Goal: Task Accomplishment & Management: Manage account settings

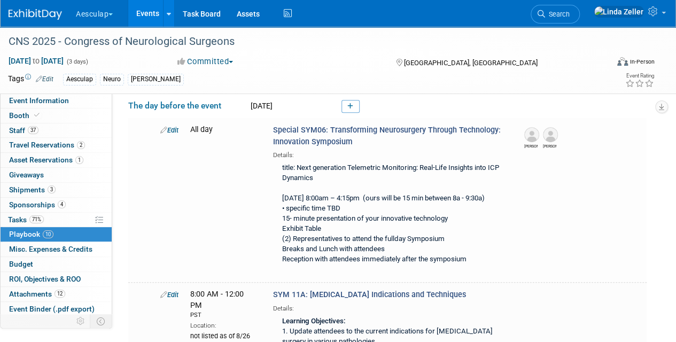
drag, startPoint x: 577, startPoint y: 14, endPoint x: 577, endPoint y: 2, distance: 12.3
click at [570, 13] on span "Search" at bounding box center [557, 14] width 25 height 8
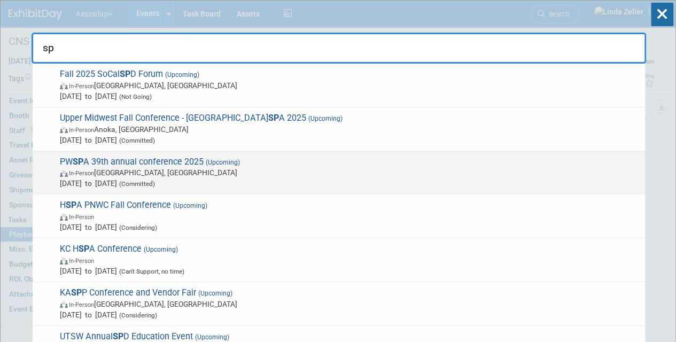
type input "sp"
click at [158, 174] on span "In-Person Phoenix, AZ" at bounding box center [350, 172] width 580 height 11
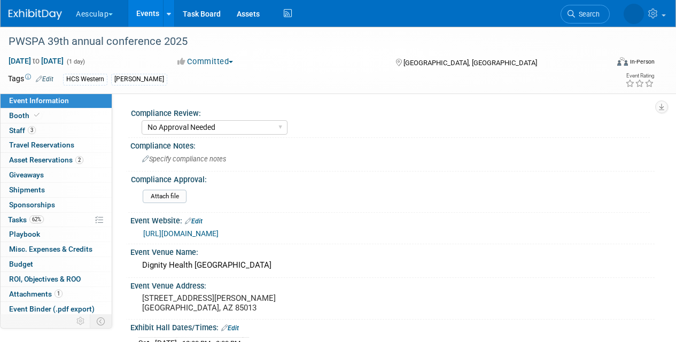
select select "No Approval Needed"
select select "HCS"
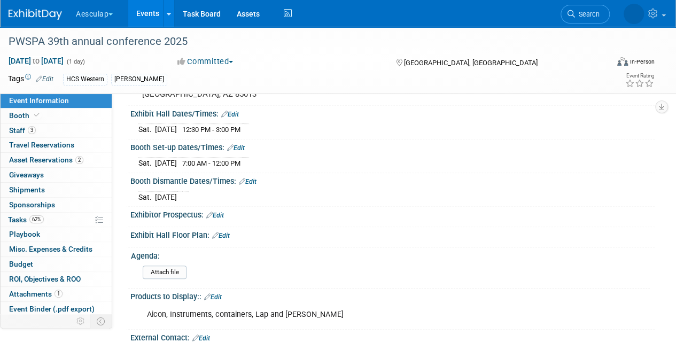
scroll to position [428, 0]
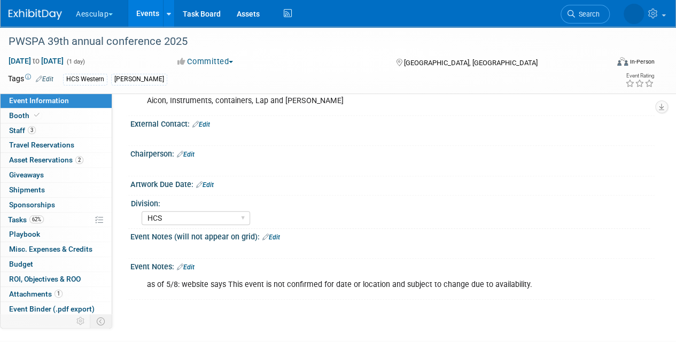
click at [189, 263] on link "Edit" at bounding box center [186, 266] width 18 height 7
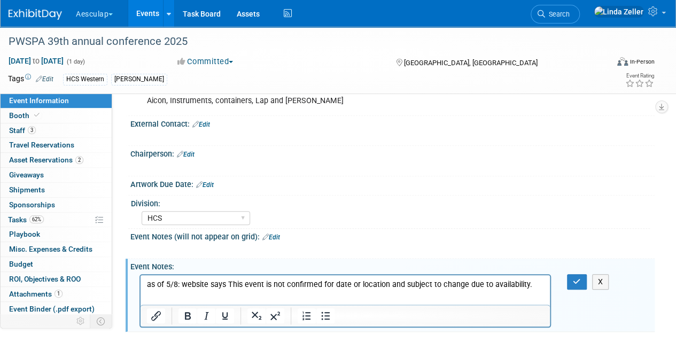
scroll to position [0, 0]
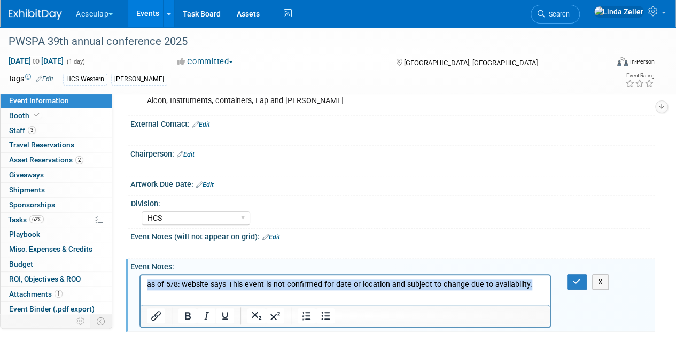
drag, startPoint x: 146, startPoint y: 284, endPoint x: 610, endPoint y: 292, distance: 463.4
click at [550, 290] on html "as of 5/8: website says This event is not confirmed for date or location and su…" at bounding box center [345, 282] width 409 height 15
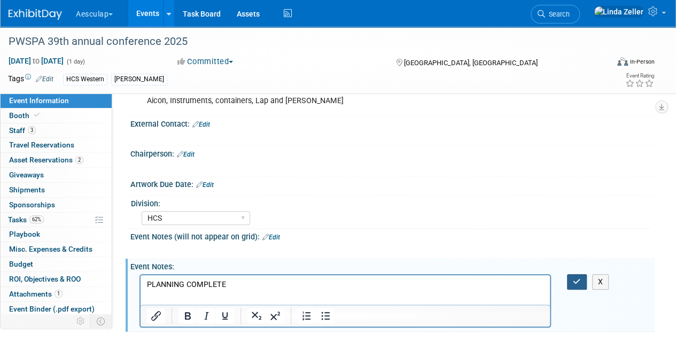
click at [574, 278] on icon "button" at bounding box center [577, 281] width 8 height 7
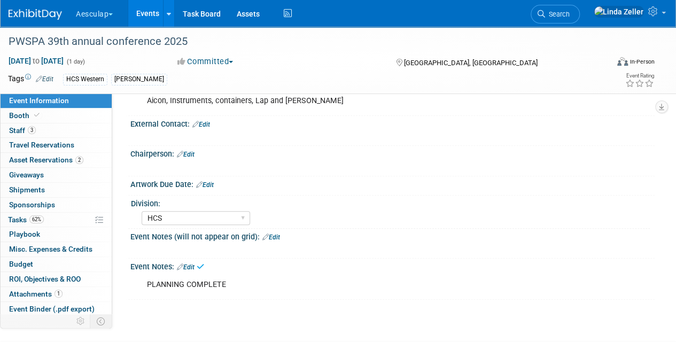
click at [275, 234] on link "Edit" at bounding box center [271, 237] width 18 height 7
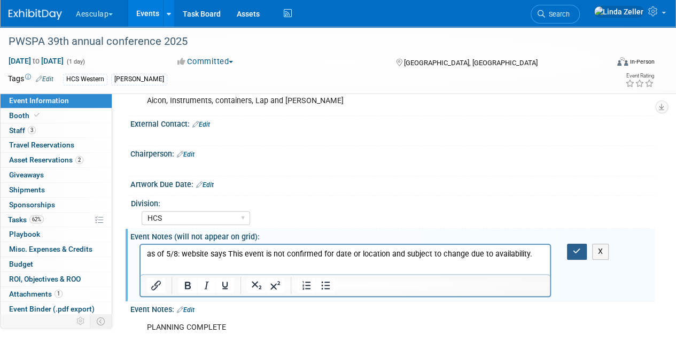
drag, startPoint x: 577, startPoint y: 246, endPoint x: 537, endPoint y: 222, distance: 46.9
click at [577, 247] on icon "button" at bounding box center [577, 250] width 8 height 7
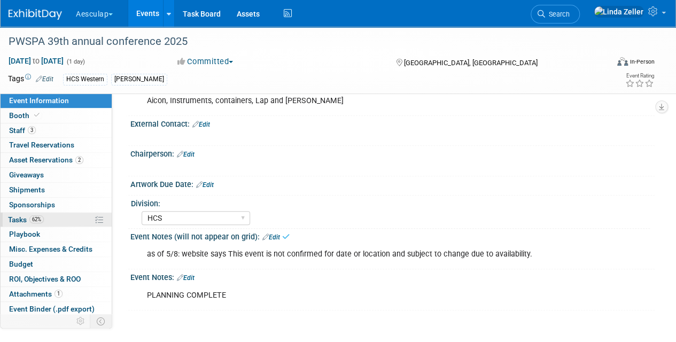
click at [13, 215] on span "Tasks 62%" at bounding box center [26, 219] width 36 height 9
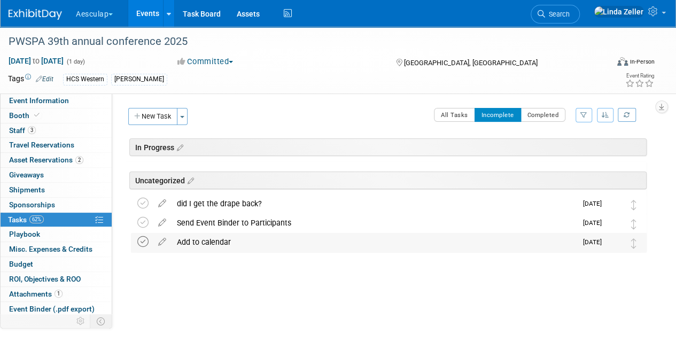
click at [141, 238] on icon at bounding box center [142, 241] width 11 height 11
click at [143, 218] on icon at bounding box center [142, 222] width 11 height 11
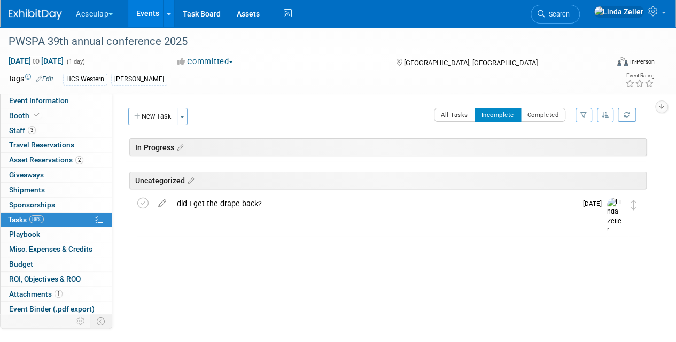
click at [153, 13] on link "Events" at bounding box center [147, 13] width 39 height 27
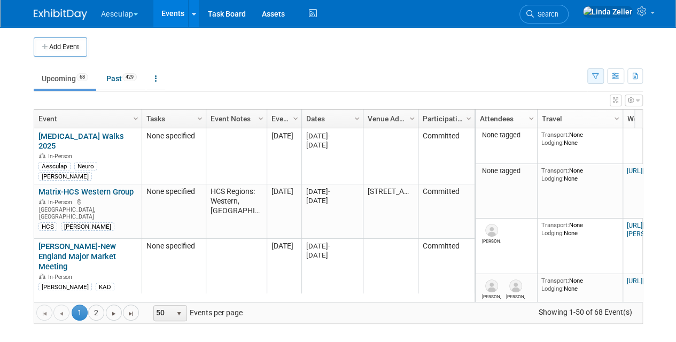
click at [593, 74] on icon "button" at bounding box center [595, 76] width 7 height 7
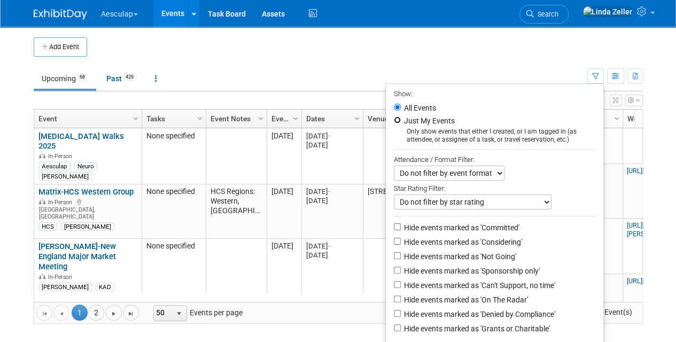
click at [394, 118] on input "Just My Events" at bounding box center [397, 120] width 7 height 7
radio input "true"
click at [394, 255] on input "Hide events marked as 'Not Going'" at bounding box center [397, 255] width 7 height 7
checkbox input "true"
click at [394, 313] on input "Hide events marked as 'Denied by Compliance'" at bounding box center [397, 313] width 7 height 7
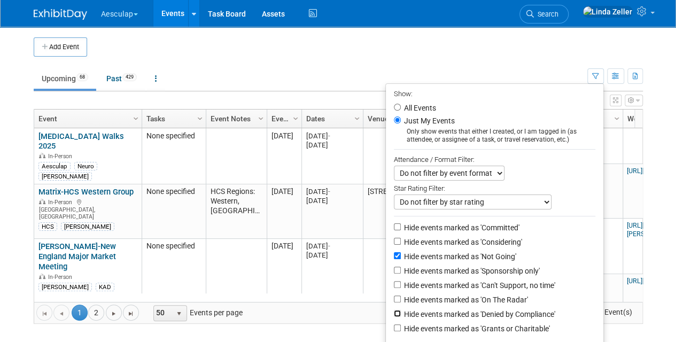
checkbox input "true"
click at [394, 327] on input "Hide events marked as 'Grants or Charitable'" at bounding box center [397, 327] width 7 height 7
checkbox input "true"
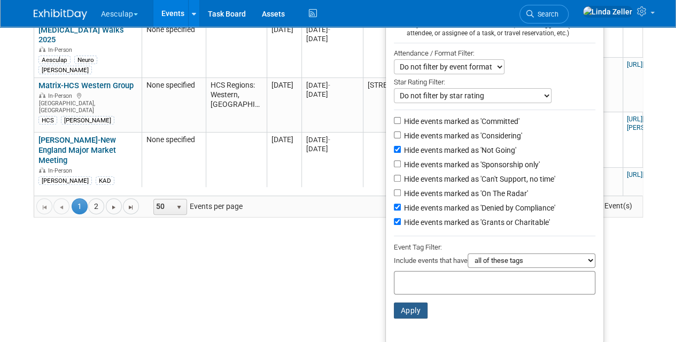
click at [402, 309] on button "Apply" at bounding box center [411, 310] width 34 height 16
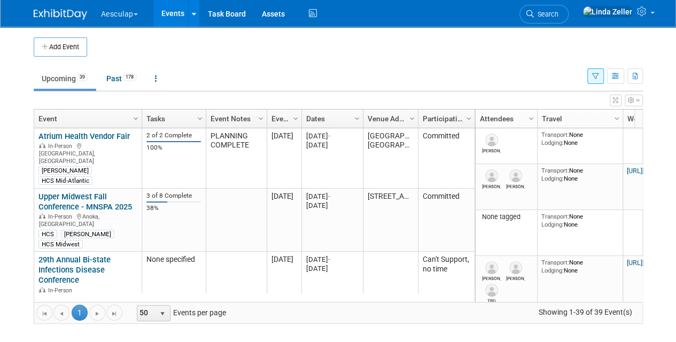
click at [596, 73] on icon "button" at bounding box center [595, 76] width 7 height 7
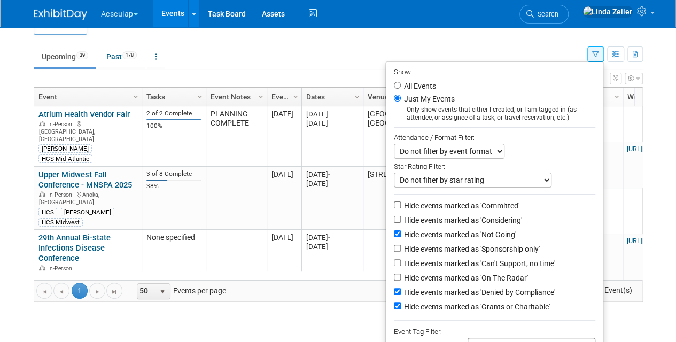
scroll to position [53, 0]
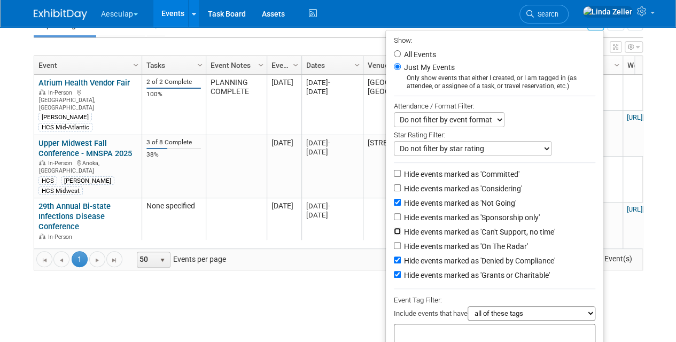
click at [394, 231] on input "Hide events marked as 'Can't Support, no time'" at bounding box center [397, 231] width 7 height 7
checkbox input "true"
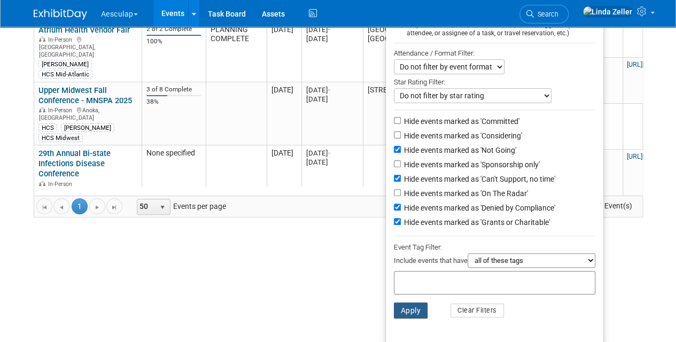
click at [415, 308] on button "Apply" at bounding box center [411, 310] width 34 height 16
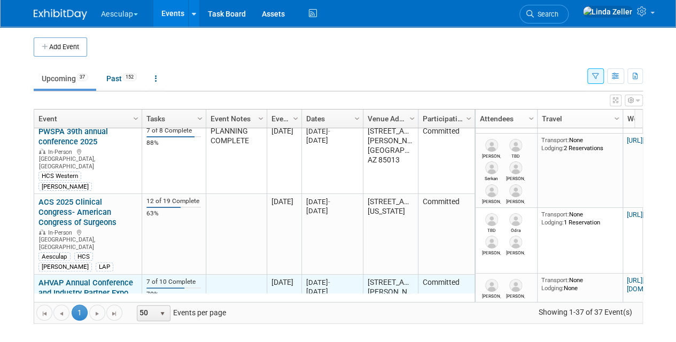
scroll to position [192, 0]
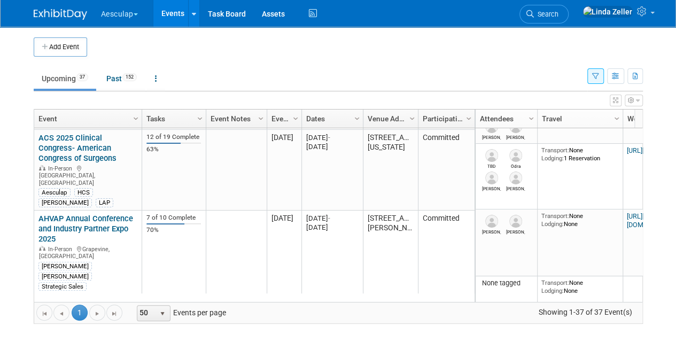
click at [79, 297] on link "APIC Bluegrass [DATE] Vendor Fair" at bounding box center [78, 307] width 81 height 20
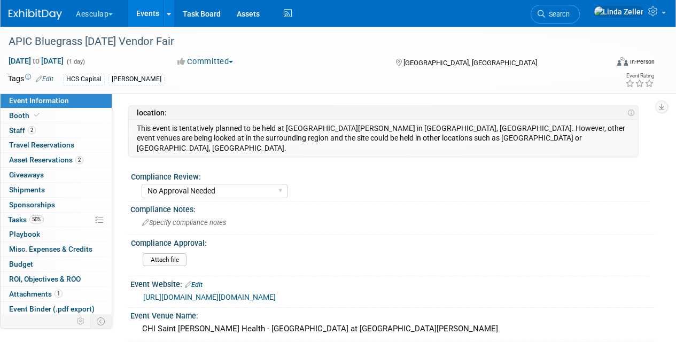
select select "No Approval Needed"
select select "HCS"
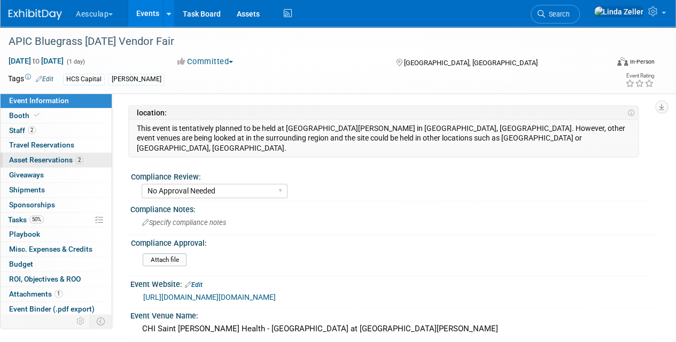
click at [28, 160] on span "Asset Reservations 2" at bounding box center [46, 160] width 74 height 9
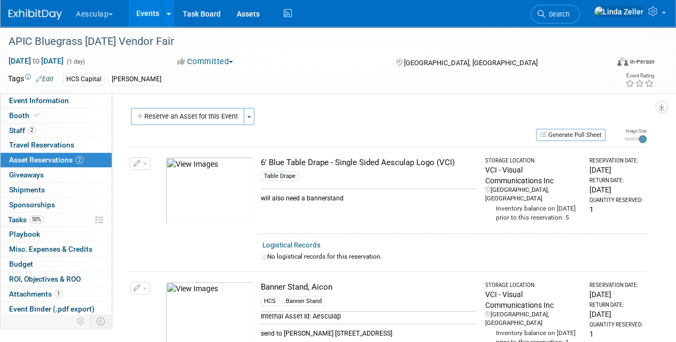
click at [157, 14] on link "Events" at bounding box center [147, 13] width 39 height 27
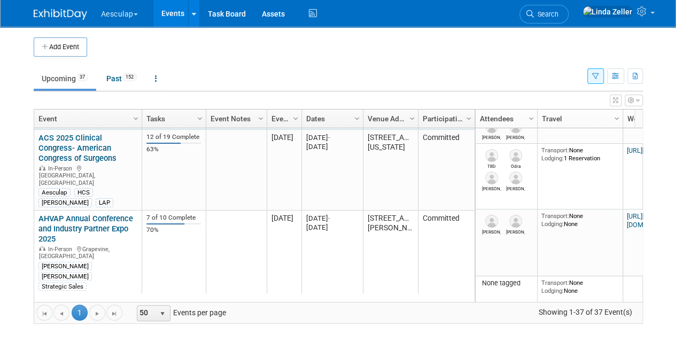
scroll to position [257, 0]
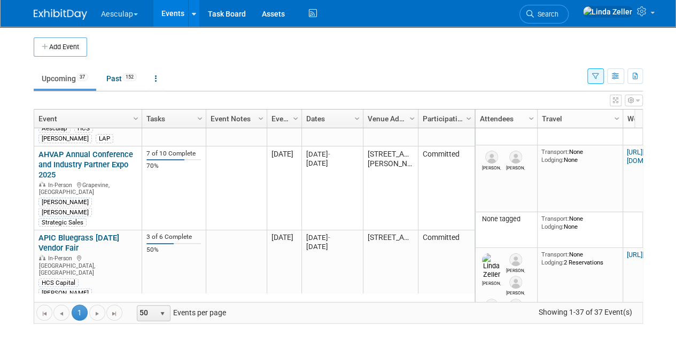
click at [73, 304] on link "HSPA PNWC Fall Conference" at bounding box center [67, 314] width 59 height 20
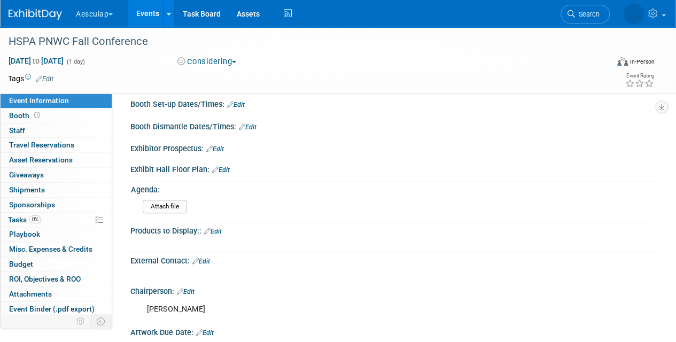
scroll to position [172, 0]
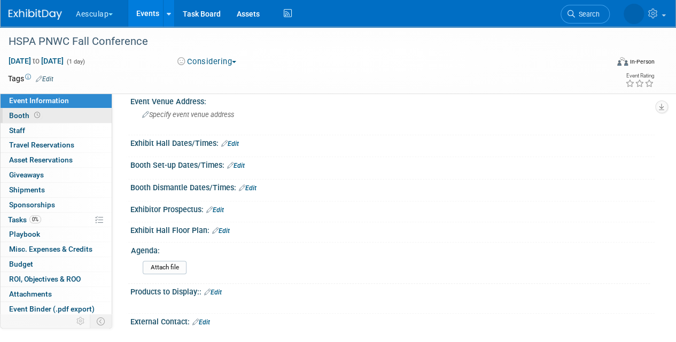
click at [22, 113] on span "Booth" at bounding box center [25, 115] width 33 height 9
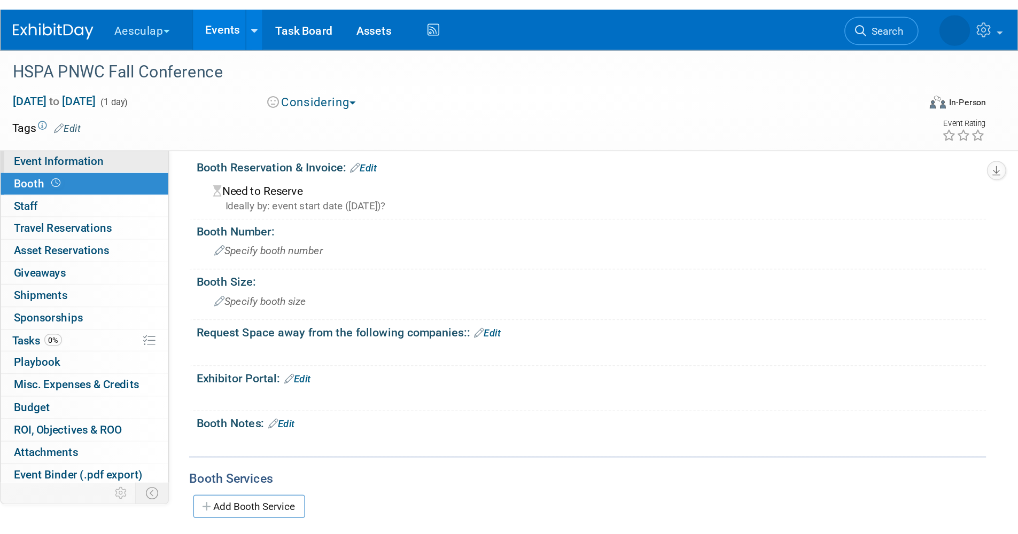
scroll to position [0, 0]
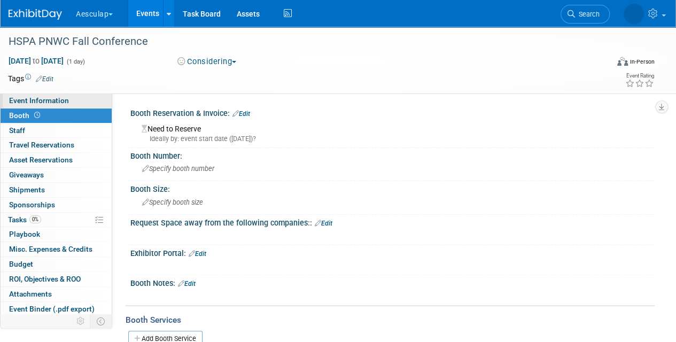
click at [41, 101] on span "Event Information" at bounding box center [39, 100] width 60 height 9
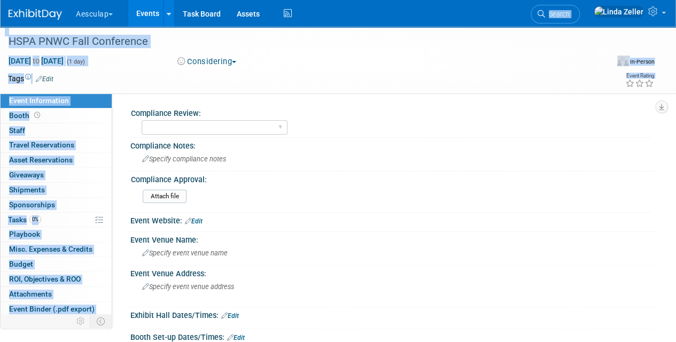
drag, startPoint x: 386, startPoint y: 4, endPoint x: 648, endPoint y: 72, distance: 270.4
click at [648, 72] on body "Aesculap Explore: My Workspaces 4 Go to Workspace: Aesculap [PERSON_NAME] [PERS…" at bounding box center [338, 171] width 676 height 342
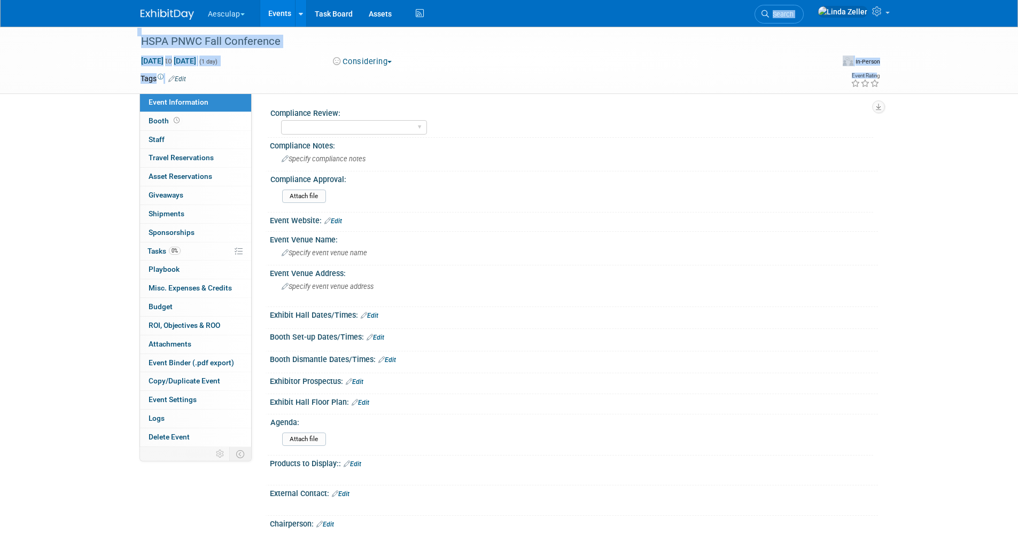
click at [346, 81] on td at bounding box center [470, 78] width 569 height 11
click at [420, 126] on select "Needs to be submitted to Compliance In Review with Compliance Approved by Compl…" at bounding box center [354, 127] width 146 height 14
select select "No Approval Needed"
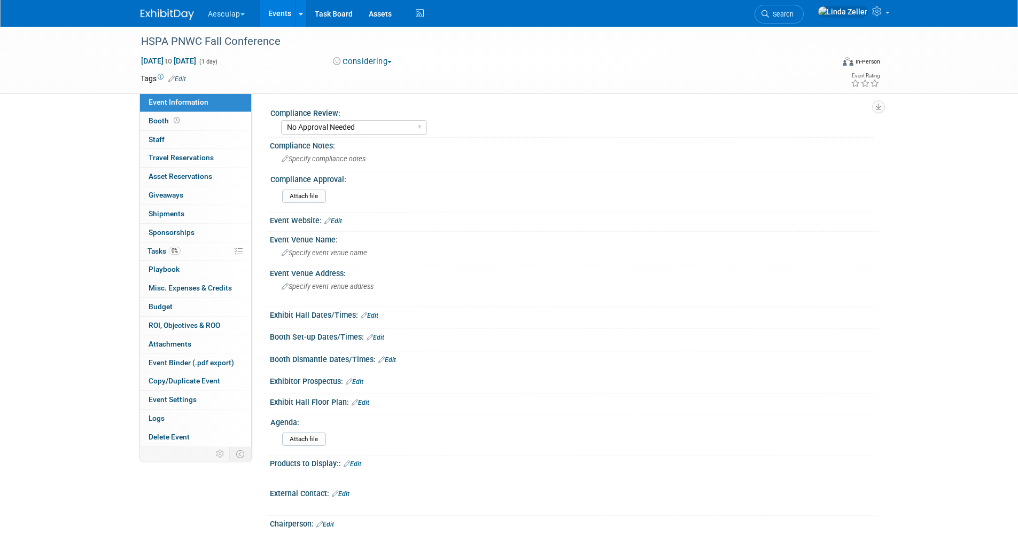
click at [281, 120] on select "Needs to be submitted to Compliance In Review with Compliance Approved by Compl…" at bounding box center [354, 127] width 146 height 14
click at [180, 78] on link "Edit" at bounding box center [177, 78] width 18 height 7
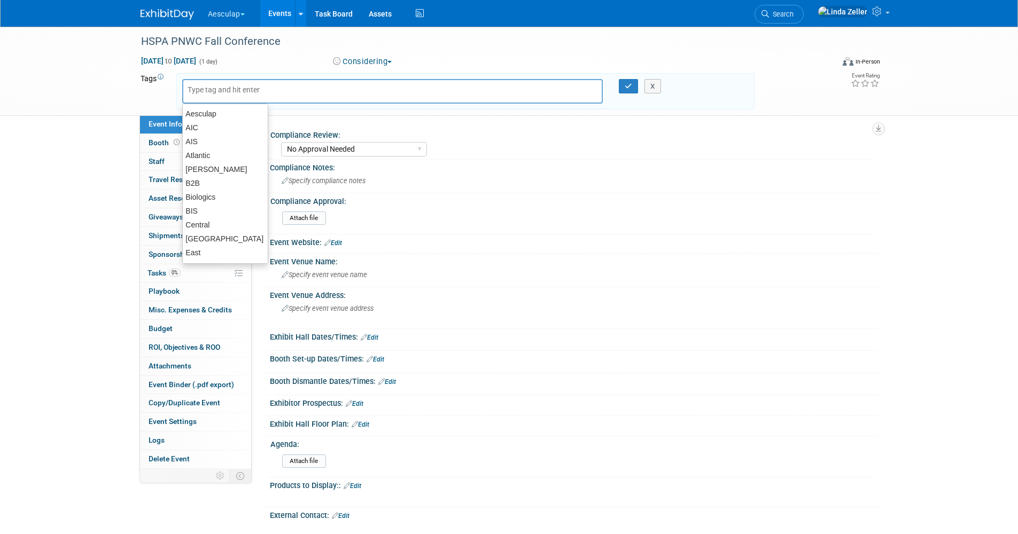
click at [202, 92] on input "text" at bounding box center [231, 89] width 86 height 11
type input "li"
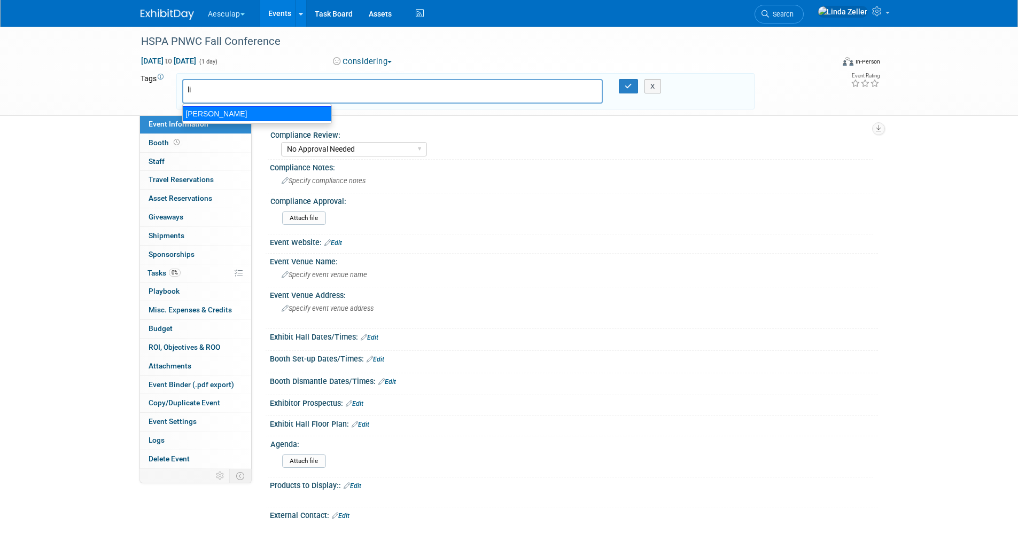
click at [198, 108] on div "[PERSON_NAME]" at bounding box center [257, 113] width 150 height 15
type input "[PERSON_NAME]"
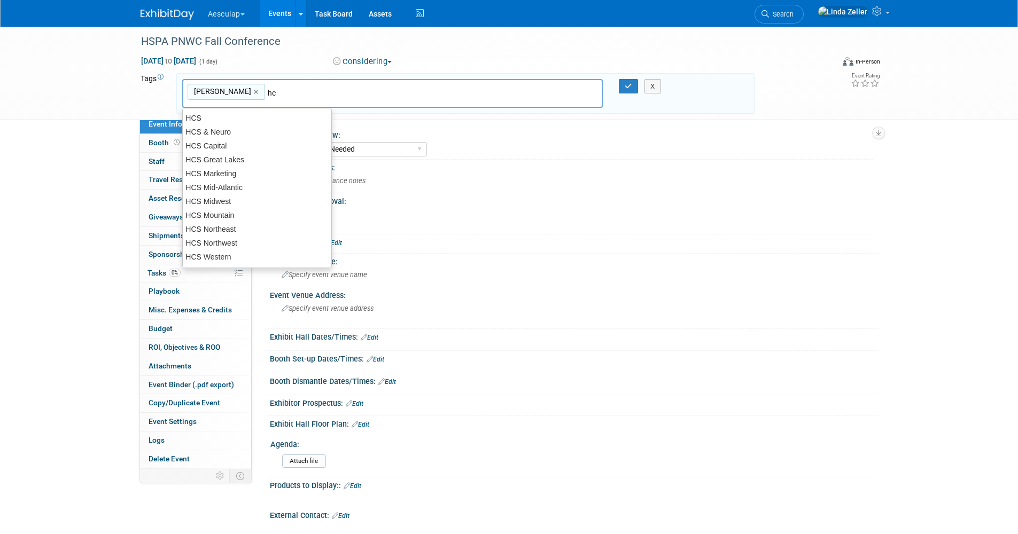
type input "hcs"
click at [231, 239] on div "HCS Northwest" at bounding box center [257, 243] width 150 height 15
type input "[PERSON_NAME], HCS Northwest"
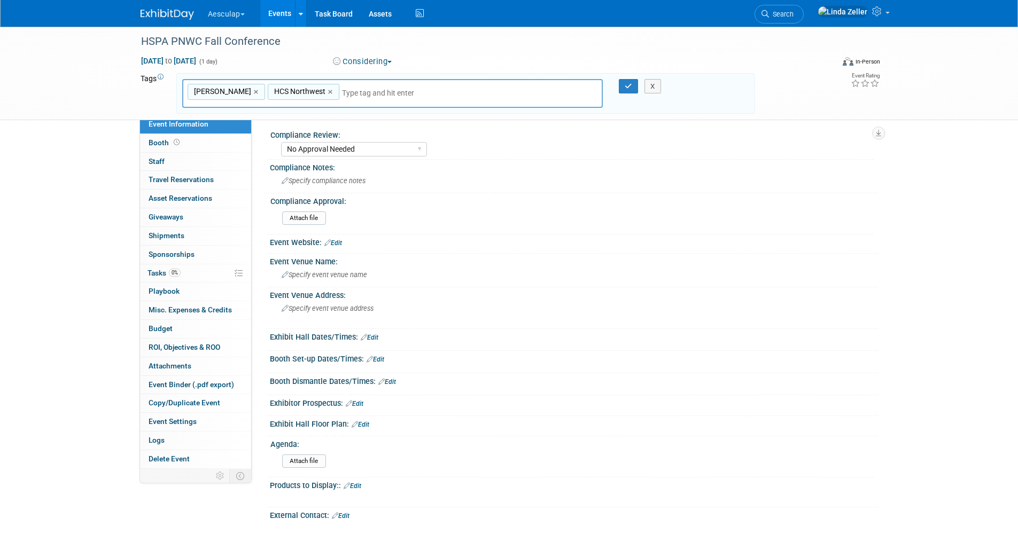
click at [381, 58] on button "Considering" at bounding box center [362, 61] width 67 height 11
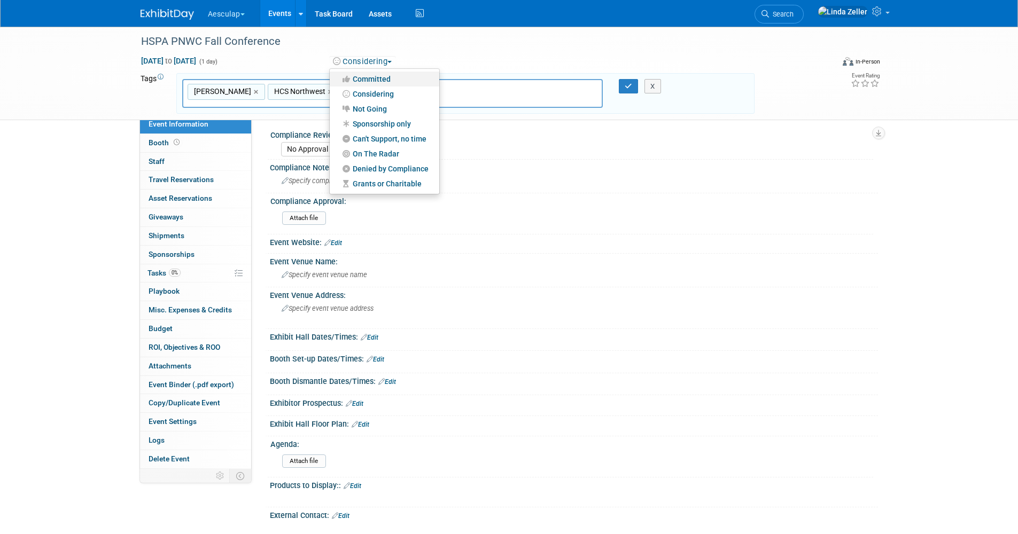
click at [371, 79] on link "Committed" at bounding box center [385, 79] width 110 height 15
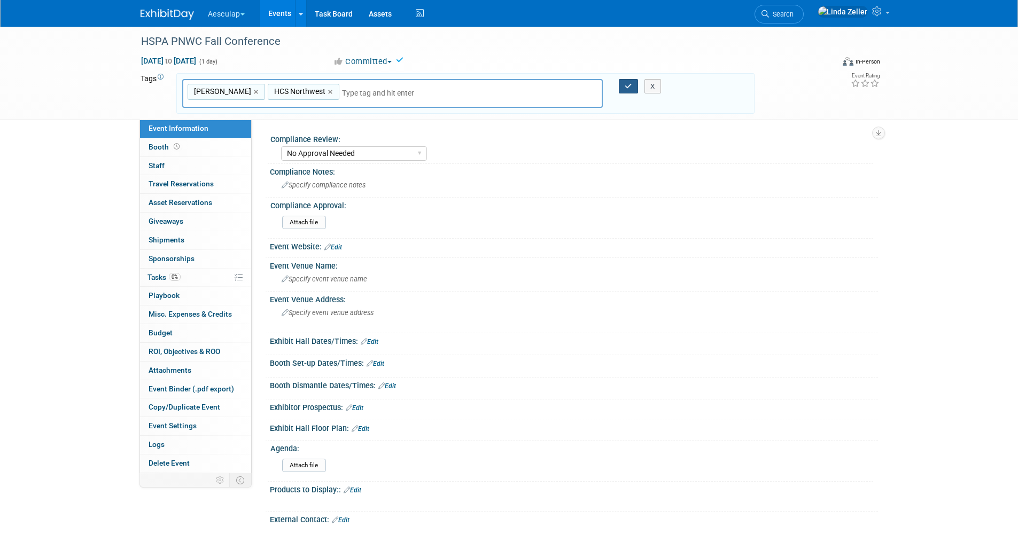
click at [624, 87] on button "button" at bounding box center [628, 86] width 19 height 15
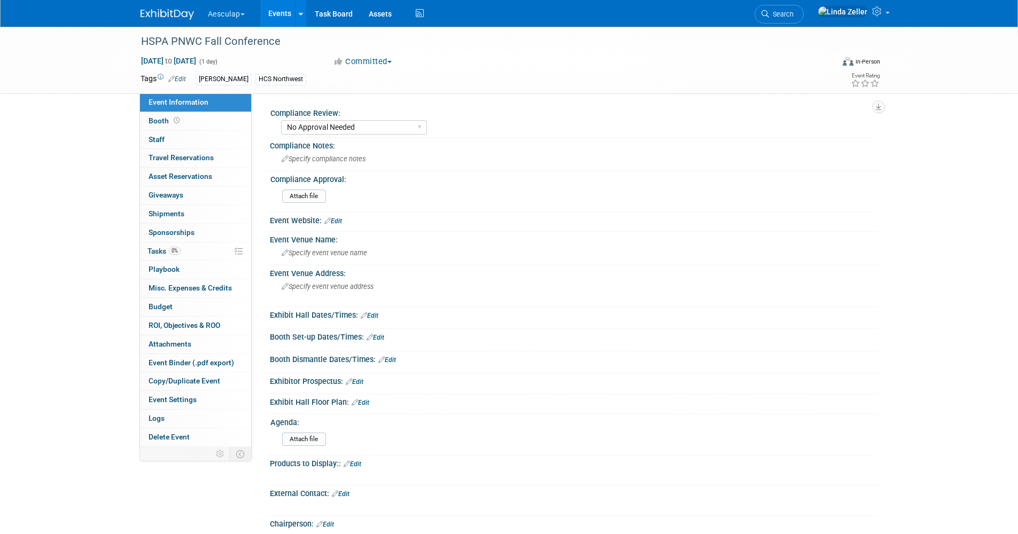
click at [337, 221] on link "Edit" at bounding box center [333, 221] width 18 height 7
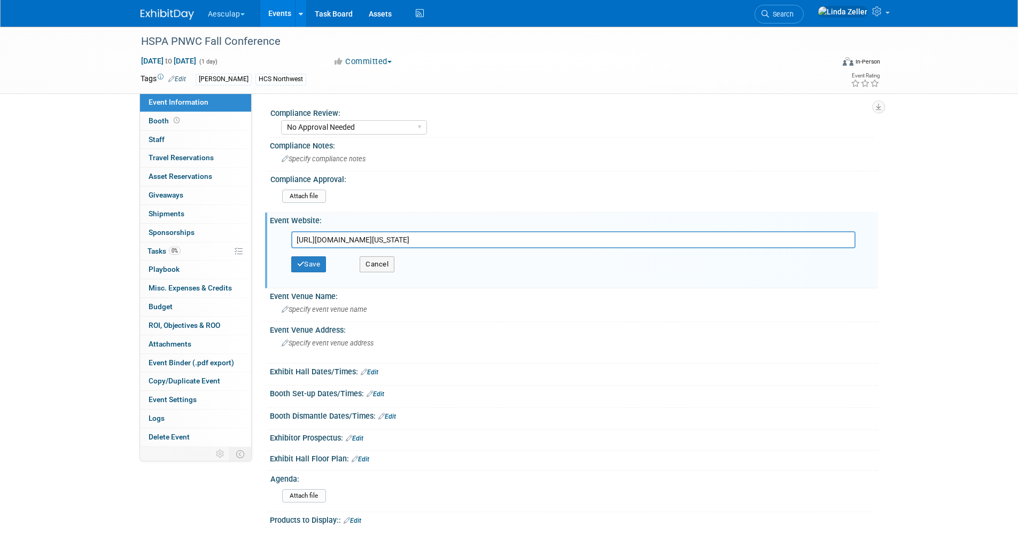
click at [601, 244] on input "[URL][DOMAIN_NAME][US_STATE]" at bounding box center [573, 239] width 564 height 17
type input "[URL][DOMAIN_NAME][US_STATE]"
click at [300, 263] on icon "button" at bounding box center [300, 264] width 7 height 7
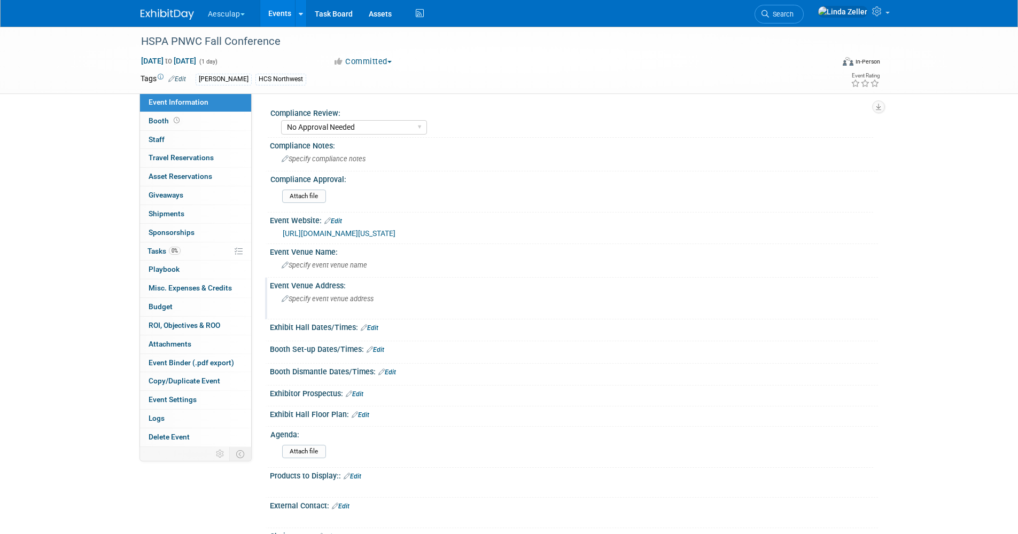
click at [329, 308] on div "Specify event venue address" at bounding box center [396, 303] width 237 height 25
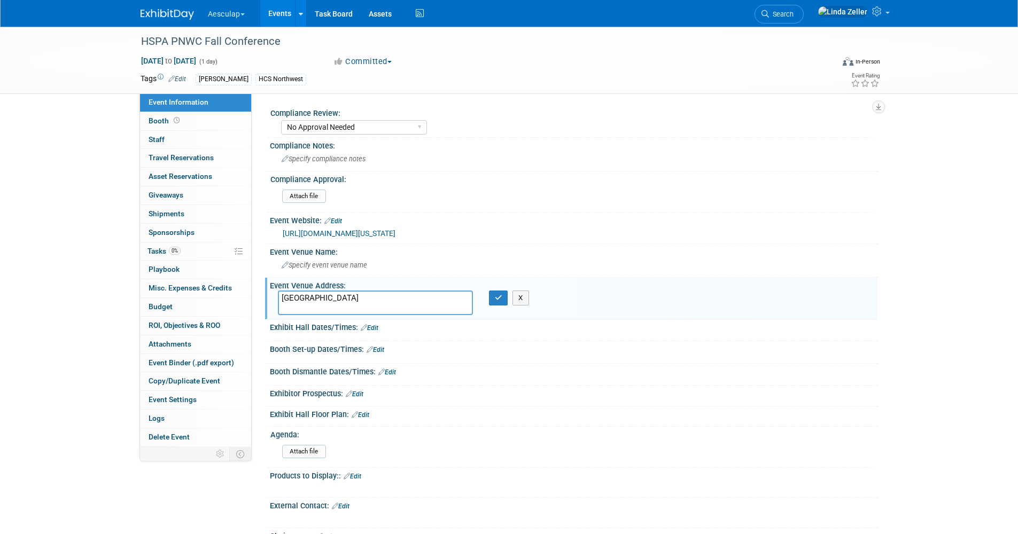
click at [319, 298] on textarea "[GEOGRAPHIC_DATA]" at bounding box center [375, 303] width 195 height 25
click at [370, 299] on textarea "[GEOGRAPHIC_DATA]" at bounding box center [375, 303] width 195 height 25
drag, startPoint x: 373, startPoint y: 298, endPoint x: 270, endPoint y: 295, distance: 102.7
click at [270, 295] on div "[GEOGRAPHIC_DATA] [GEOGRAPHIC_DATA], [GEOGRAPHIC_DATA]" at bounding box center [375, 303] width 211 height 25
click at [278, 306] on textarea "[GEOGRAPHIC_DATA], [GEOGRAPHIC_DATA]" at bounding box center [375, 303] width 195 height 25
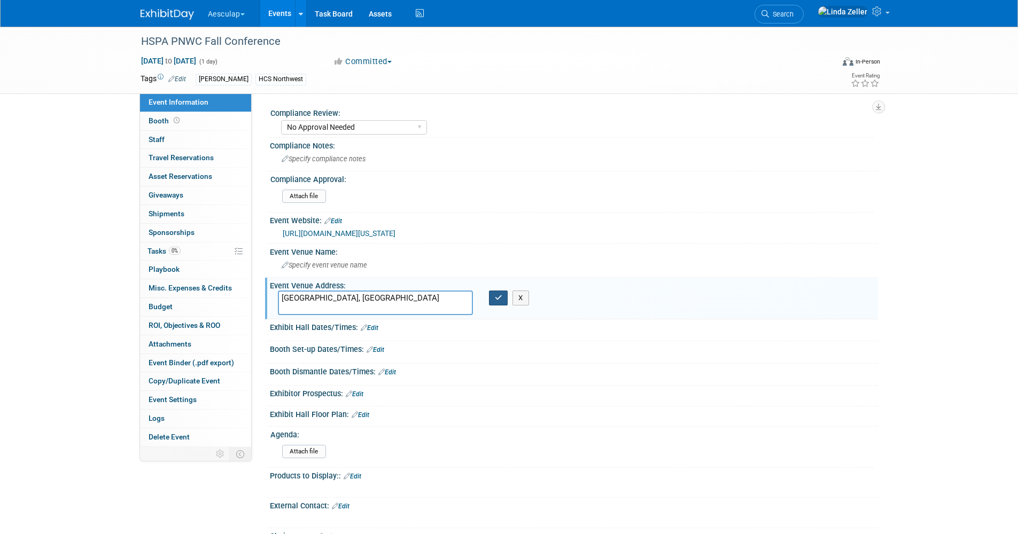
type textarea "[GEOGRAPHIC_DATA], [GEOGRAPHIC_DATA]"
click at [495, 297] on icon "button" at bounding box center [498, 297] width 7 height 7
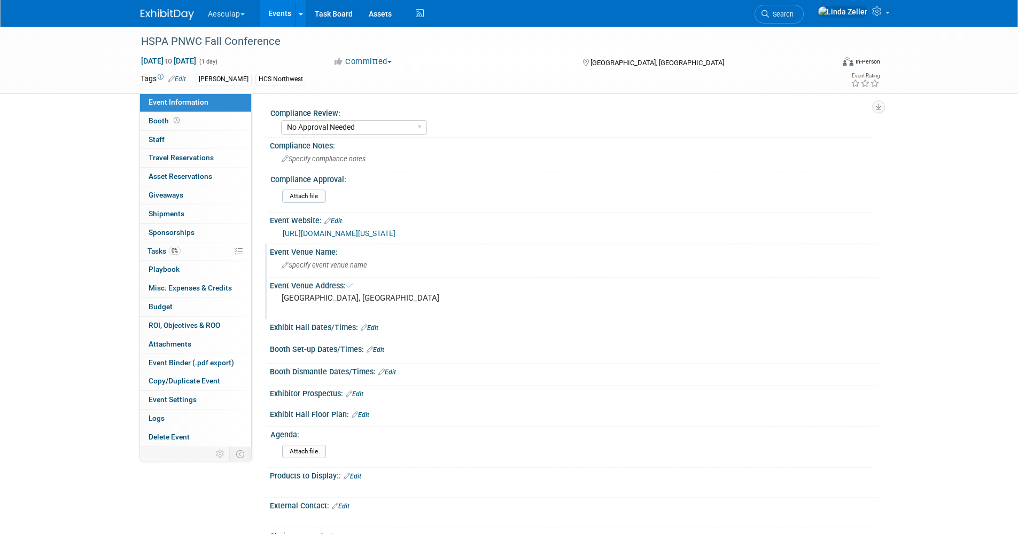
click at [310, 262] on span "Specify event venue name" at bounding box center [325, 265] width 86 height 8
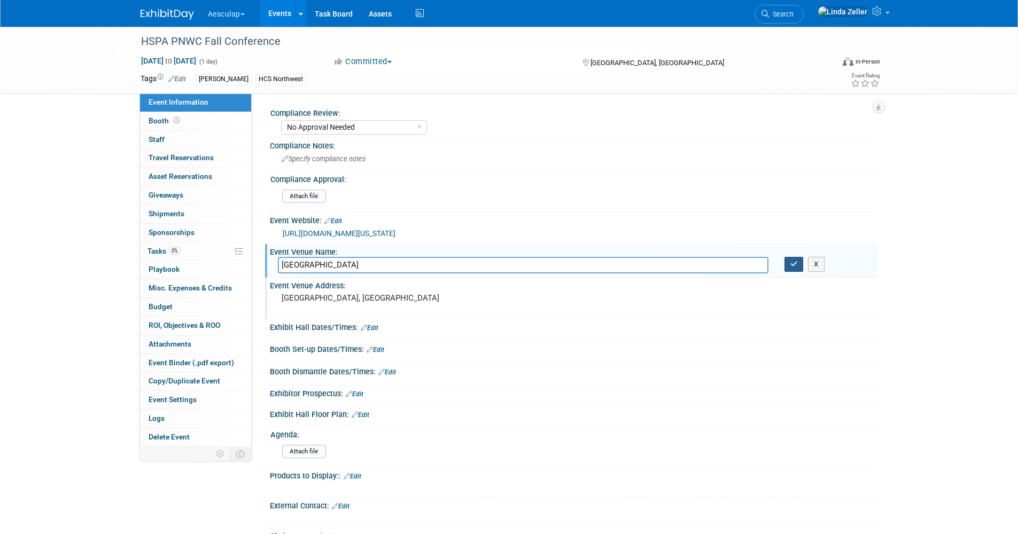
type input "[GEOGRAPHIC_DATA]"
click at [676, 269] on button "button" at bounding box center [794, 264] width 19 height 15
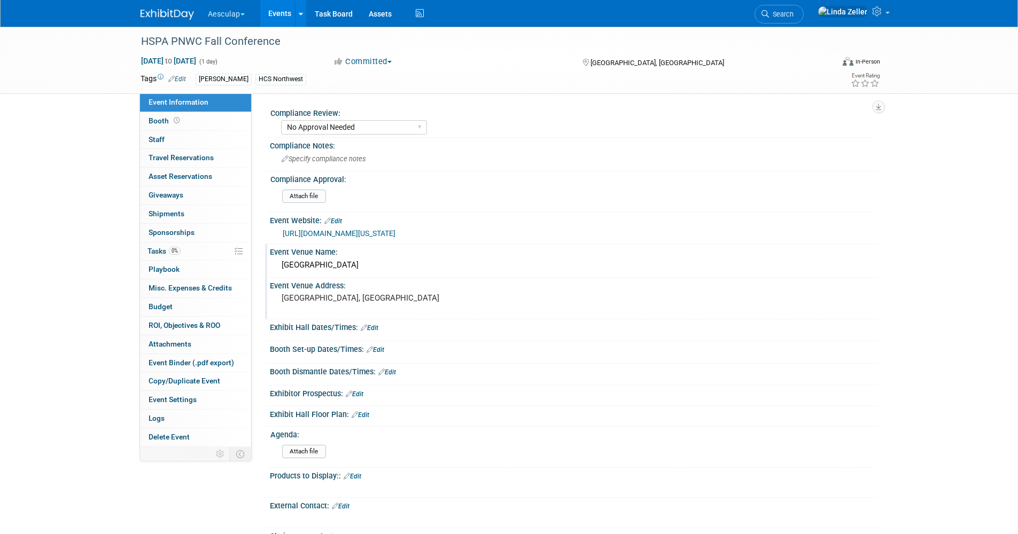
click at [357, 341] on icon at bounding box center [355, 415] width 6 height 7
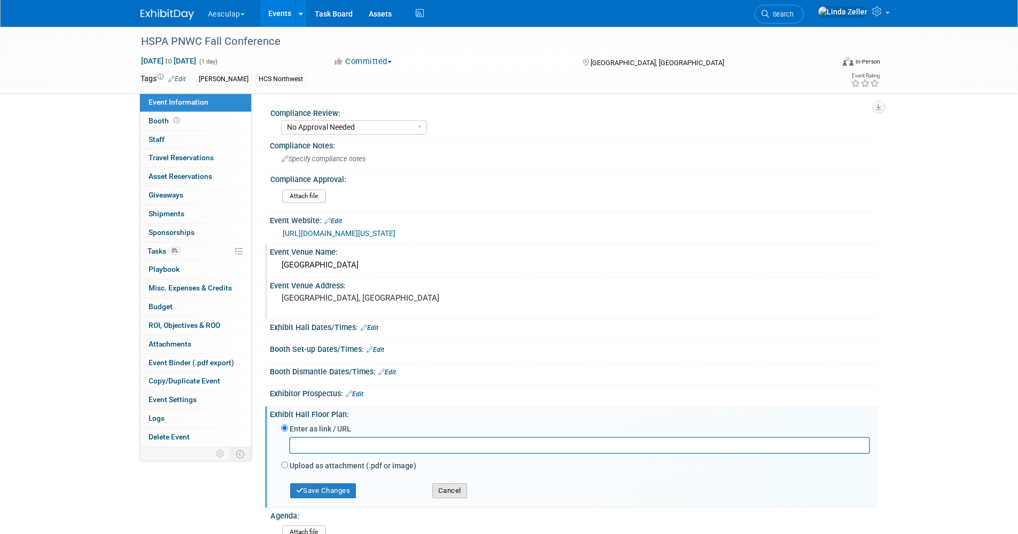
click at [453, 341] on button "Cancel" at bounding box center [449, 491] width 35 height 15
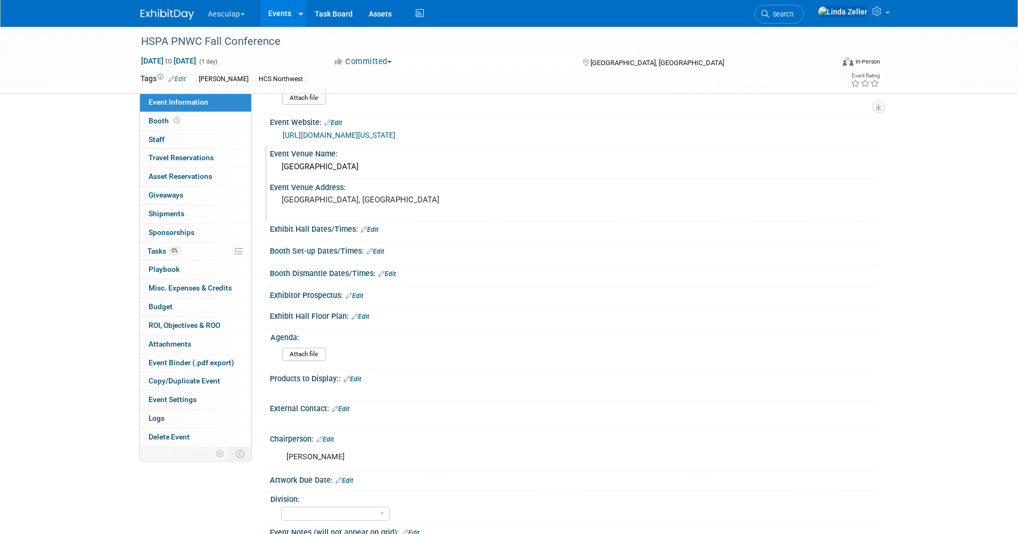
scroll to position [107, 0]
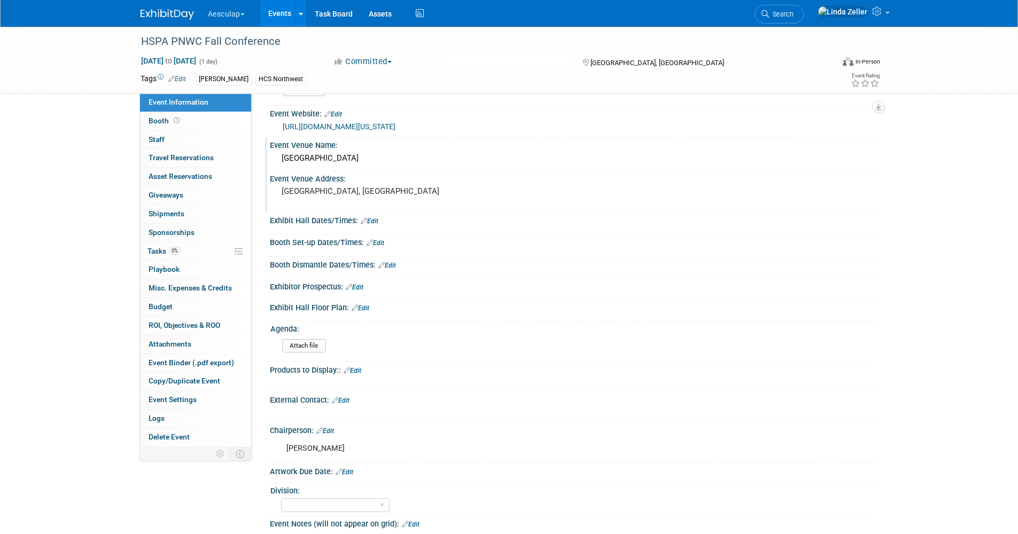
click at [358, 341] on link "Edit" at bounding box center [353, 370] width 18 height 7
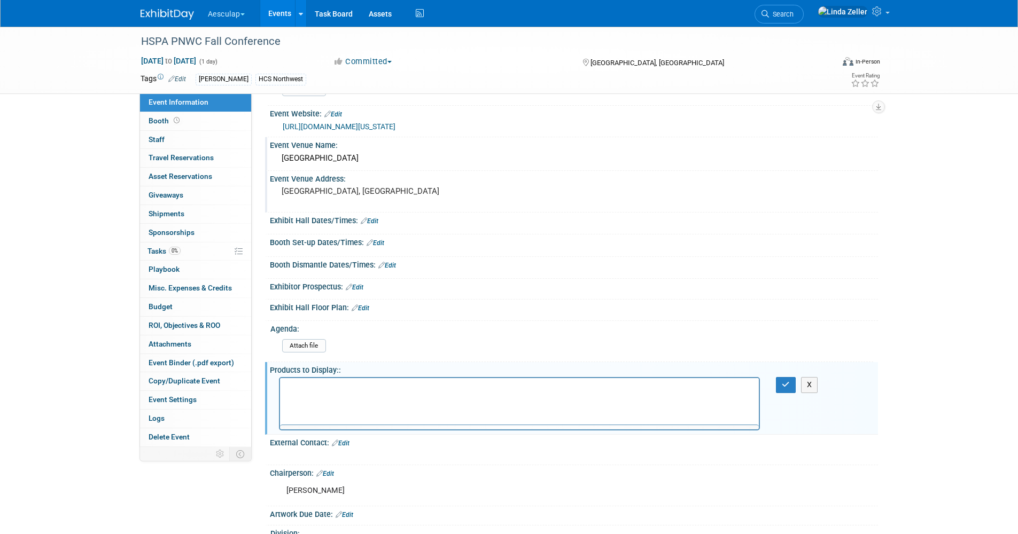
scroll to position [0, 0]
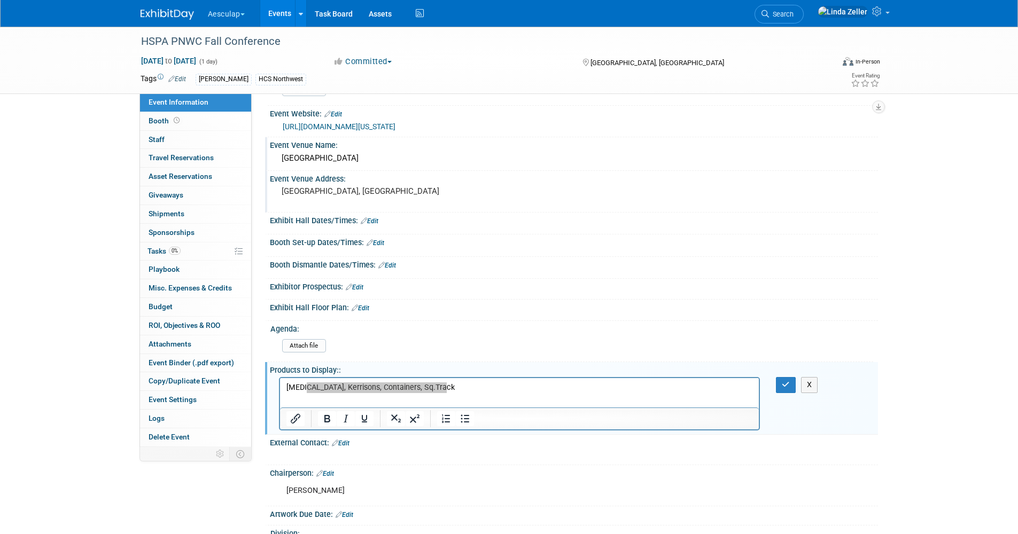
drag, startPoint x: 781, startPoint y: 385, endPoint x: 1061, endPoint y: 764, distance: 471.2
click at [676, 341] on html "[MEDICAL_DATA], Kerrisons, Containers, Sq.Track" at bounding box center [518, 385] width 479 height 15
click at [676, 341] on icon "button" at bounding box center [786, 384] width 8 height 7
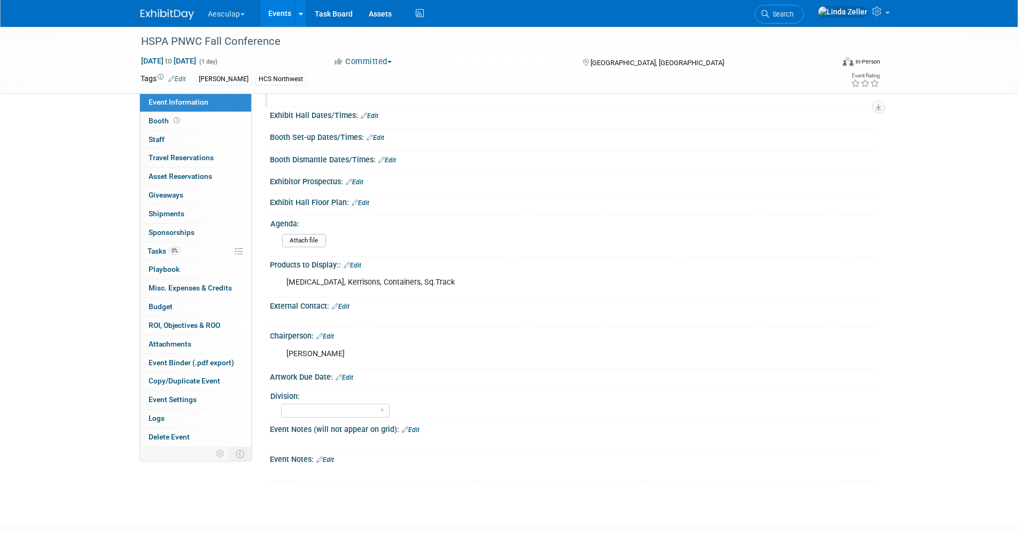
scroll to position [214, 0]
click at [155, 120] on span "Booth" at bounding box center [165, 121] width 33 height 9
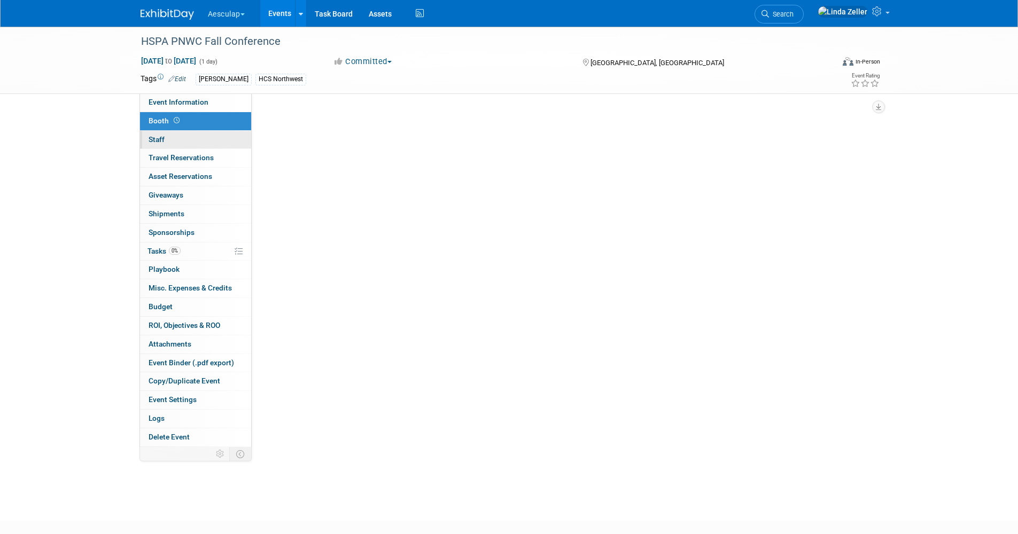
scroll to position [0, 0]
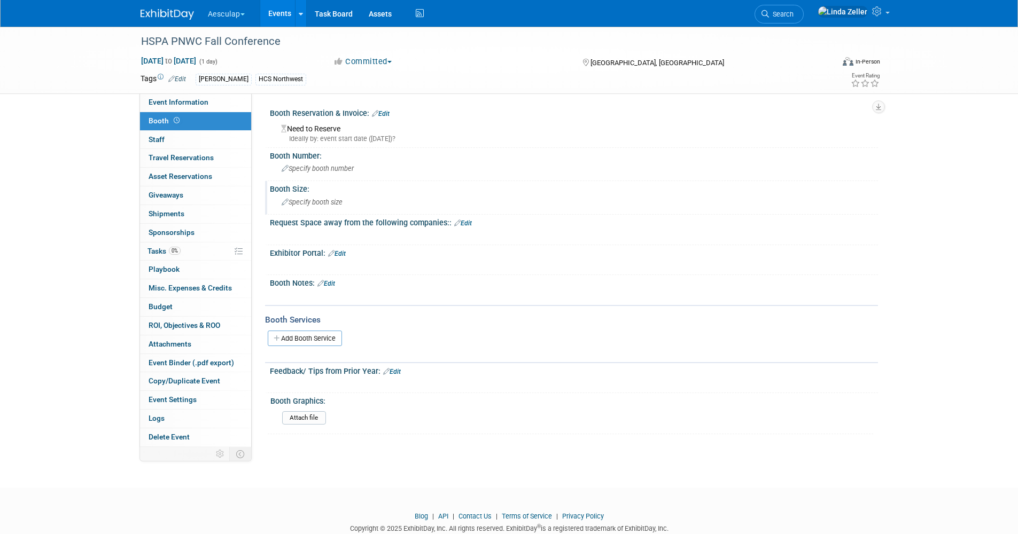
click at [314, 201] on span "Specify booth size" at bounding box center [312, 202] width 61 height 8
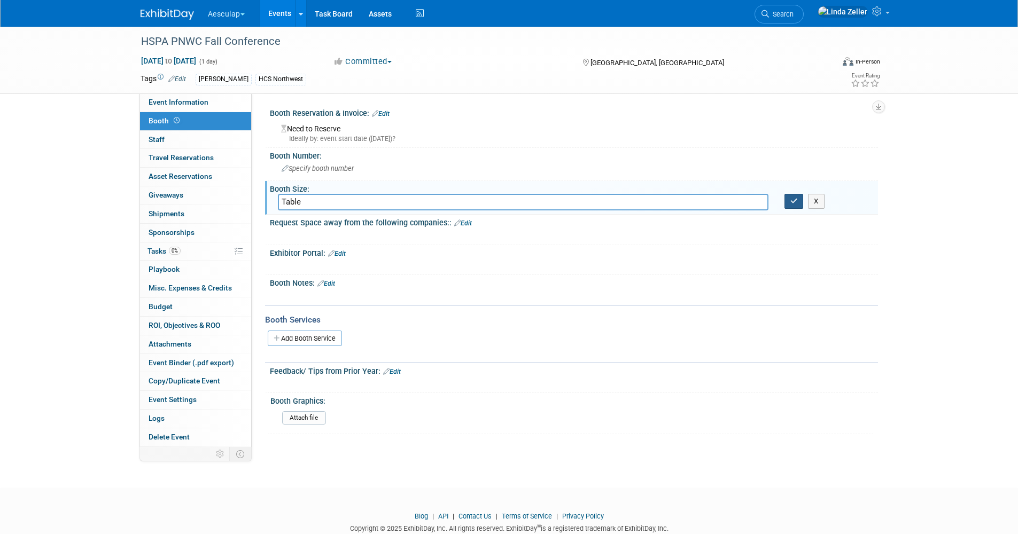
type input "Table"
click at [676, 205] on icon "button" at bounding box center [793, 201] width 7 height 7
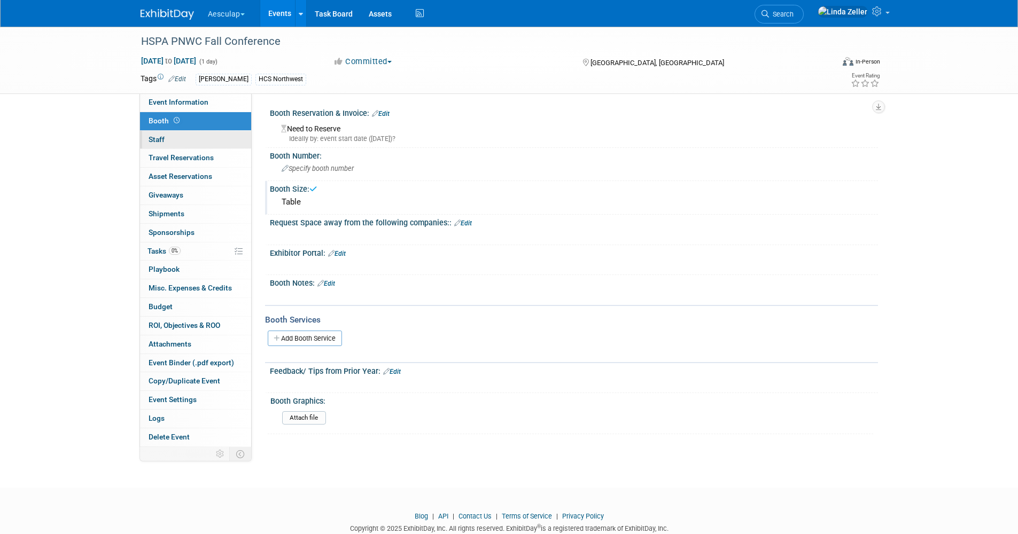
click at [173, 135] on link "0 Staff 0" at bounding box center [195, 140] width 111 height 18
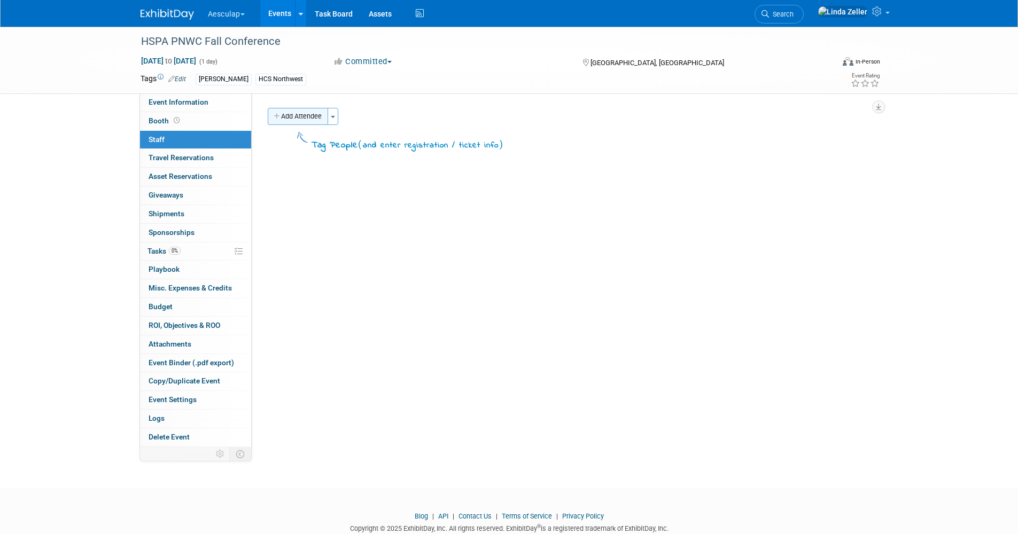
click at [301, 116] on button "Add Attendee" at bounding box center [298, 116] width 60 height 17
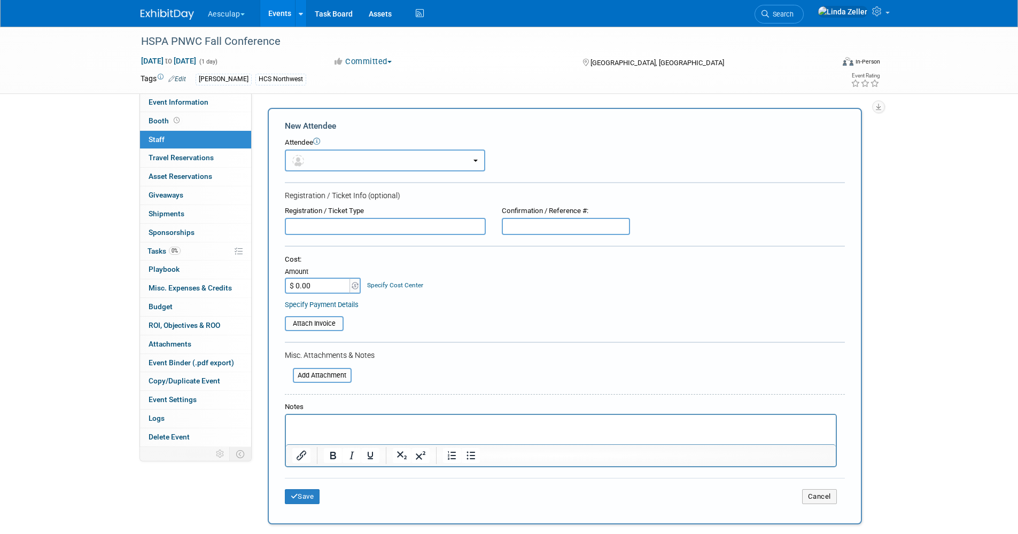
click at [312, 157] on button "button" at bounding box center [385, 161] width 200 height 22
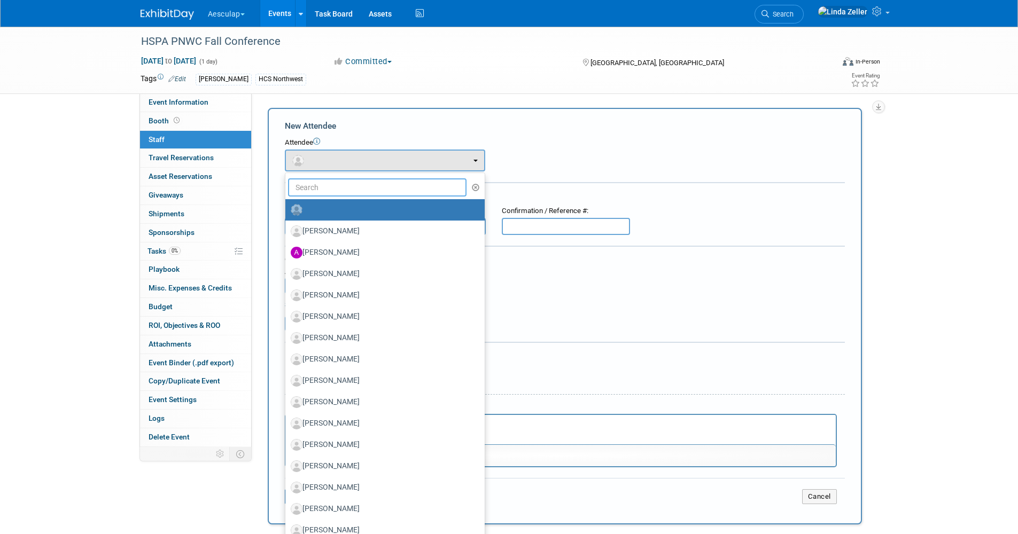
click at [310, 181] on input "text" at bounding box center [377, 187] width 179 height 18
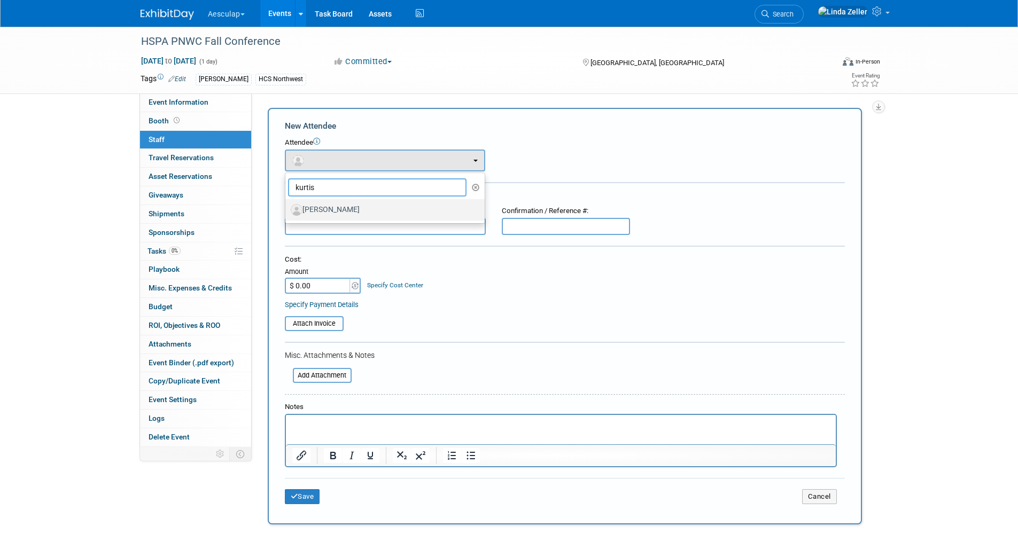
type input "kurtis"
click at [322, 212] on label "[PERSON_NAME]" at bounding box center [382, 209] width 183 height 17
click at [287, 212] on input "[PERSON_NAME]" at bounding box center [283, 208] width 7 height 7
select select "3d920104-f41c-46a8-9881-627af8f1638e"
select select "1"
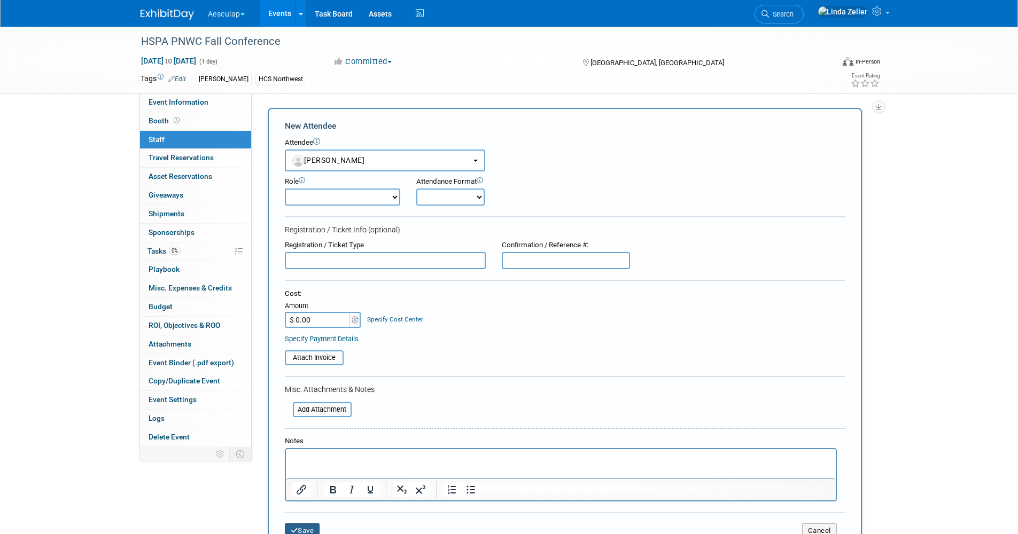
click at [300, 341] on button "Save" at bounding box center [302, 531] width 35 height 15
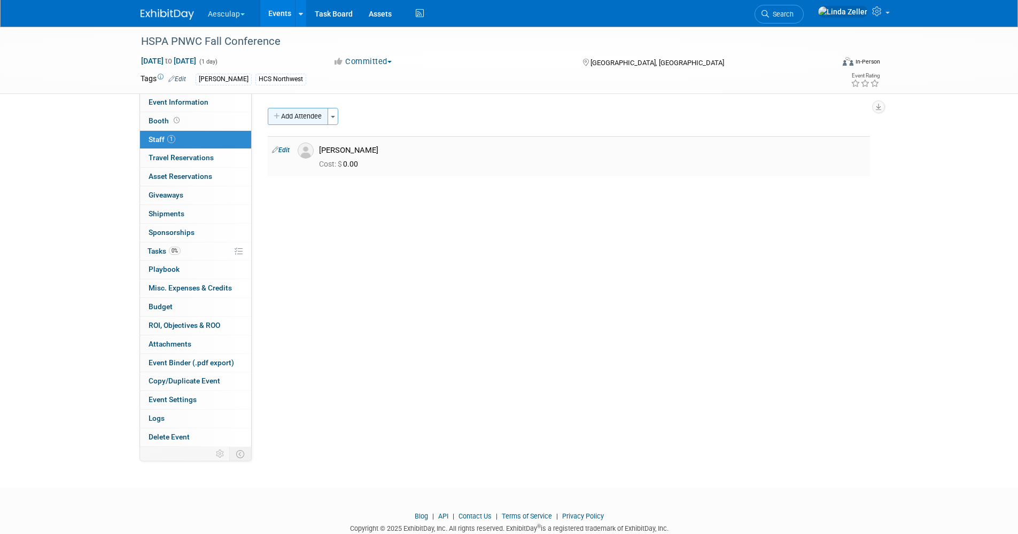
click at [298, 116] on button "Add Attendee" at bounding box center [298, 116] width 60 height 17
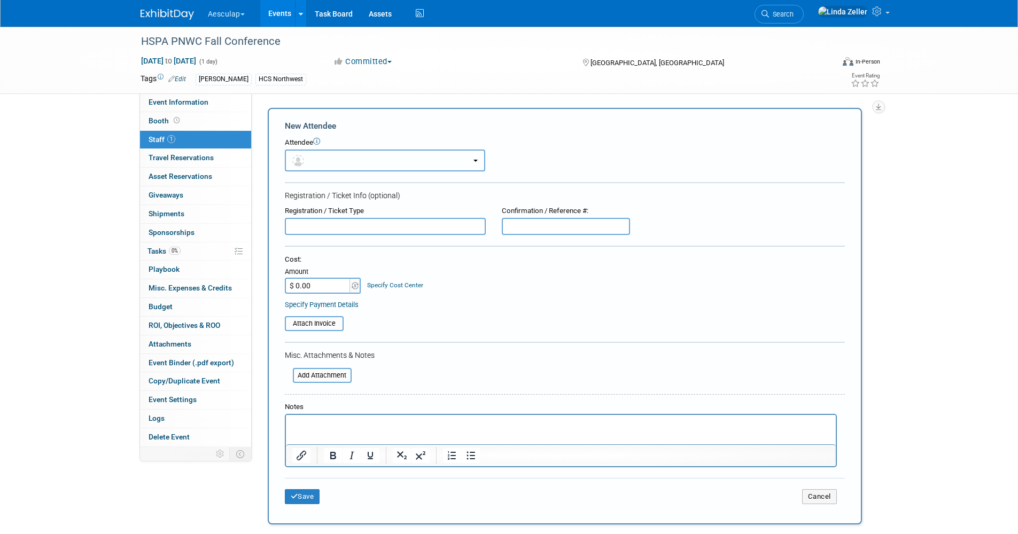
click at [316, 160] on button "button" at bounding box center [385, 161] width 200 height 22
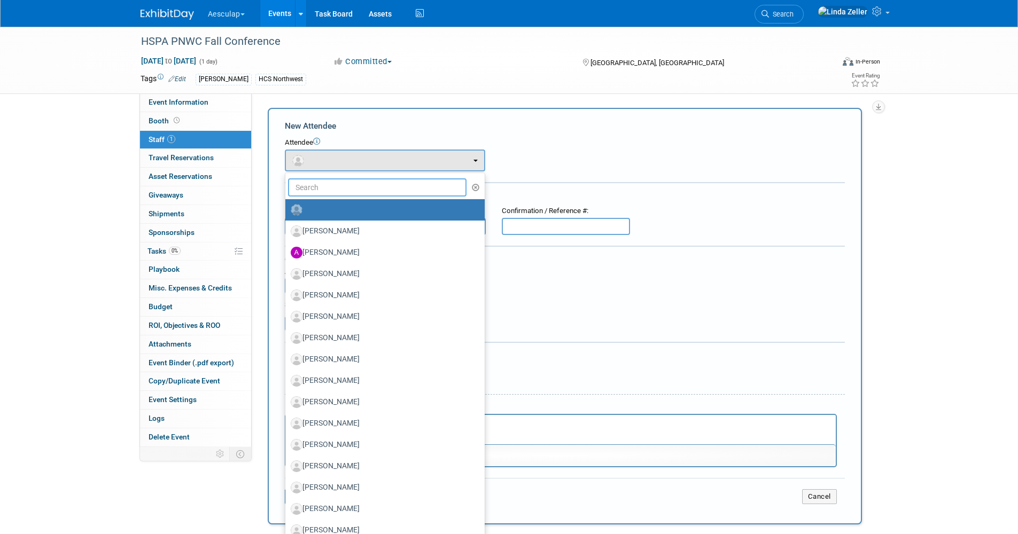
click at [316, 189] on input "text" at bounding box center [377, 187] width 179 height 18
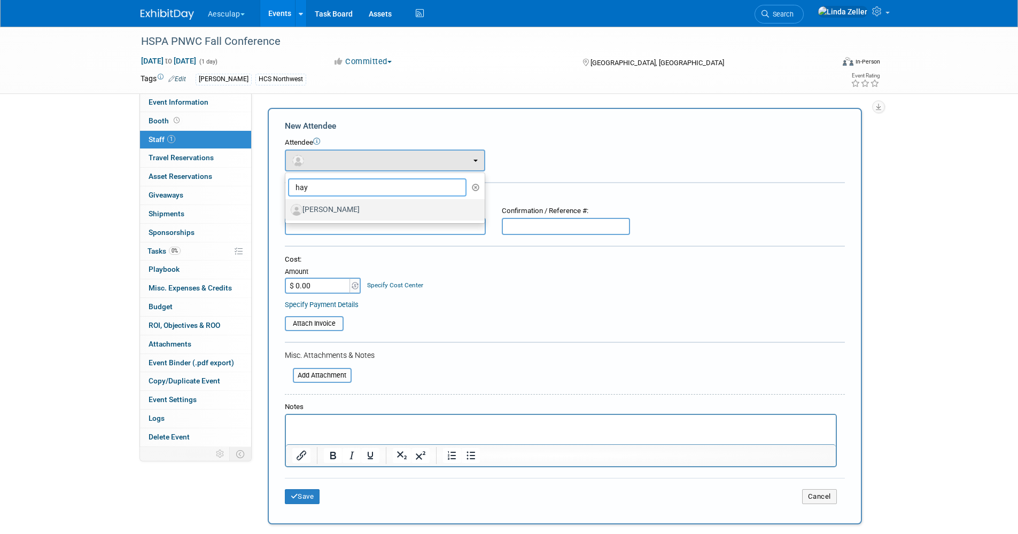
type input "hay"
click at [320, 206] on label "[PERSON_NAME]" at bounding box center [382, 209] width 183 height 17
click at [287, 206] on input "[PERSON_NAME]" at bounding box center [283, 208] width 7 height 7
select select "30c02534-b2b9-4260-abe3-1179608d3add"
select select "1"
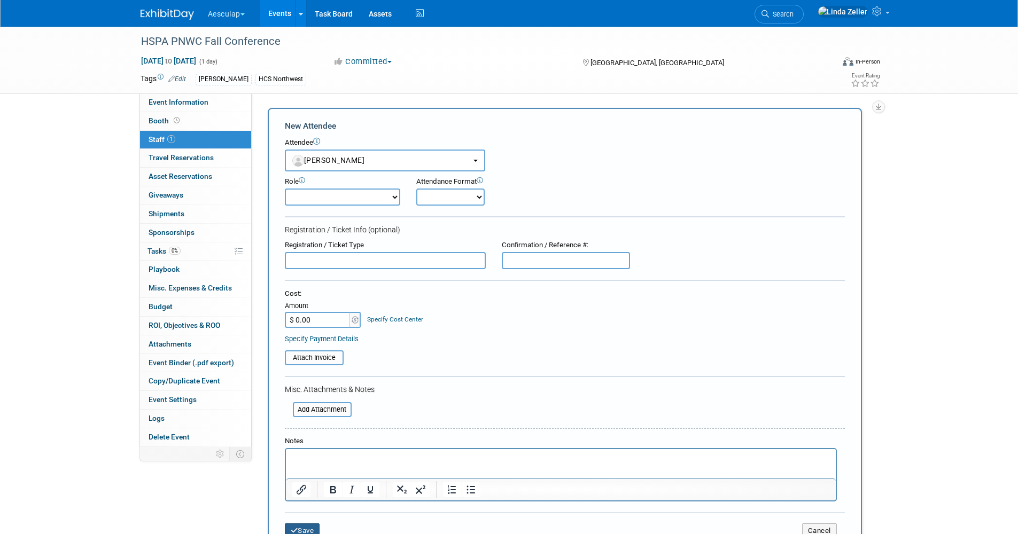
click at [306, 341] on button "Save" at bounding box center [302, 531] width 35 height 15
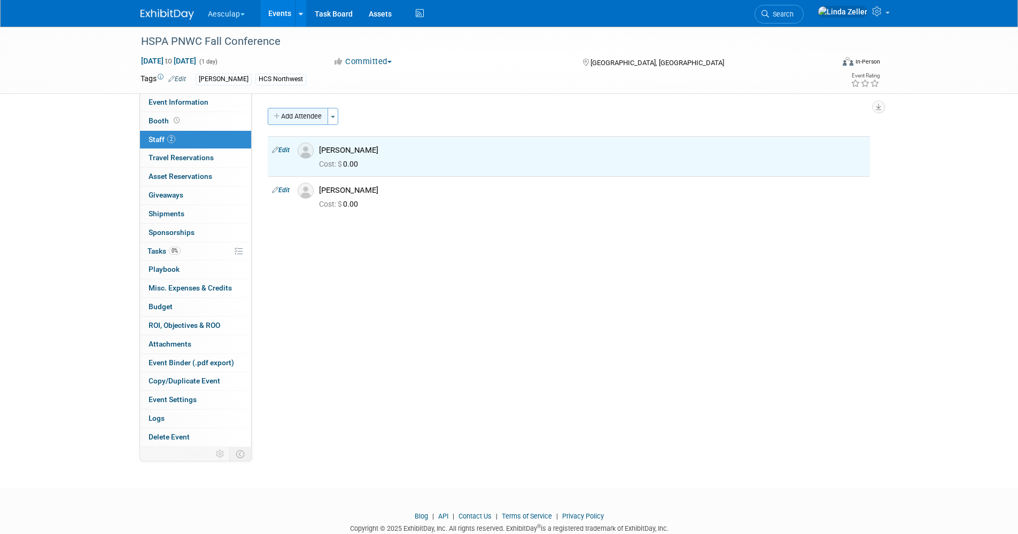
click at [300, 113] on button "Add Attendee" at bounding box center [298, 116] width 60 height 17
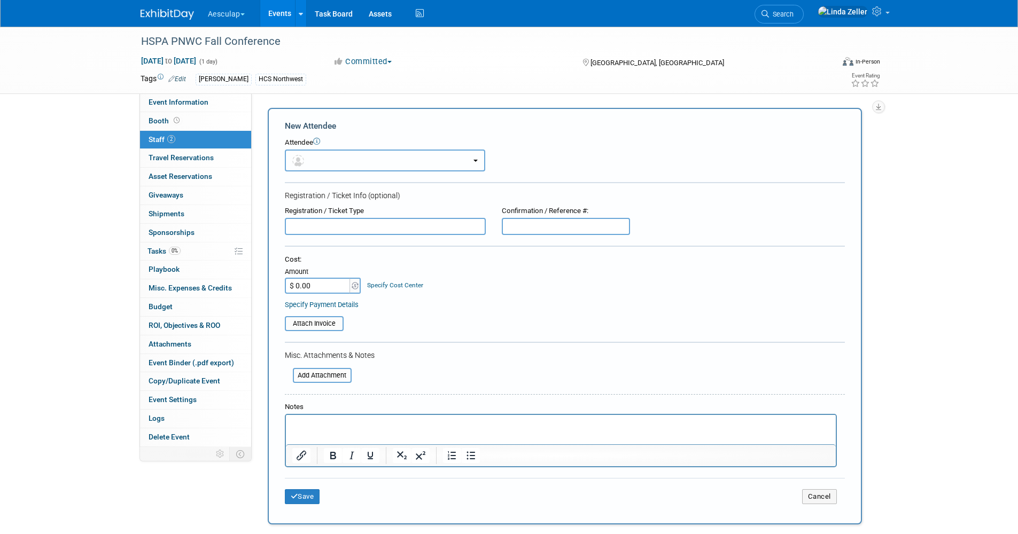
click at [310, 160] on button "button" at bounding box center [385, 161] width 200 height 22
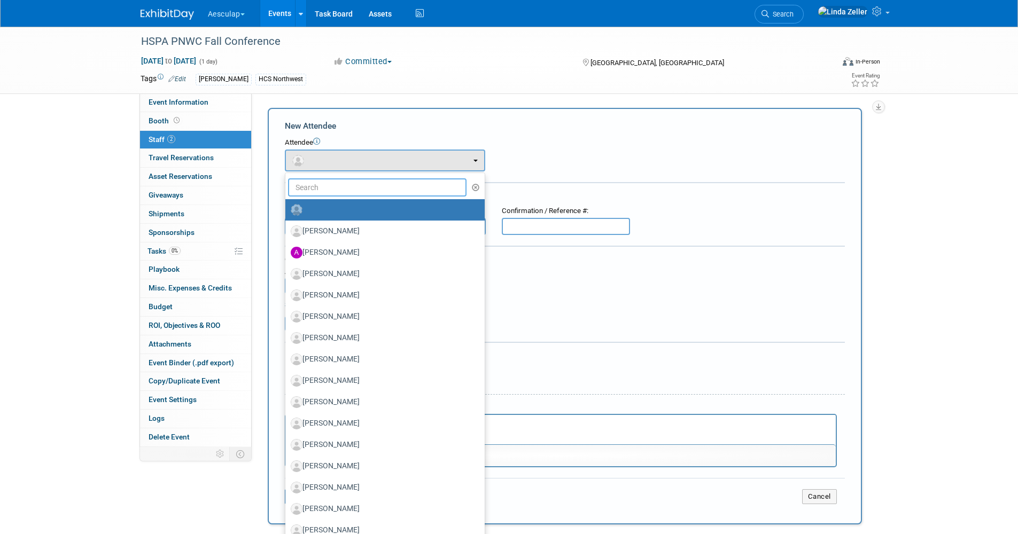
click at [309, 193] on input "text" at bounding box center [377, 187] width 179 height 18
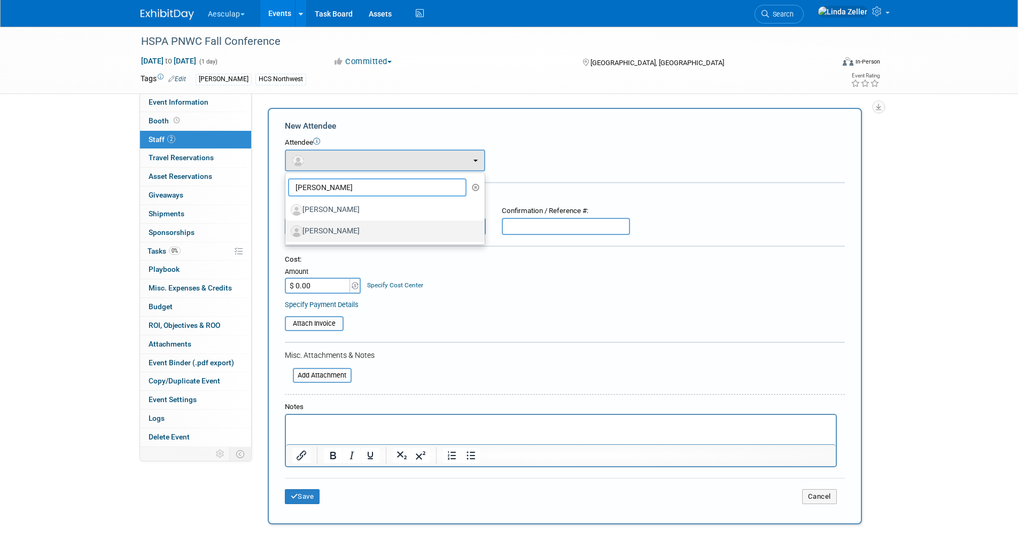
type input "[PERSON_NAME]"
click at [321, 233] on label "[PERSON_NAME]" at bounding box center [382, 231] width 183 height 17
click at [287, 233] on input "[PERSON_NAME]" at bounding box center [283, 230] width 7 height 7
select select "cbc193f8-da22-40c0-8d14-390f5d4b42e0"
select select "1"
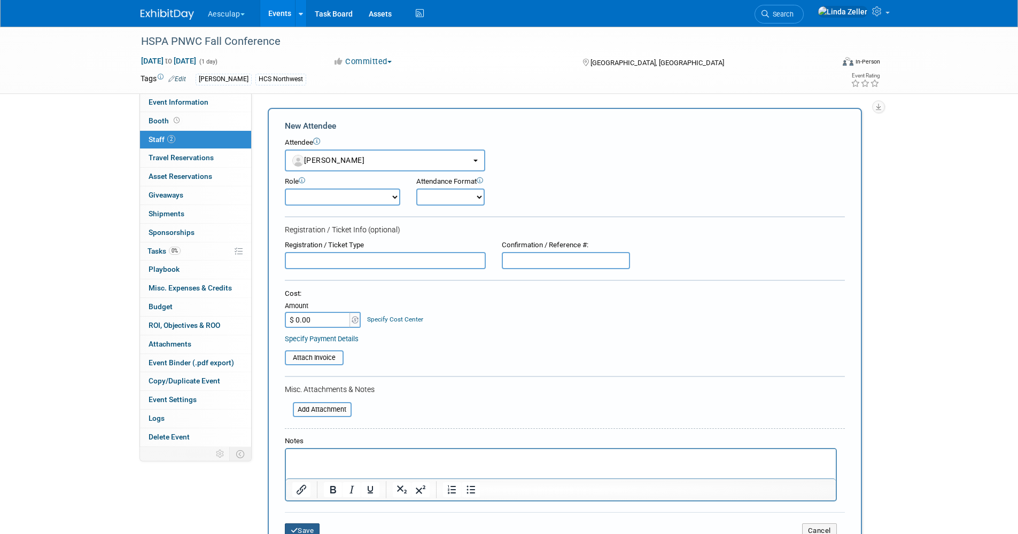
click at [311, 341] on button "Save" at bounding box center [302, 531] width 35 height 15
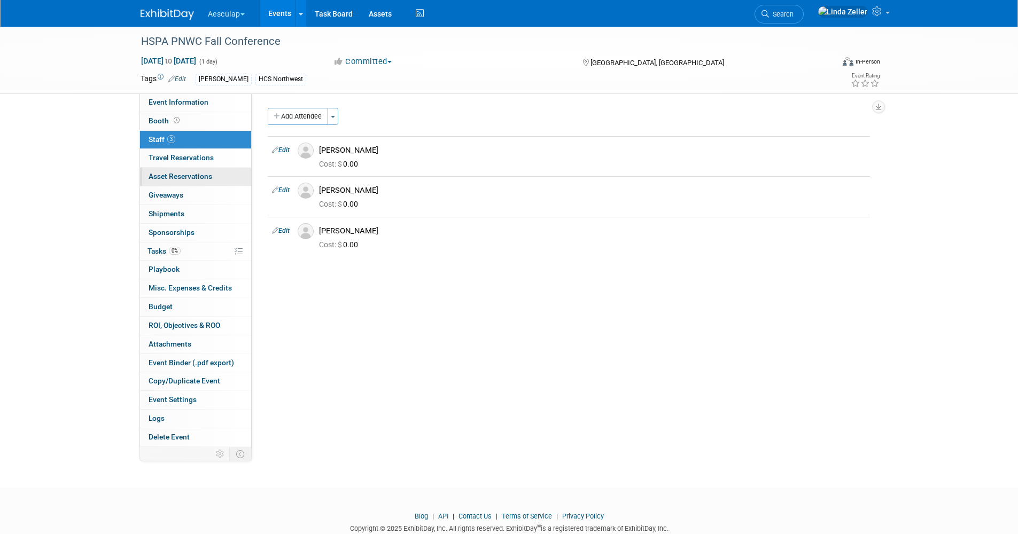
click at [176, 172] on span "Asset Reservations 0" at bounding box center [181, 176] width 64 height 9
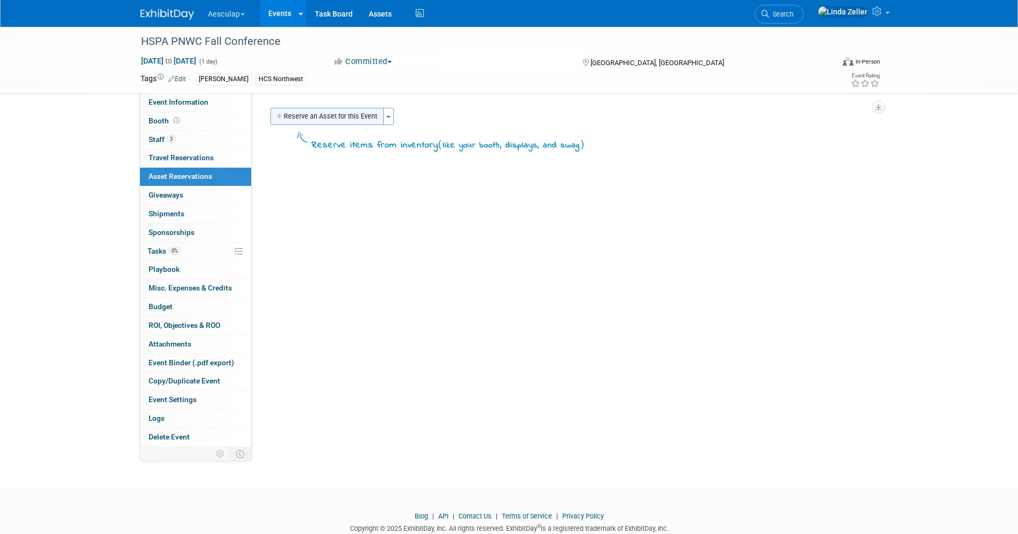
click at [304, 112] on button "Reserve an Asset for this Event" at bounding box center [326, 116] width 113 height 17
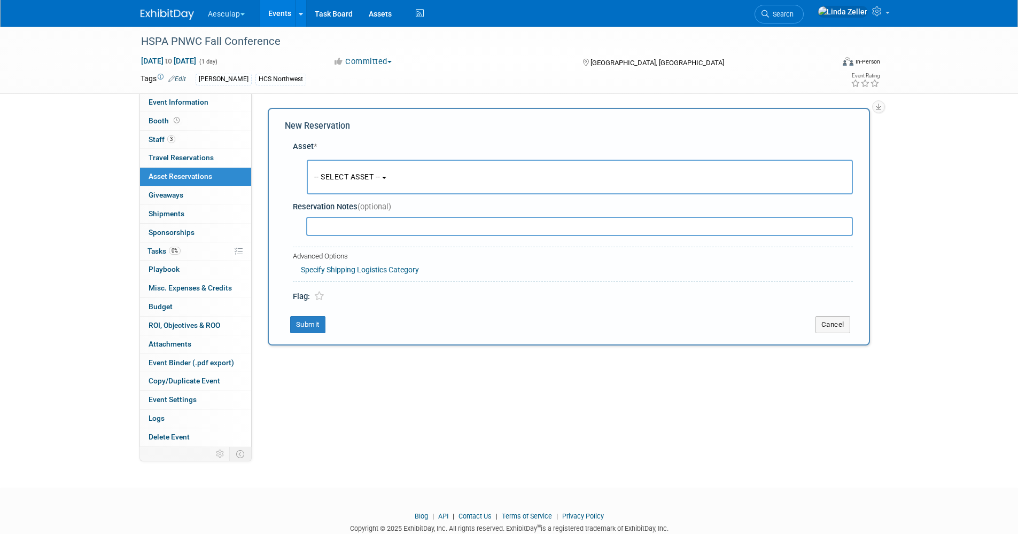
scroll to position [10, 0]
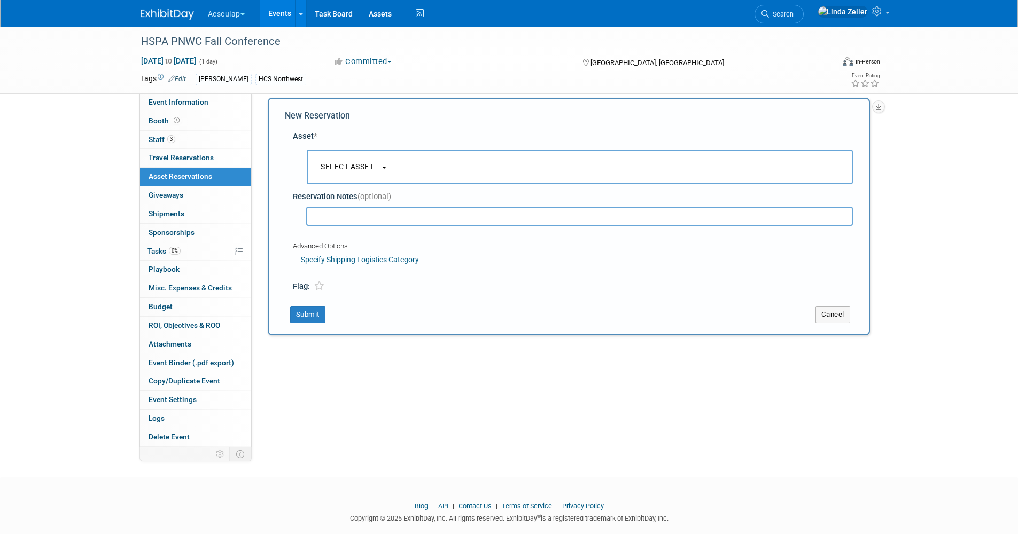
click at [329, 159] on button "-- SELECT ASSET --" at bounding box center [580, 167] width 546 height 35
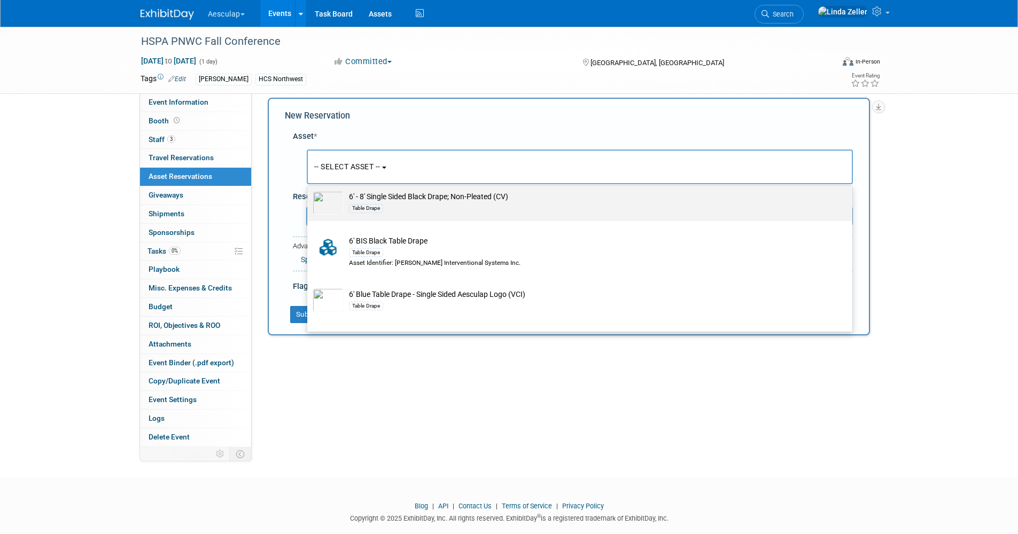
scroll to position [107, 0]
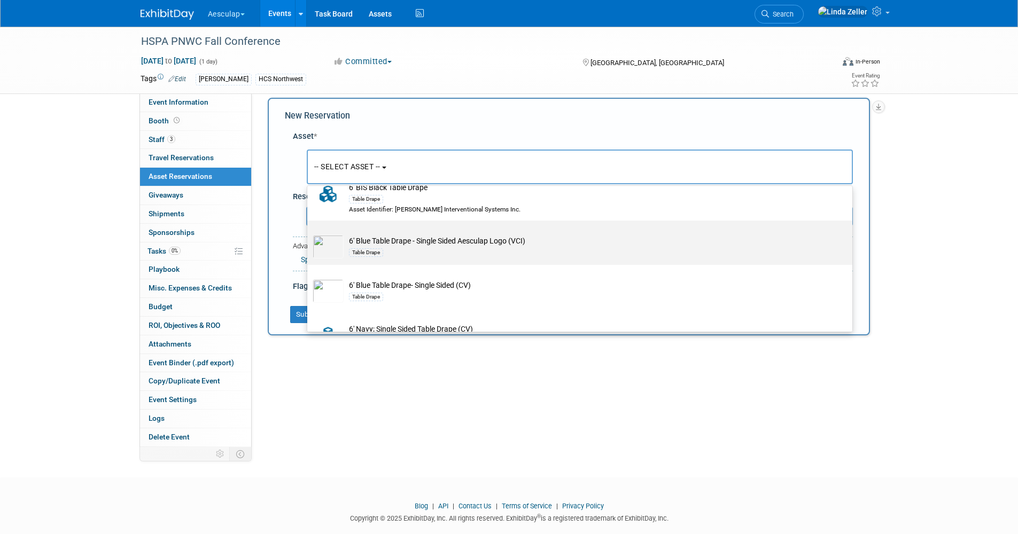
click at [375, 244] on td "6' Blue Table Drape - Single Sided Aesculap Logo (VCI) Table Drape" at bounding box center [587, 247] width 487 height 24
click at [309, 234] on input "6' Blue Table Drape - Single Sided Aesculap Logo (VCI) Table Drape" at bounding box center [305, 230] width 7 height 7
select select "10699083"
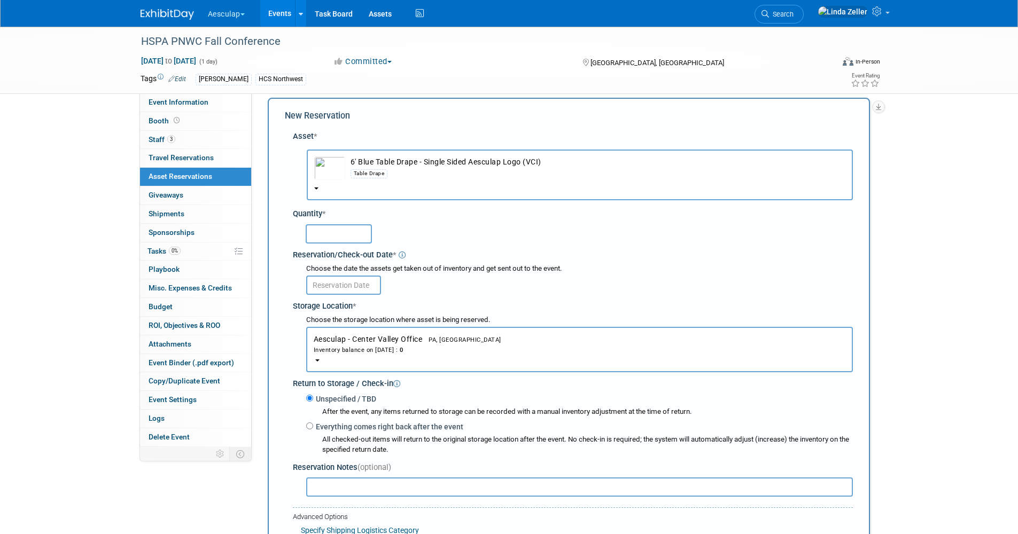
click at [330, 242] on input "text" at bounding box center [339, 233] width 66 height 19
type input "1"
click at [329, 288] on input "text" at bounding box center [343, 285] width 75 height 19
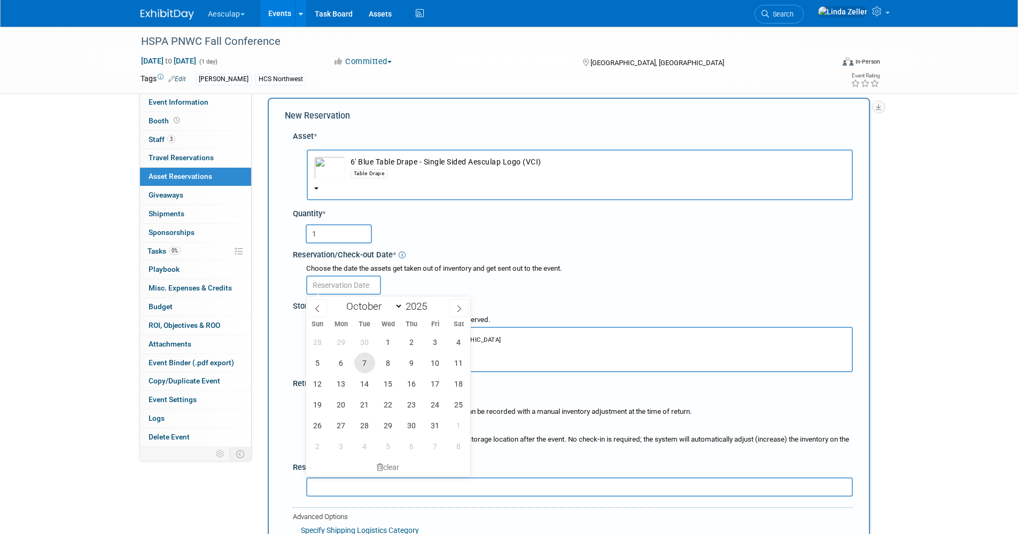
click at [363, 341] on span "7" at bounding box center [364, 363] width 21 height 21
type input "[DATE]"
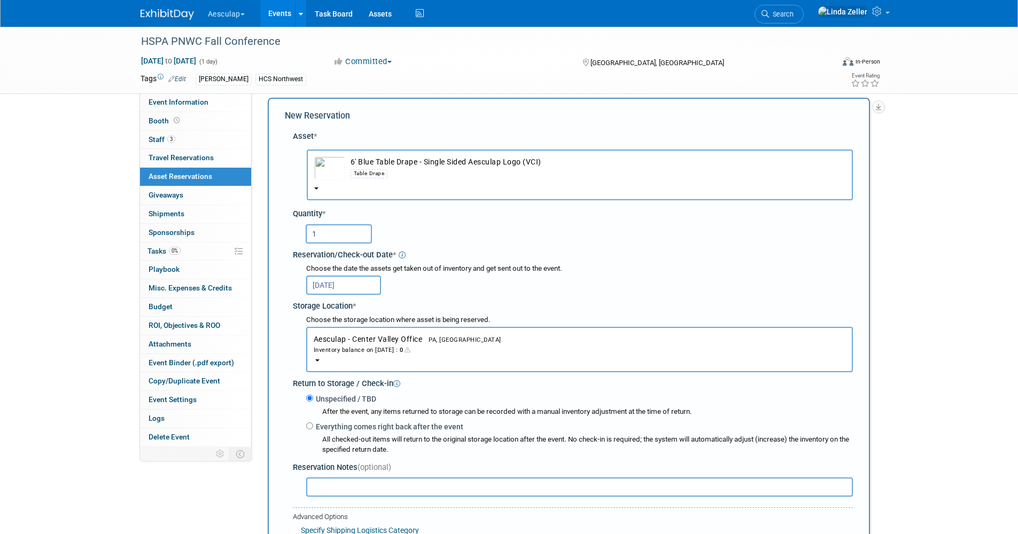
click at [340, 340] on span "Aesculap - [GEOGRAPHIC_DATA] [GEOGRAPHIC_DATA], [GEOGRAPHIC_DATA] Inventory bal…" at bounding box center [580, 345] width 532 height 20
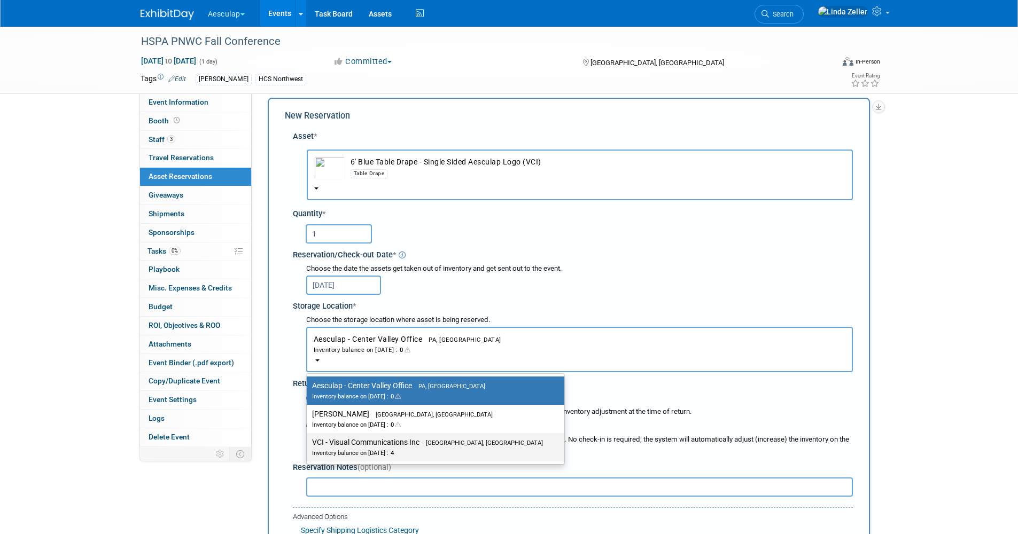
click at [330, 341] on label "VCI - Visual Communications Inc Aston, [GEOGRAPHIC_DATA] Inventory balance on […" at bounding box center [433, 448] width 242 height 24
click at [308, 341] on input "VCI - Visual Communications Inc Aston, [GEOGRAPHIC_DATA] Inventory balance on […" at bounding box center [304, 442] width 7 height 7
select select "11223038"
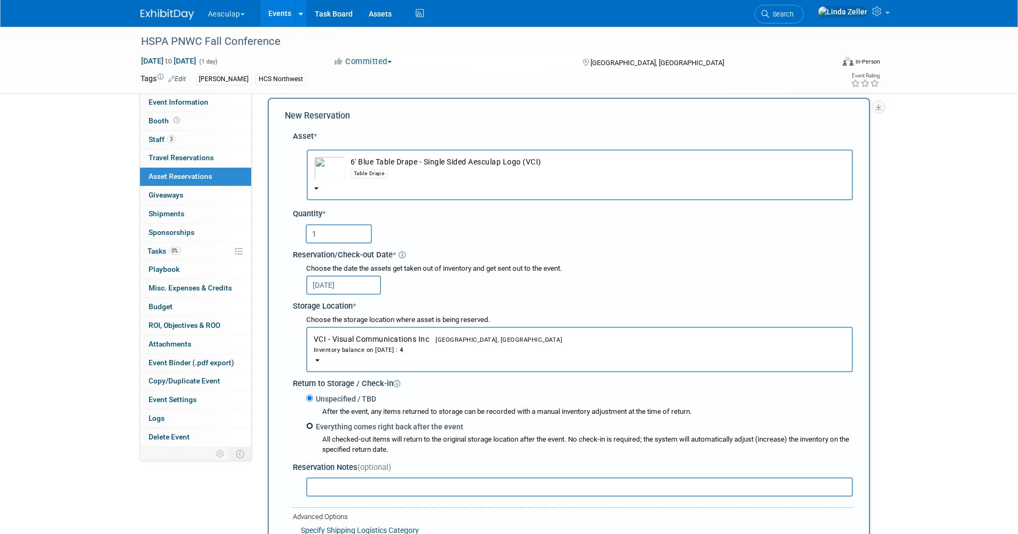
click at [308, 341] on input "Everything comes right back after the event" at bounding box center [309, 426] width 7 height 7
radio input "true"
select select "9"
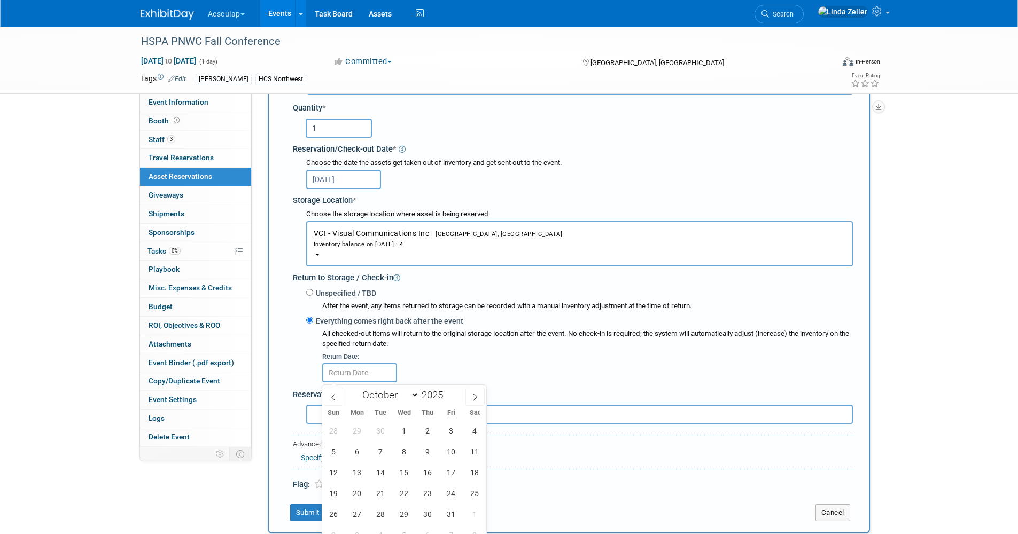
scroll to position [117, 0]
click at [404, 341] on span "15" at bounding box center [404, 471] width 21 height 21
type input "[DATE]"
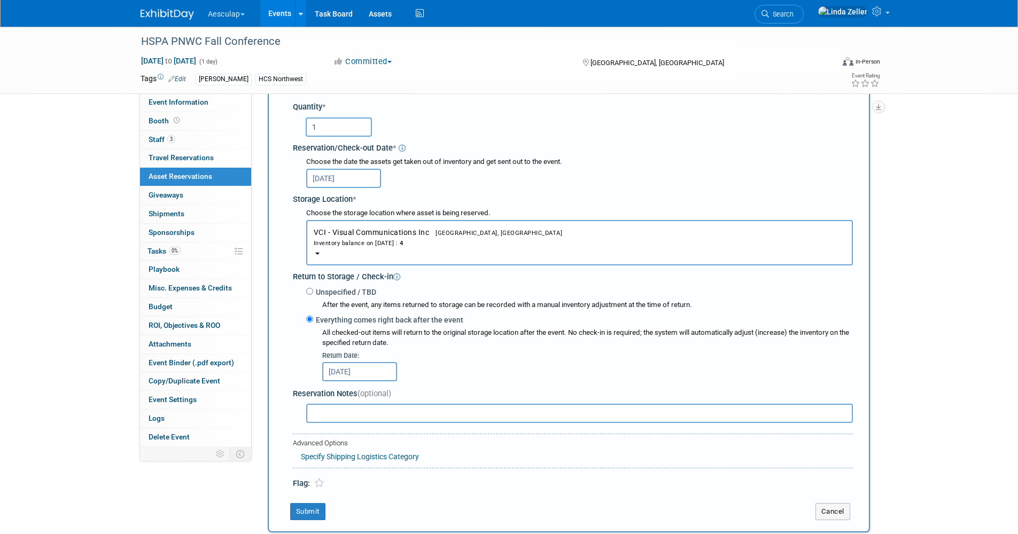
click at [313, 341] on input "text" at bounding box center [579, 413] width 547 height 19
type input "also want a bannerstand"
click at [311, 341] on button "Submit" at bounding box center [307, 511] width 35 height 17
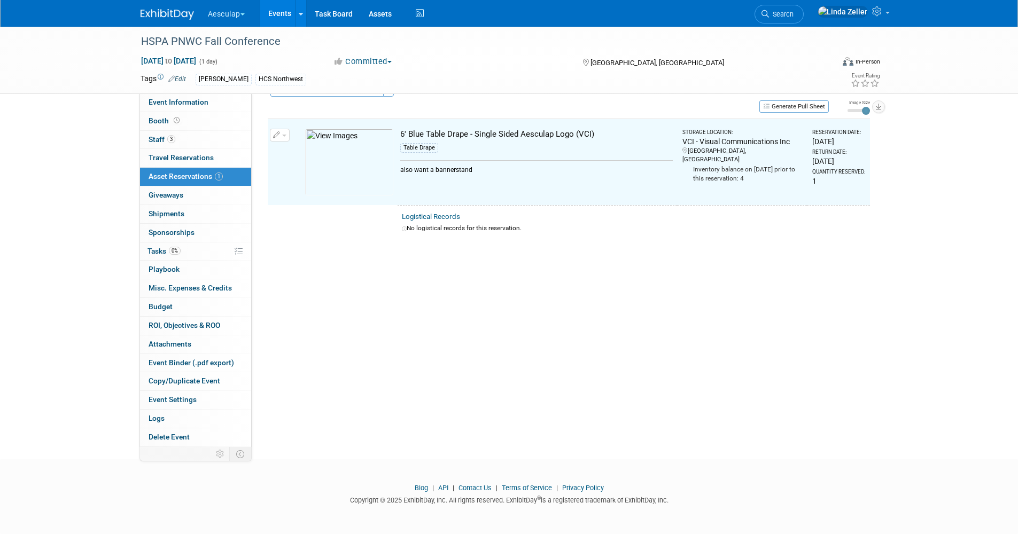
scroll to position [13, 0]
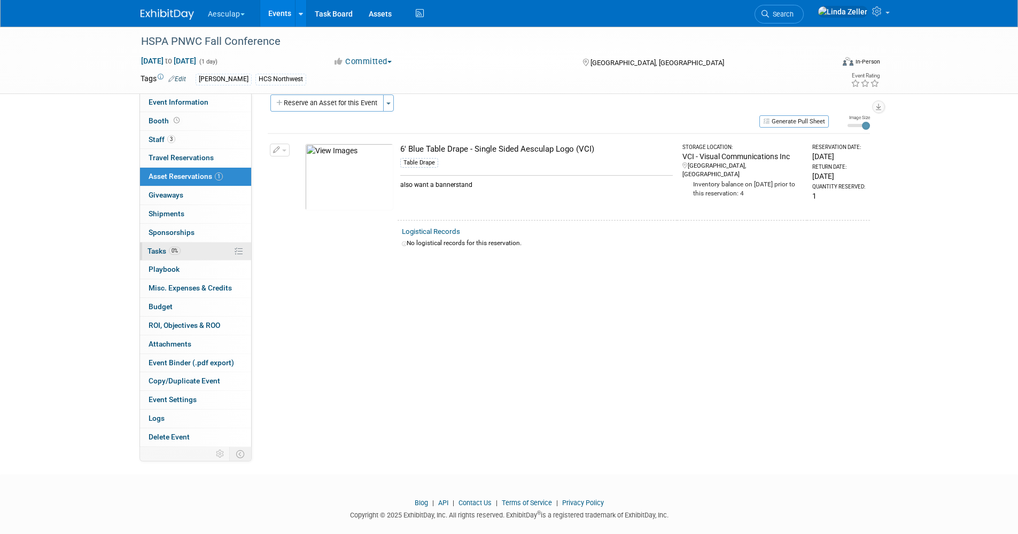
click at [160, 251] on span "Tasks 0%" at bounding box center [163, 251] width 33 height 9
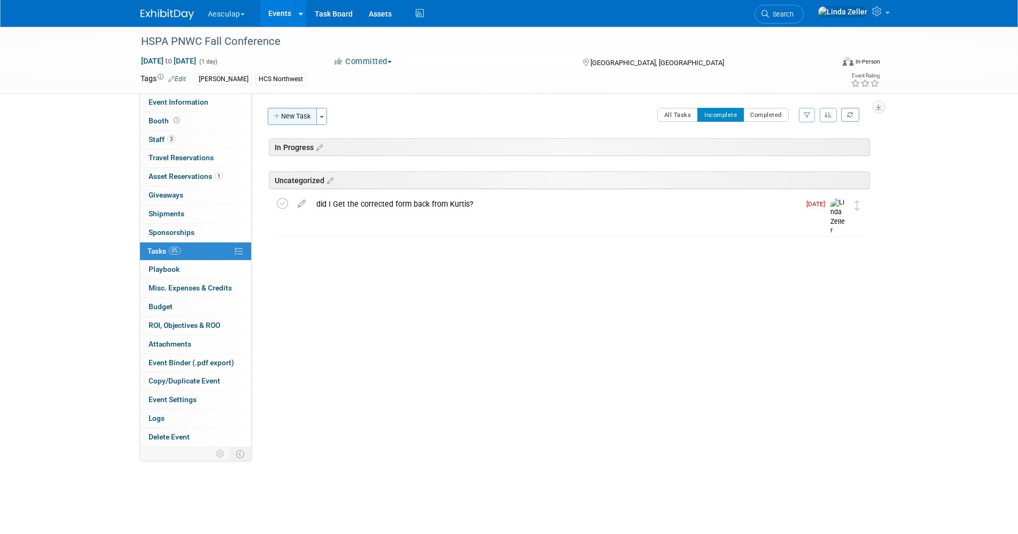
click at [296, 118] on button "New Task" at bounding box center [292, 116] width 49 height 17
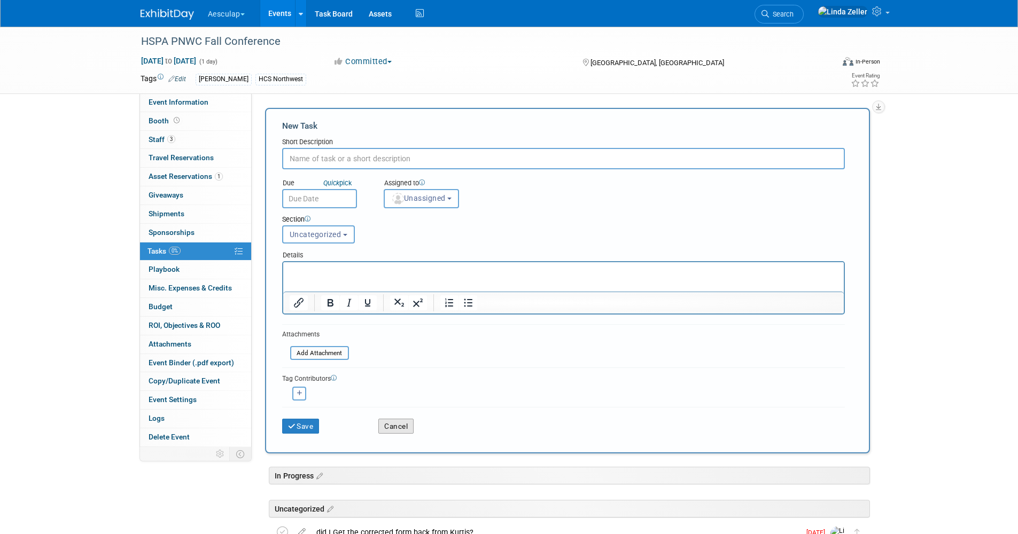
click at [397, 341] on button "Cancel" at bounding box center [395, 426] width 35 height 15
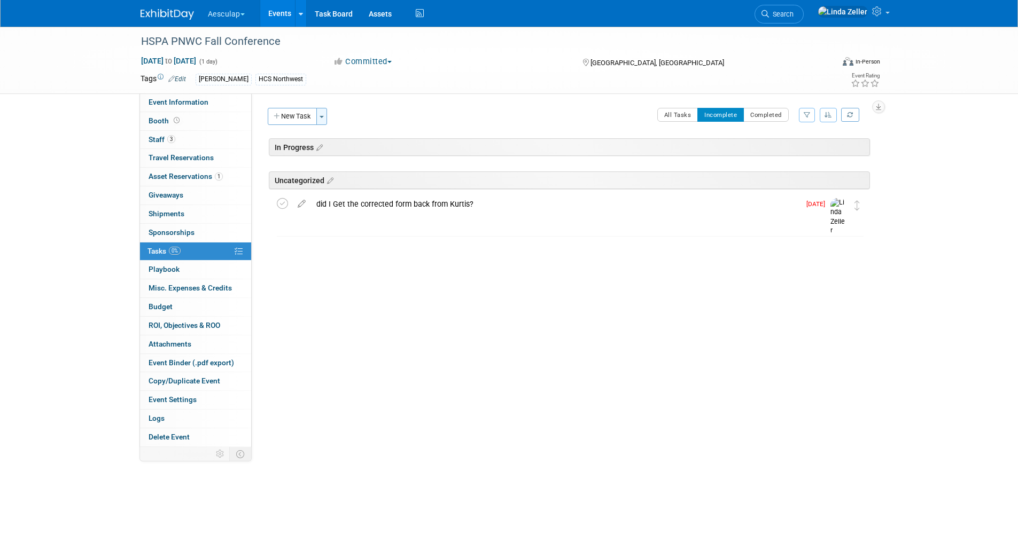
click at [326, 115] on button "Toggle Dropdown" at bounding box center [321, 116] width 11 height 17
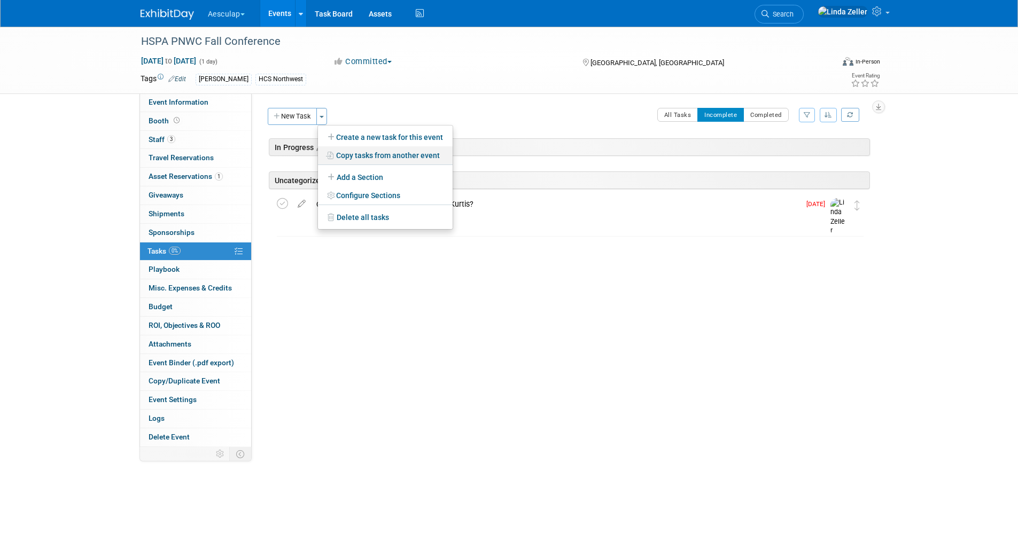
click at [344, 155] on link "Copy tasks from another event" at bounding box center [385, 155] width 135 height 18
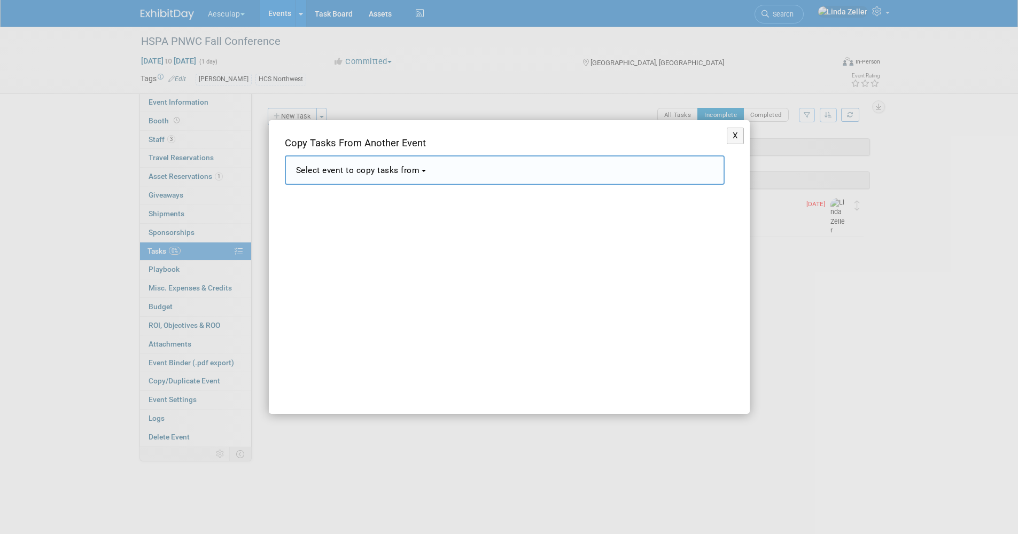
click at [341, 173] on span "Select event to copy tasks from" at bounding box center [358, 171] width 124 height 10
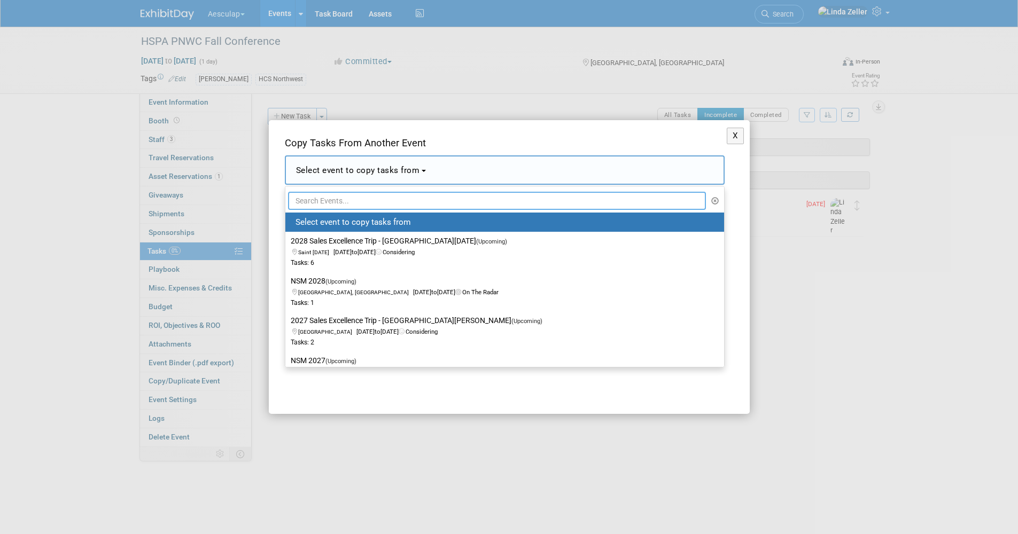
click at [328, 199] on input "text" at bounding box center [497, 201] width 418 height 18
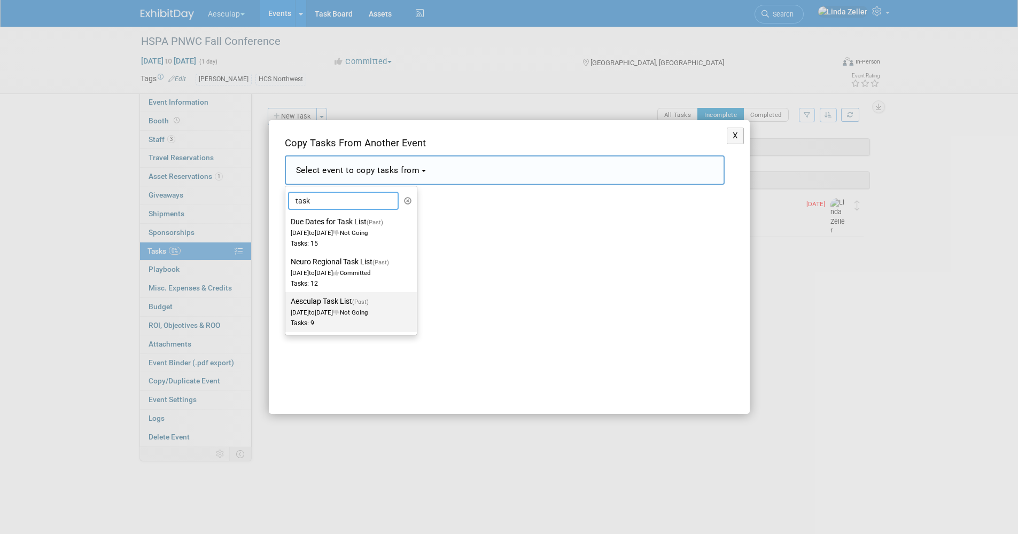
type input "task"
click at [324, 301] on label "Aesculap Task List (Past) [DATE] to [DATE] Not Going Tasks: 9" at bounding box center [348, 311] width 115 height 35
click at [287, 301] on input "Aesculap Task List (Past) [DATE] to [DATE] Not Going Tasks: 9" at bounding box center [283, 301] width 7 height 7
select select "11064032"
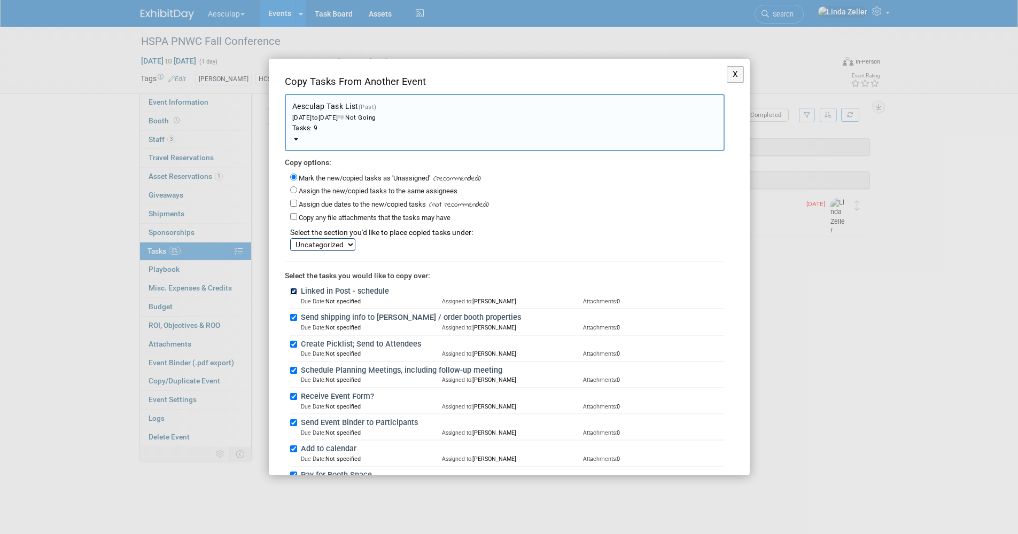
click at [291, 291] on input "Linked in Post - schedule" at bounding box center [293, 291] width 7 height 7
checkbox input "false"
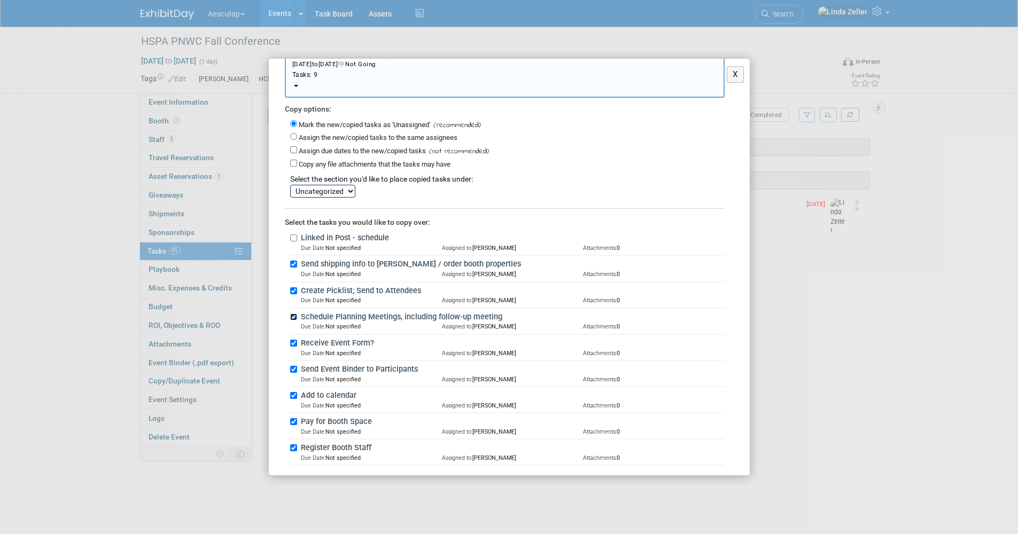
click at [292, 316] on input "Schedule Planning Meetings, including follow-up meeting" at bounding box center [293, 317] width 7 height 7
checkbox input "false"
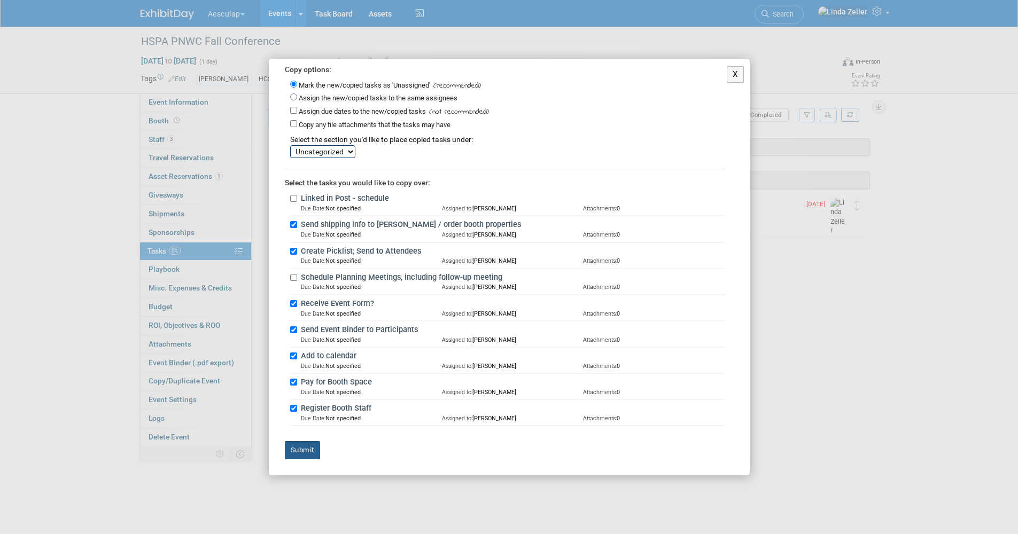
click at [301, 341] on button "Submit" at bounding box center [302, 450] width 35 height 18
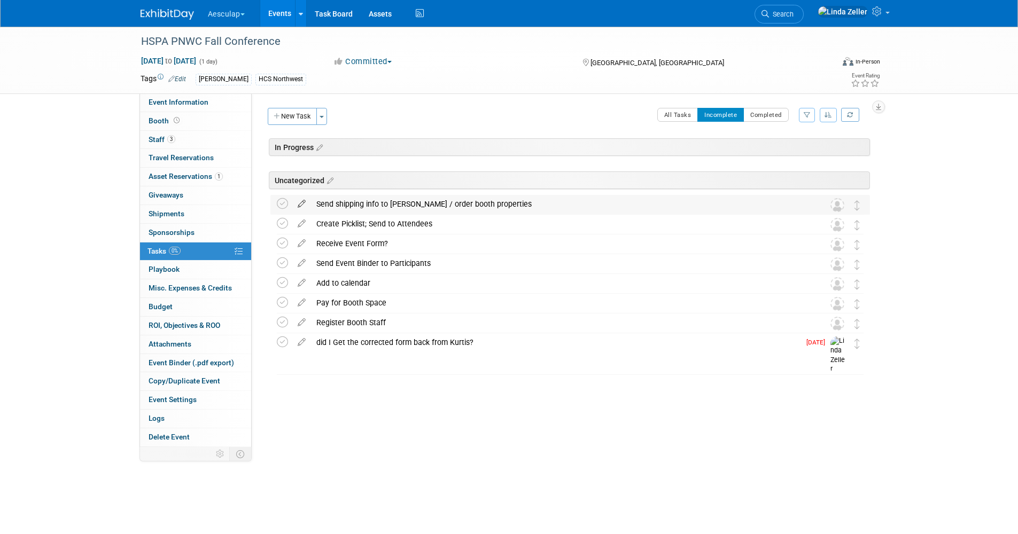
click at [299, 201] on icon at bounding box center [301, 201] width 19 height 13
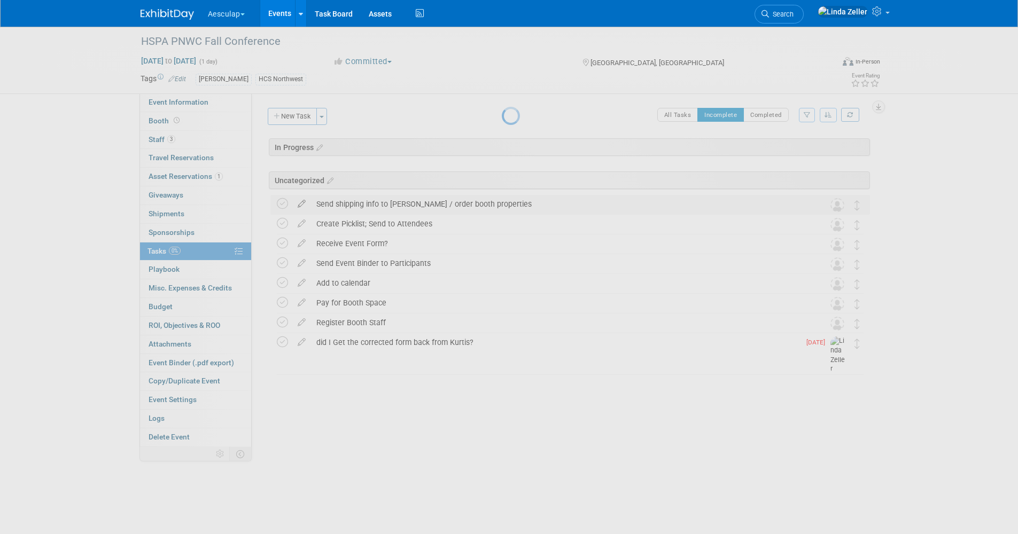
select select "8"
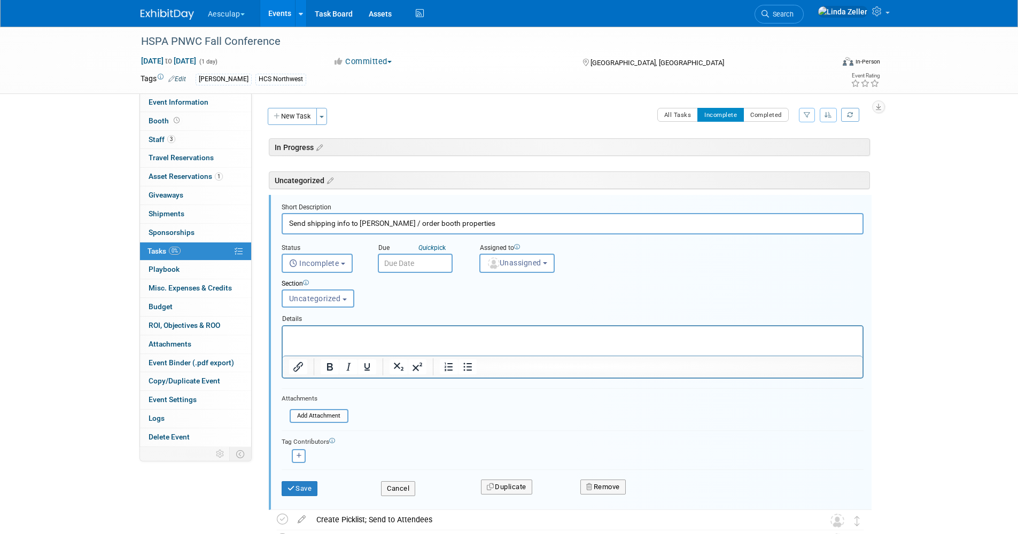
scroll to position [38, 0]
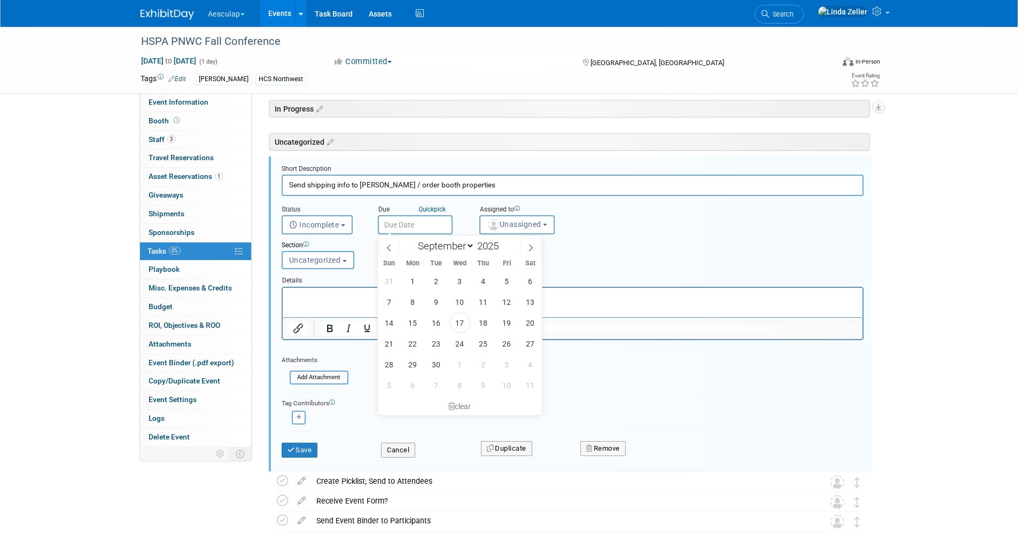
click at [394, 222] on input "text" at bounding box center [415, 224] width 75 height 19
click at [413, 341] on span "29" at bounding box center [412, 364] width 21 height 21
type input "[DATE]"
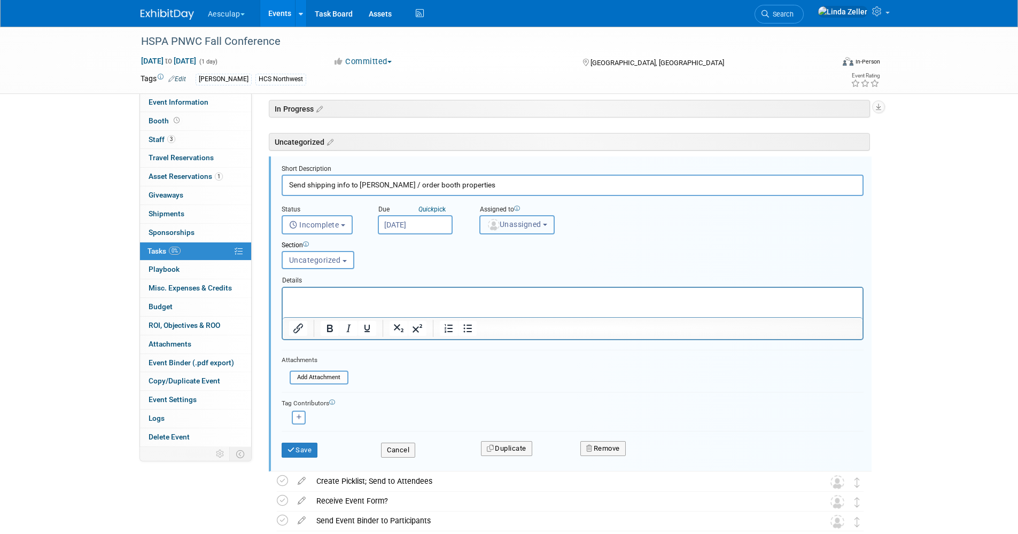
click at [505, 226] on span "Unassigned" at bounding box center [514, 224] width 55 height 9
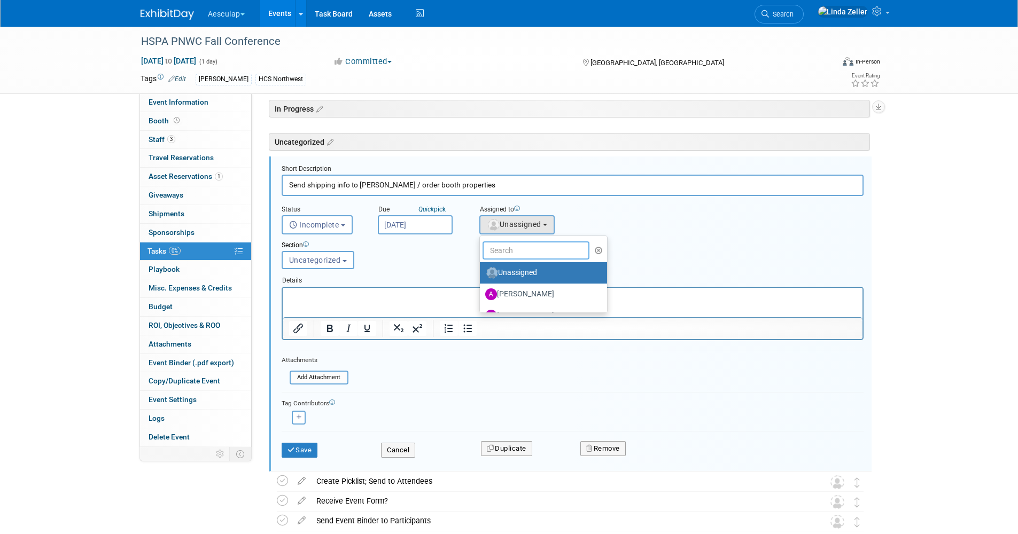
click at [504, 254] on input "text" at bounding box center [536, 251] width 107 height 18
type input "[PERSON_NAME]"
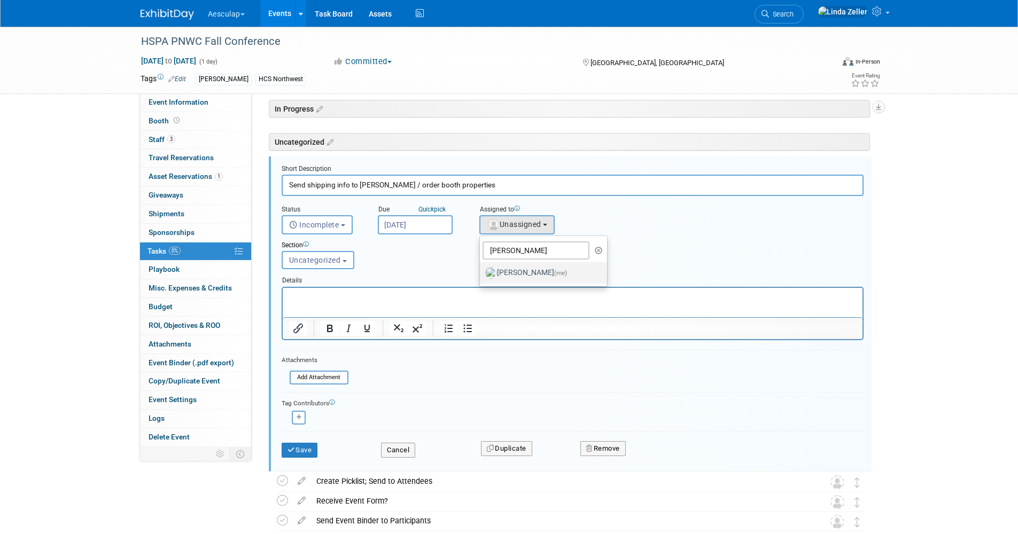
click at [521, 274] on label "[PERSON_NAME] (me)" at bounding box center [541, 273] width 112 height 17
click at [482, 274] on input "[PERSON_NAME] (me)" at bounding box center [478, 271] width 7 height 7
select select "997af25e-71f2-407b-94d0-6444a5b8fc40"
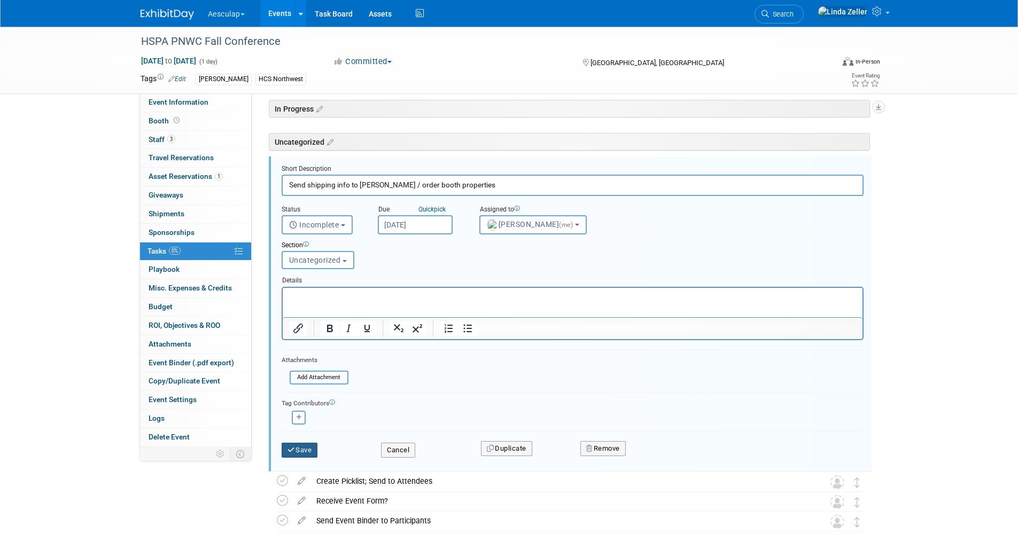
click at [294, 341] on icon "submit" at bounding box center [292, 450] width 9 height 7
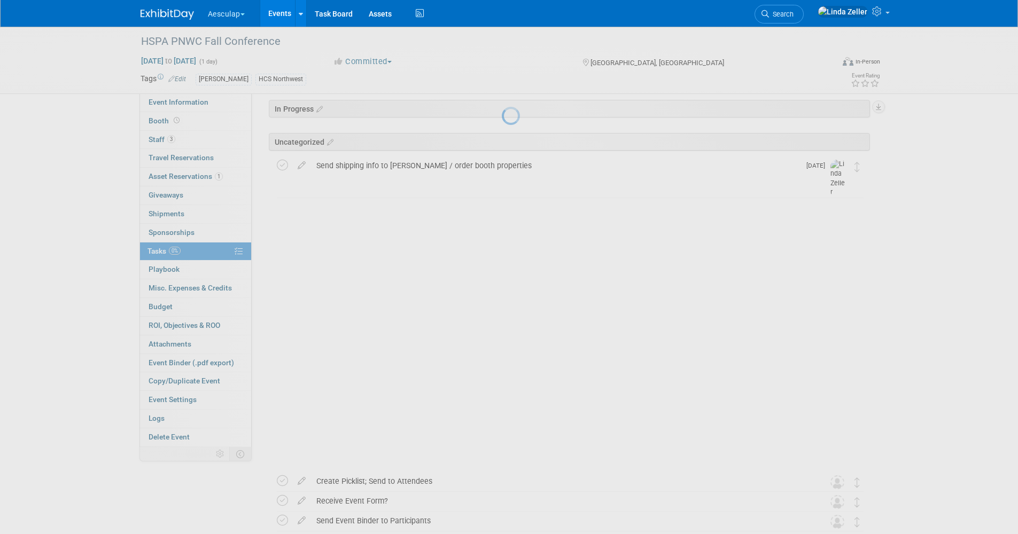
scroll to position [0, 0]
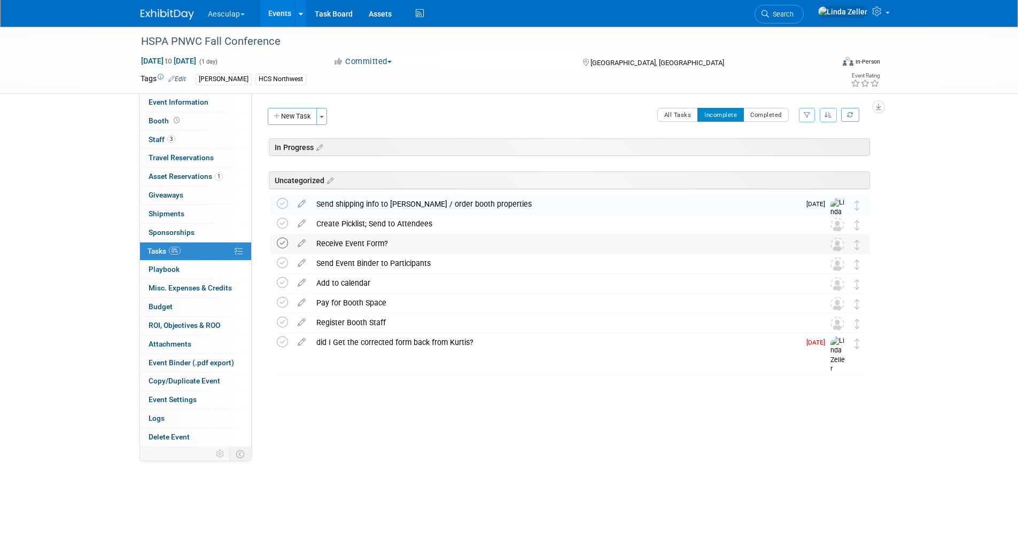
click at [281, 243] on icon at bounding box center [282, 243] width 11 height 11
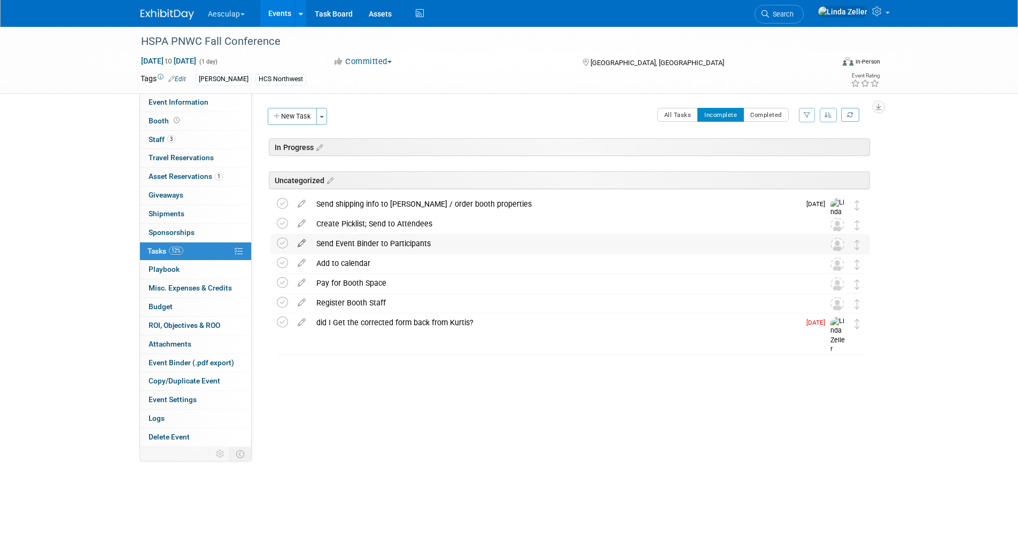
click at [302, 242] on icon at bounding box center [301, 241] width 19 height 13
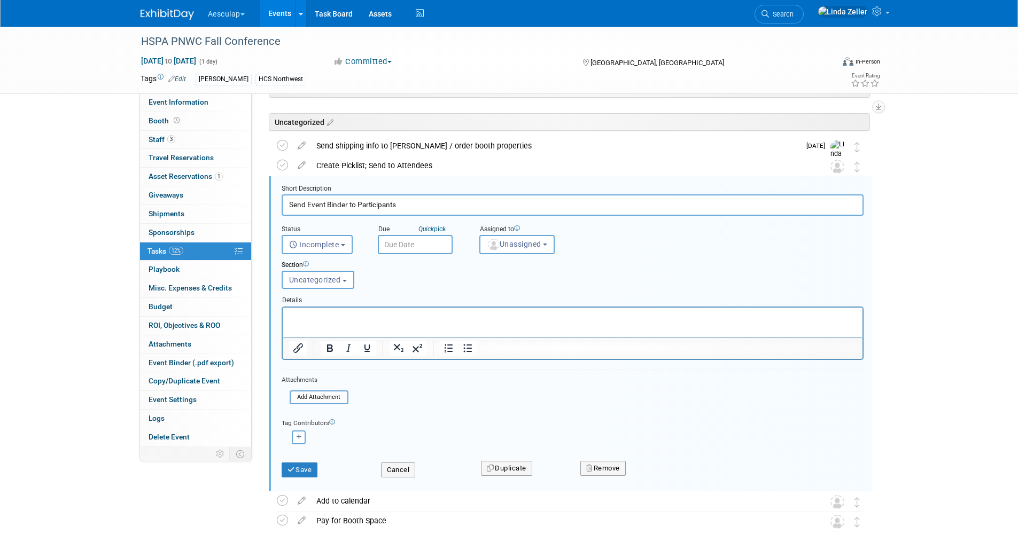
scroll to position [78, 0]
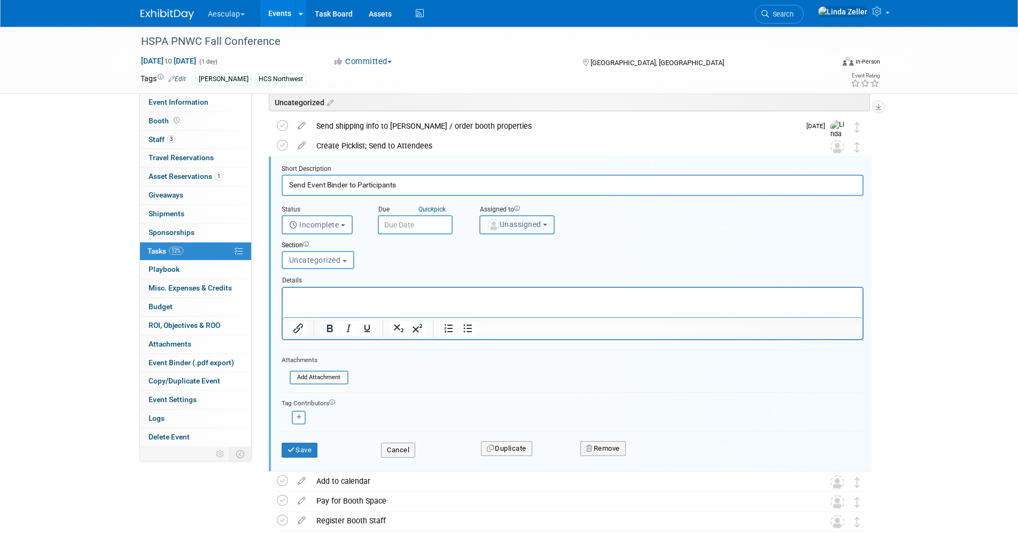
click at [493, 222] on img "button" at bounding box center [494, 225] width 12 height 12
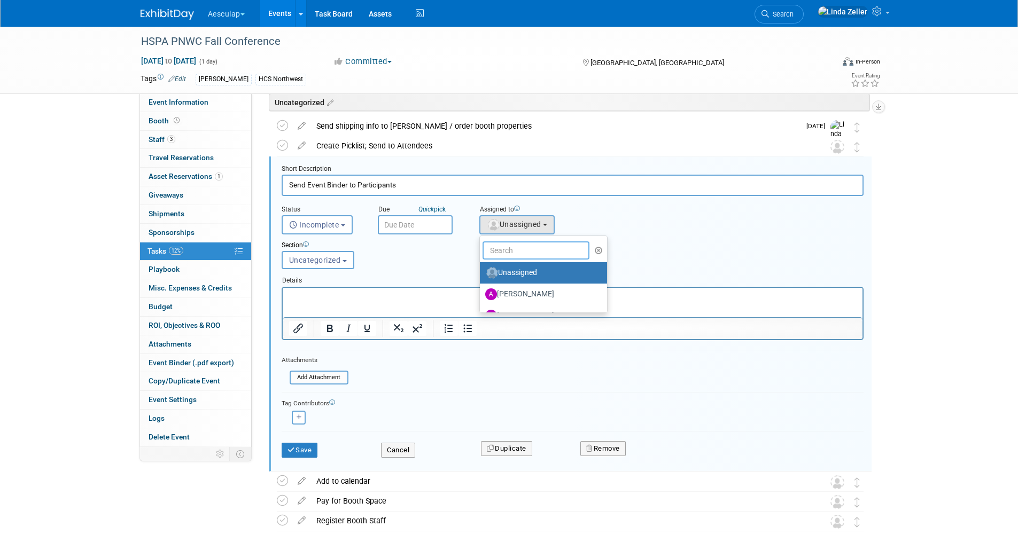
click at [494, 252] on input "text" at bounding box center [536, 251] width 107 height 18
type input "lin"
click at [498, 269] on label "[PERSON_NAME] (me)" at bounding box center [541, 273] width 112 height 17
click at [482, 269] on input "[PERSON_NAME] (me)" at bounding box center [478, 271] width 7 height 7
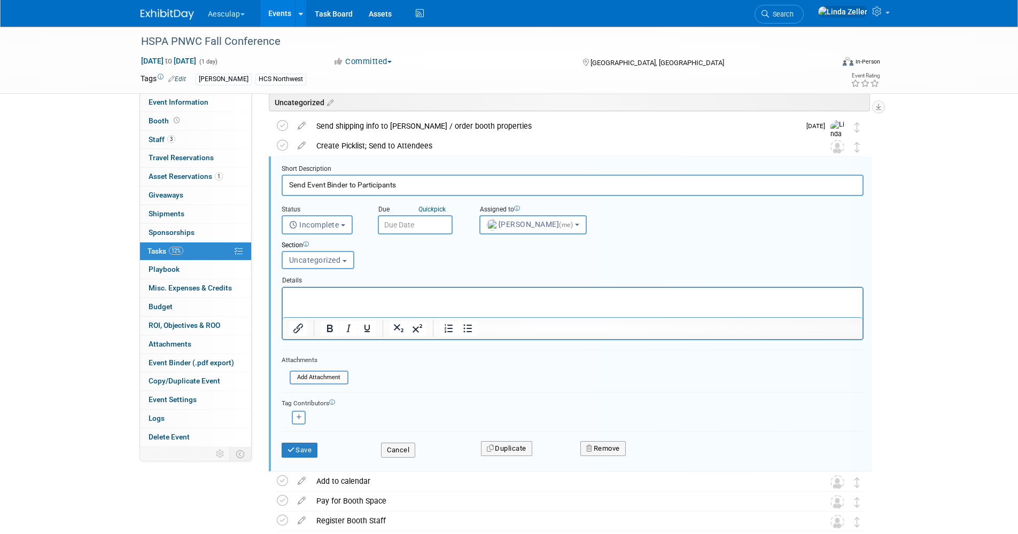
select select "997af25e-71f2-407b-94d0-6444a5b8fc40"
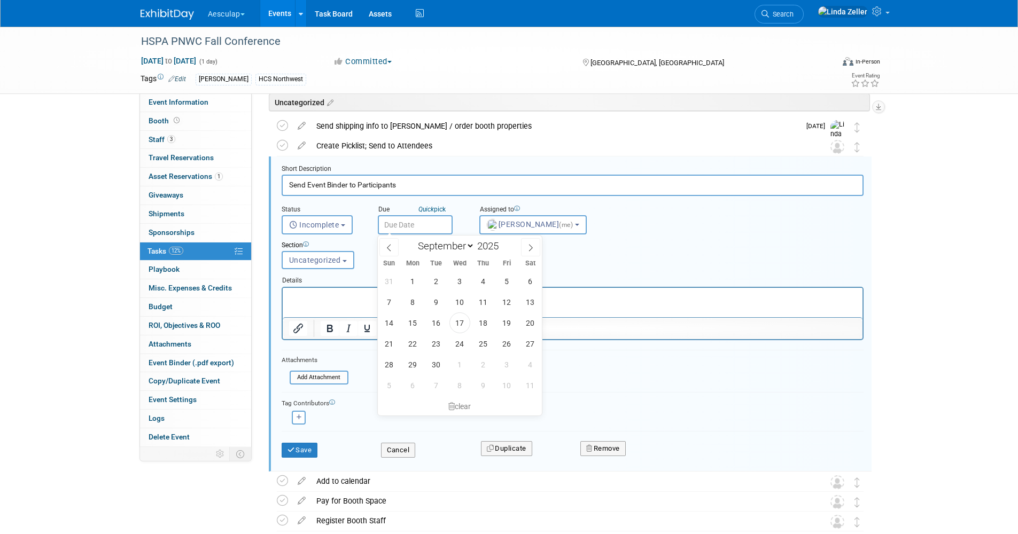
click at [407, 225] on input "text" at bounding box center [415, 224] width 75 height 19
click at [526, 247] on span at bounding box center [530, 247] width 19 height 18
select select "9"
click at [414, 304] on span "6" at bounding box center [412, 302] width 21 height 21
type input "[DATE]"
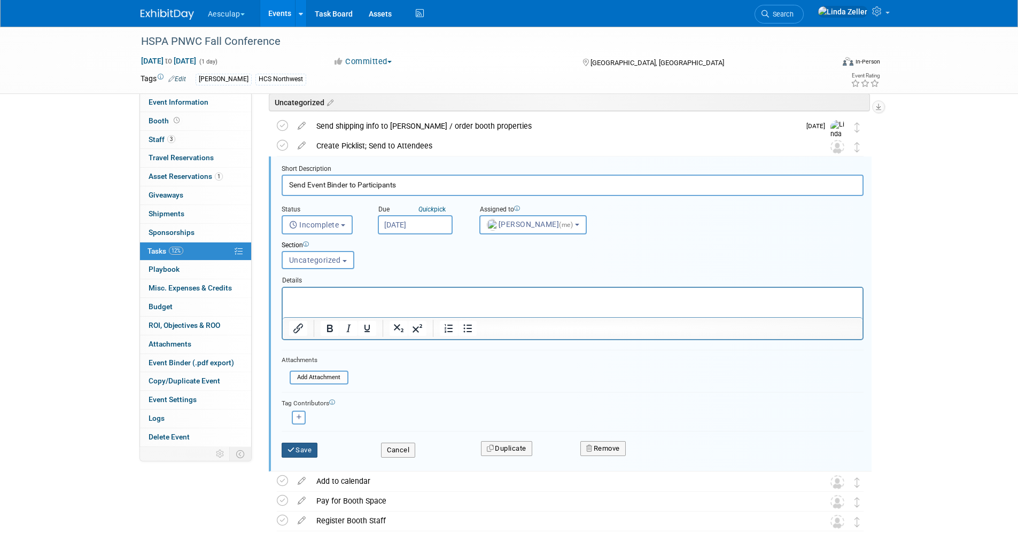
click at [307, 341] on button "Save" at bounding box center [300, 450] width 36 height 15
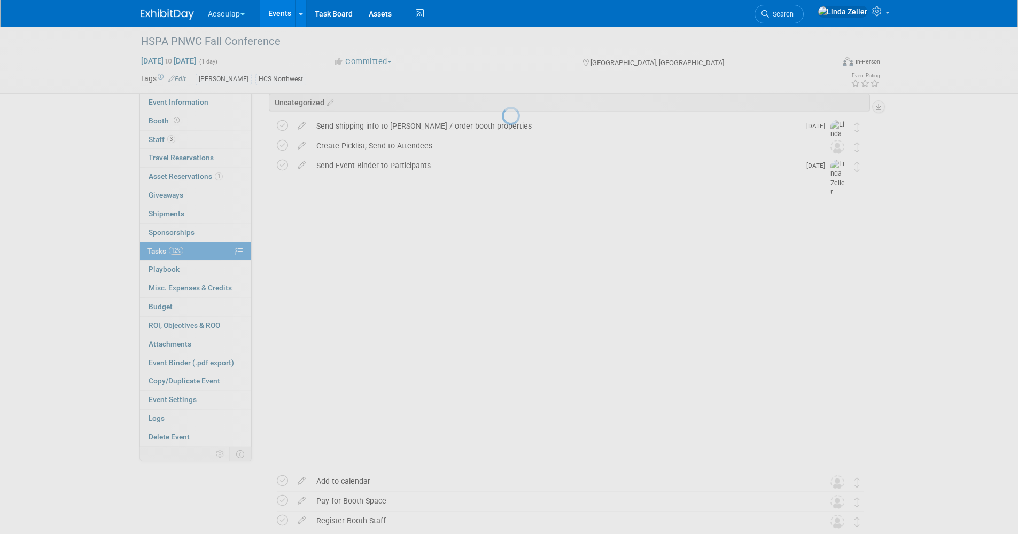
scroll to position [0, 0]
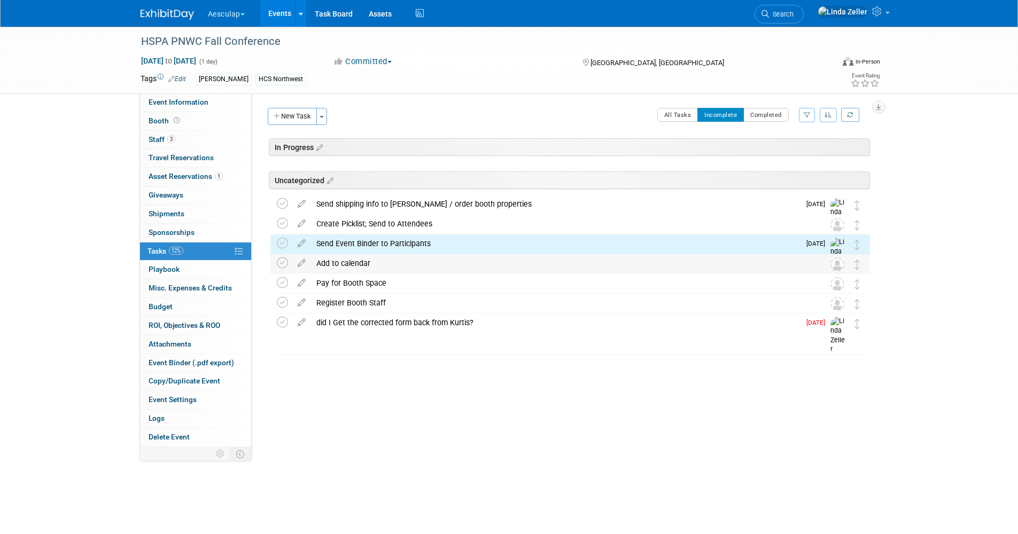
click at [334, 266] on div "Add to calendar" at bounding box center [560, 263] width 498 height 18
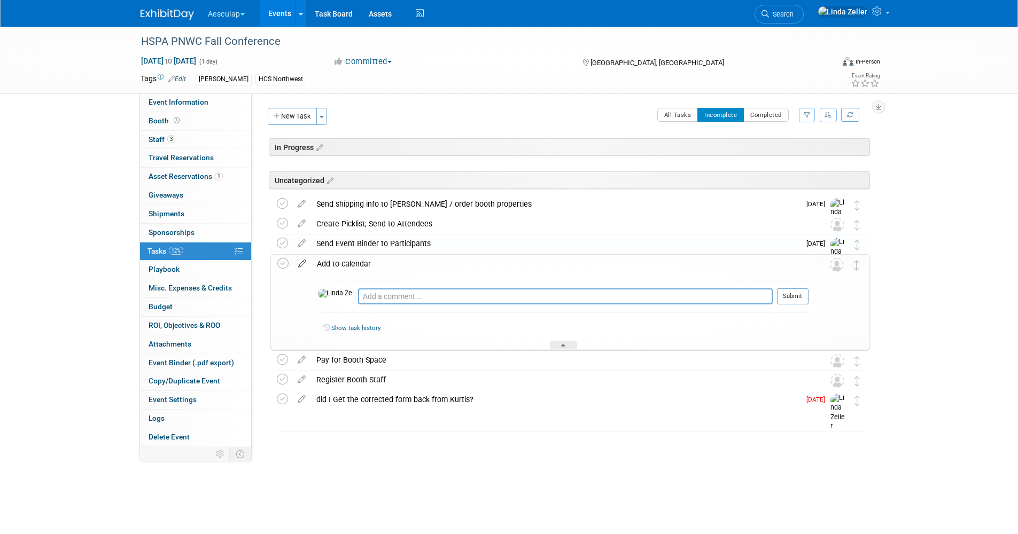
click at [304, 263] on icon at bounding box center [302, 261] width 19 height 13
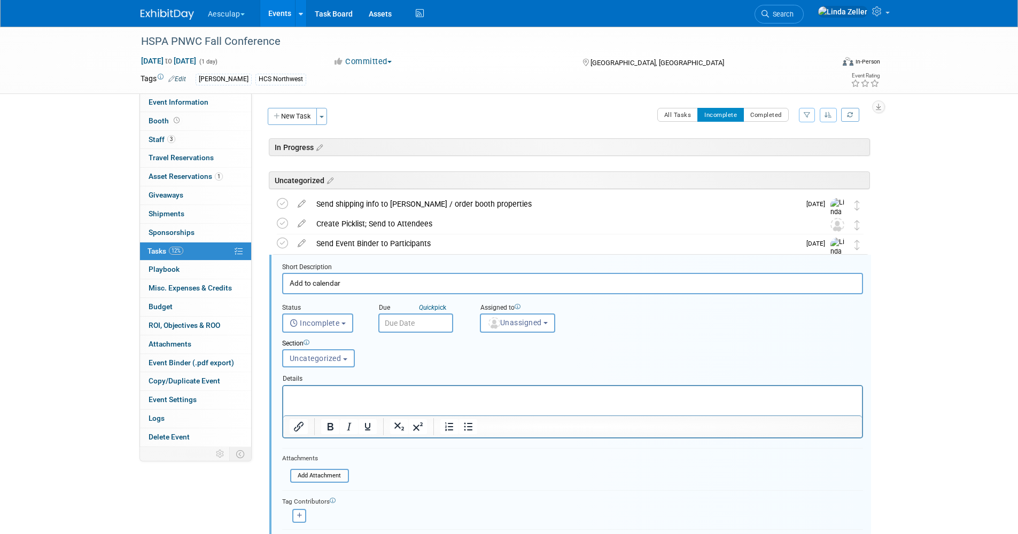
scroll to position [98, 0]
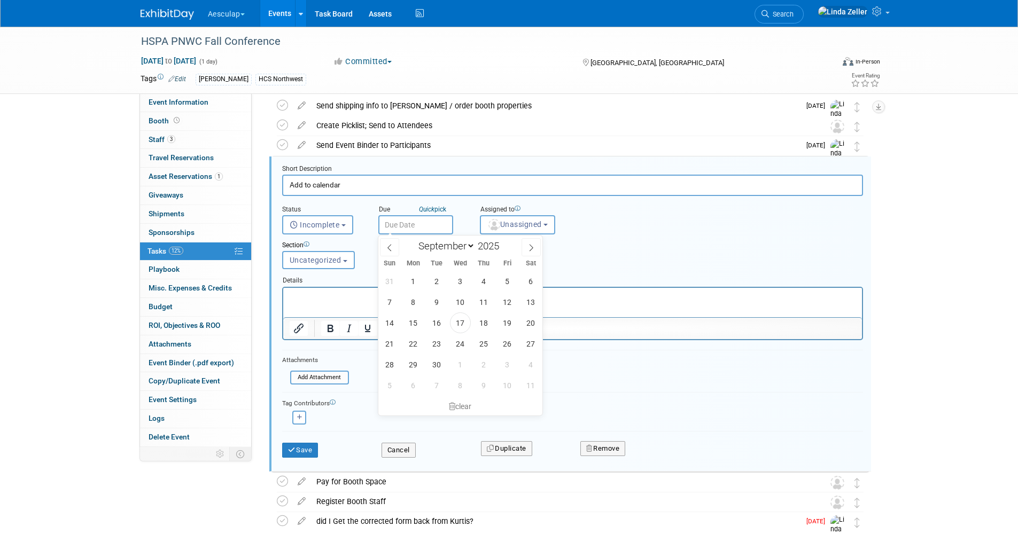
click at [399, 224] on input "text" at bounding box center [415, 224] width 75 height 19
click at [525, 246] on span at bounding box center [531, 247] width 19 height 18
select select "9"
click at [408, 301] on span "6" at bounding box center [413, 302] width 21 height 21
type input "[DATE]"
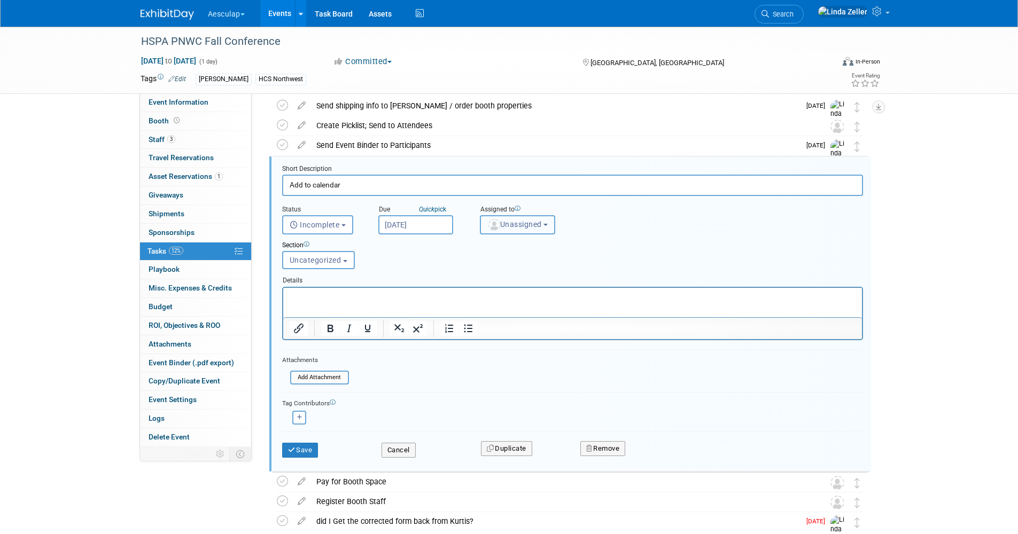
click at [511, 225] on span "Unassigned" at bounding box center [514, 224] width 55 height 9
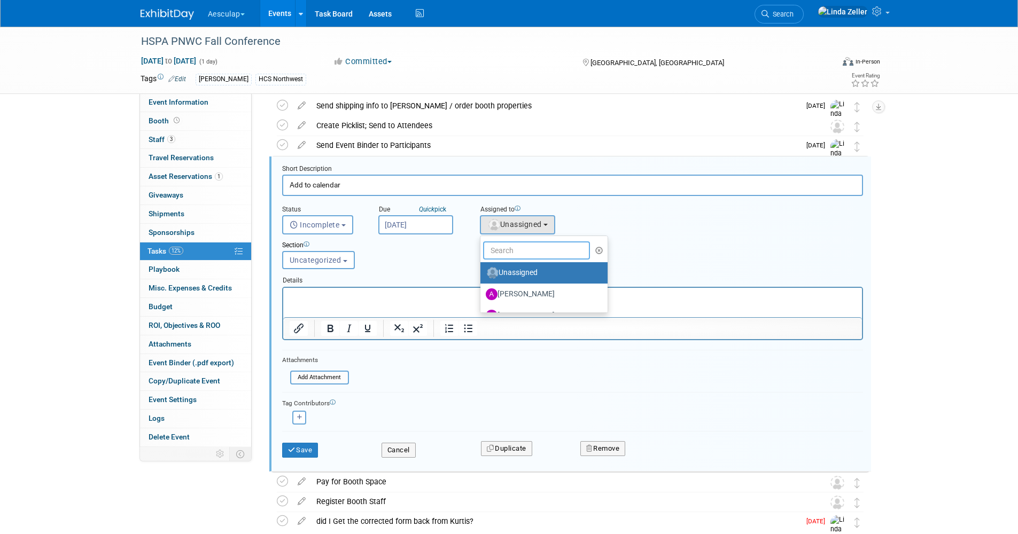
click at [502, 249] on input "text" at bounding box center [536, 251] width 107 height 18
type input "lin"
click at [505, 266] on label "[PERSON_NAME] (me)" at bounding box center [542, 273] width 112 height 17
click at [482, 268] on input "[PERSON_NAME] (me)" at bounding box center [478, 271] width 7 height 7
select select "997af25e-71f2-407b-94d0-6444a5b8fc40"
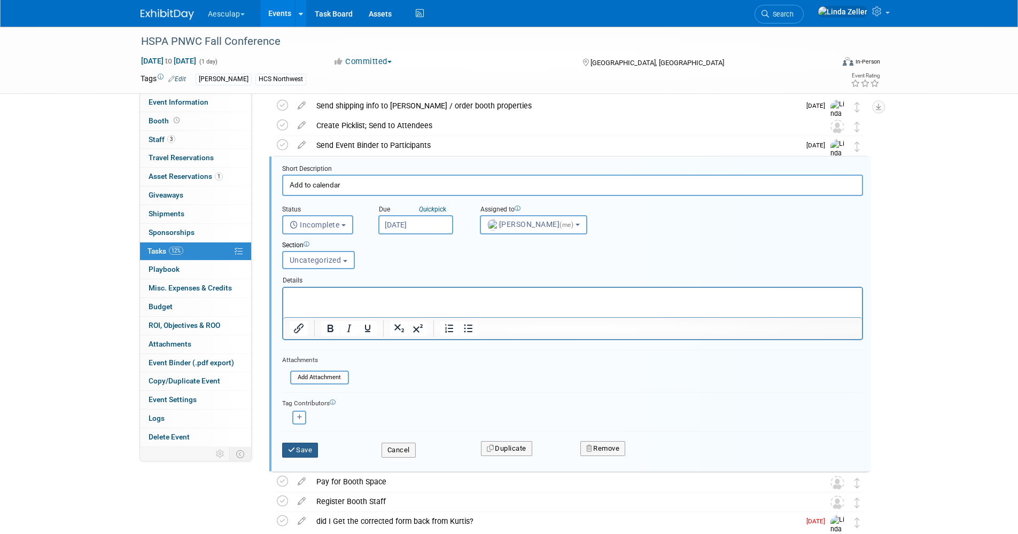
click at [305, 341] on button "Save" at bounding box center [300, 450] width 36 height 15
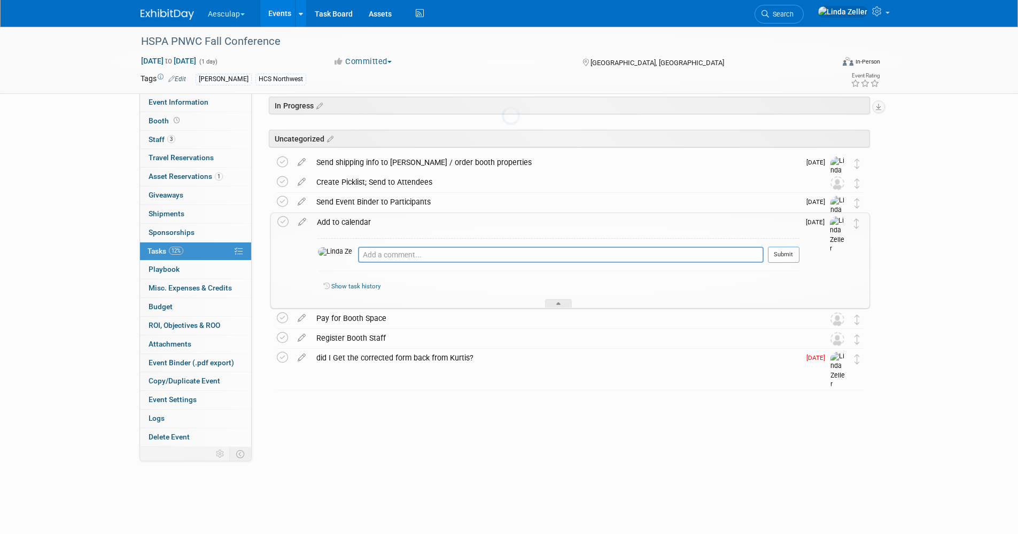
scroll to position [0, 0]
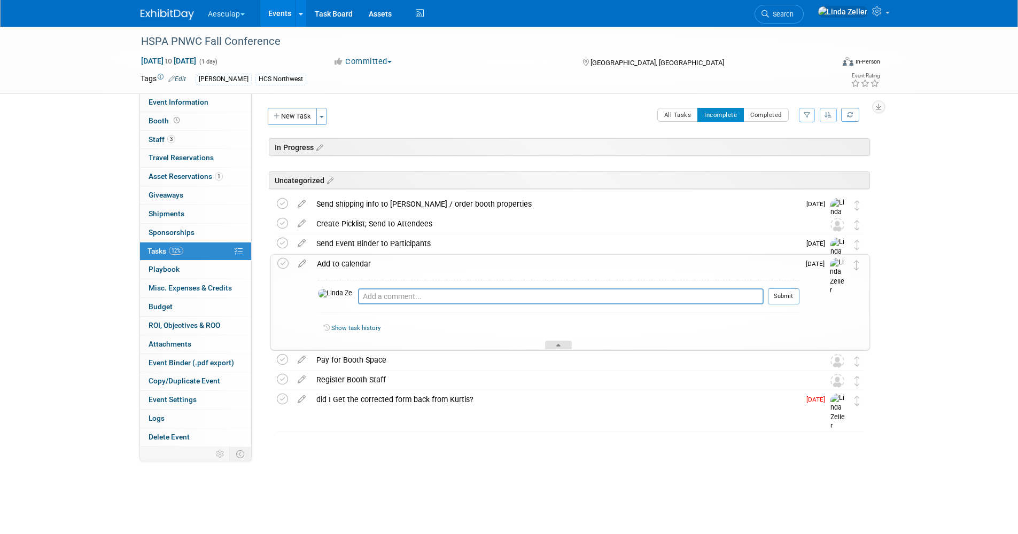
click at [560, 341] on icon at bounding box center [558, 347] width 4 height 6
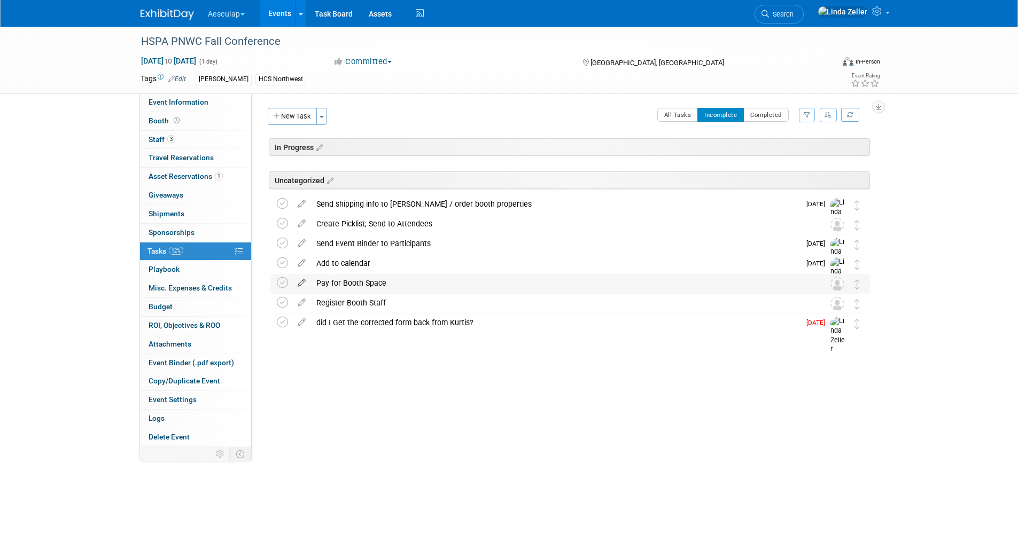
click at [298, 282] on icon at bounding box center [301, 280] width 19 height 13
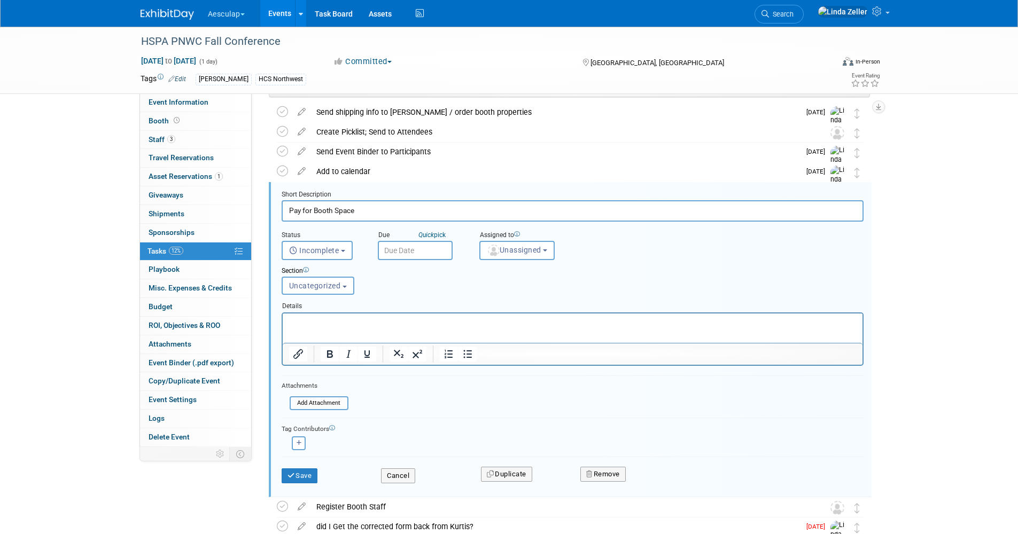
scroll to position [118, 0]
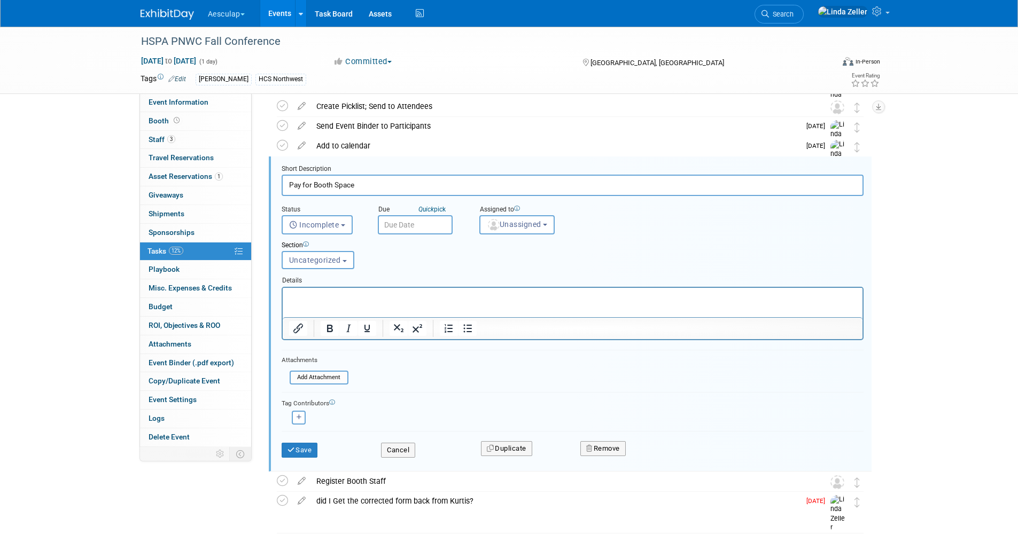
click at [392, 225] on input "text" at bounding box center [415, 224] width 75 height 19
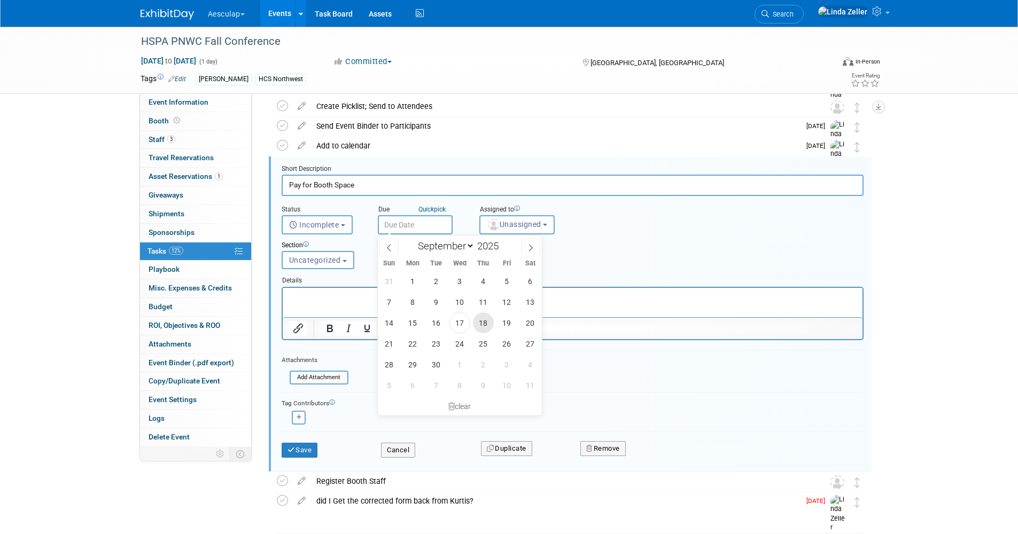
click at [484, 322] on span "18" at bounding box center [483, 323] width 21 height 21
type input "[DATE]"
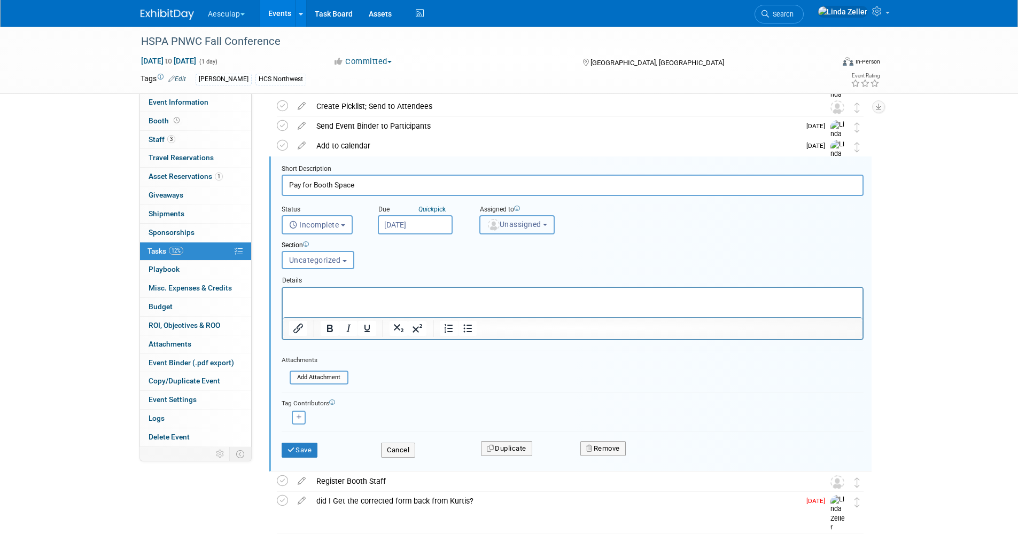
click at [504, 228] on span "Unassigned" at bounding box center [514, 224] width 55 height 9
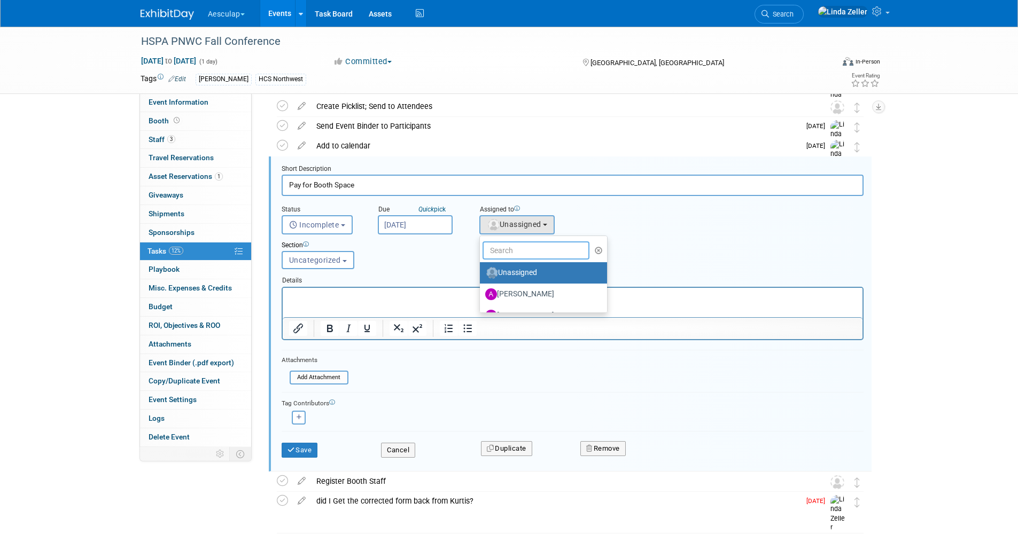
click at [500, 254] on input "text" at bounding box center [536, 251] width 107 height 18
type input "lin"
click at [499, 269] on label "[PERSON_NAME] (me)" at bounding box center [541, 273] width 112 height 17
click at [482, 269] on input "[PERSON_NAME] (me)" at bounding box center [478, 271] width 7 height 7
select select "997af25e-71f2-407b-94d0-6444a5b8fc40"
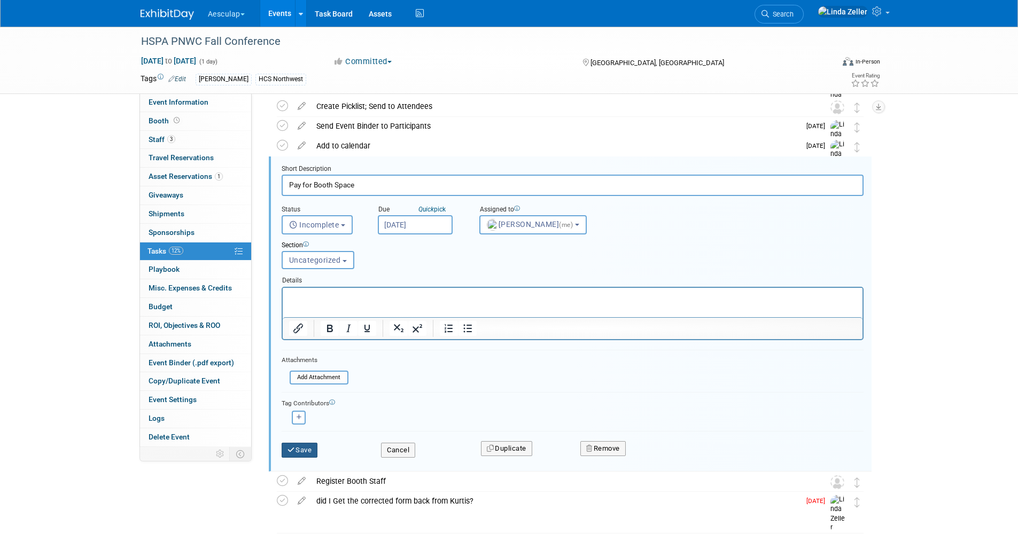
click at [310, 341] on button "Save" at bounding box center [300, 450] width 36 height 15
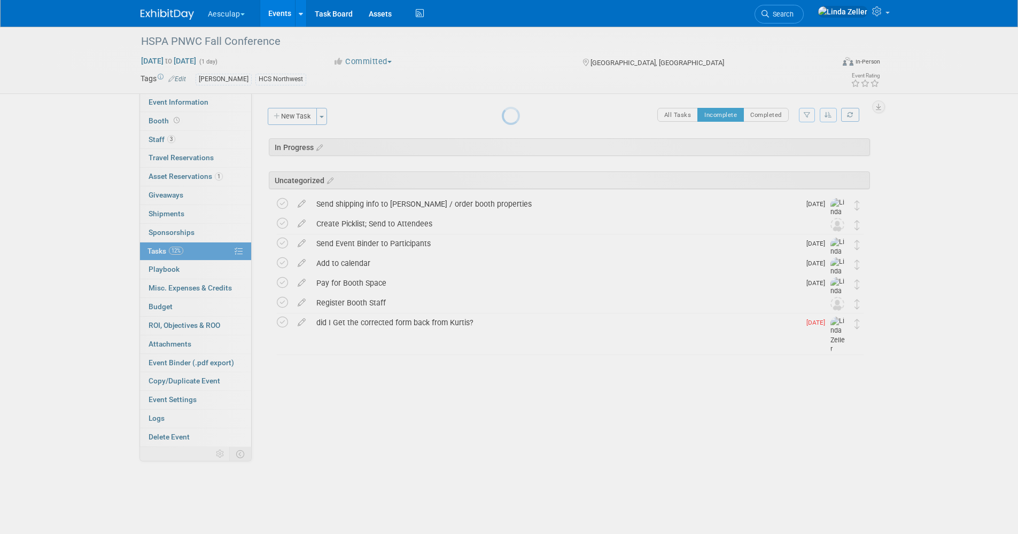
scroll to position [0, 0]
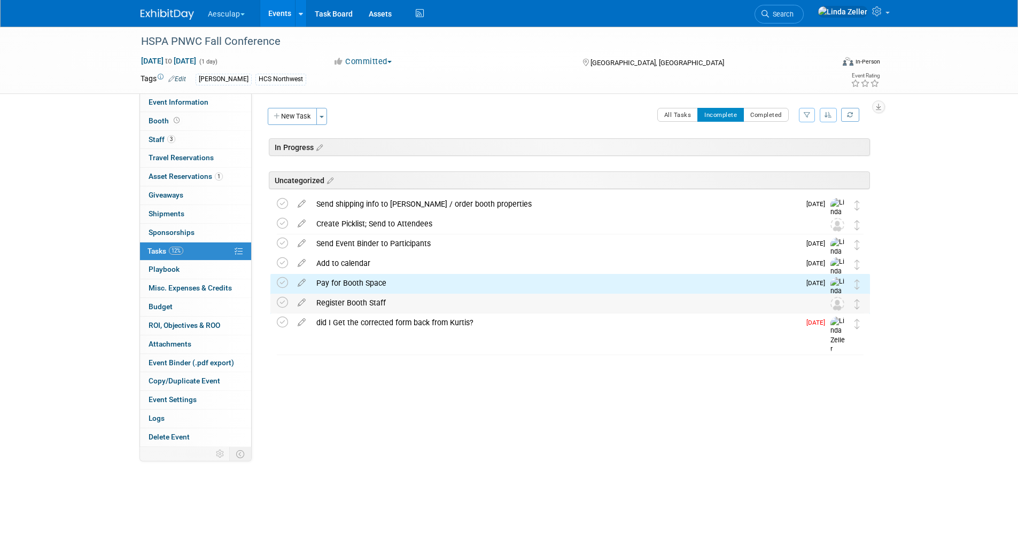
click at [332, 299] on div "Register Booth Staff" at bounding box center [560, 303] width 498 height 18
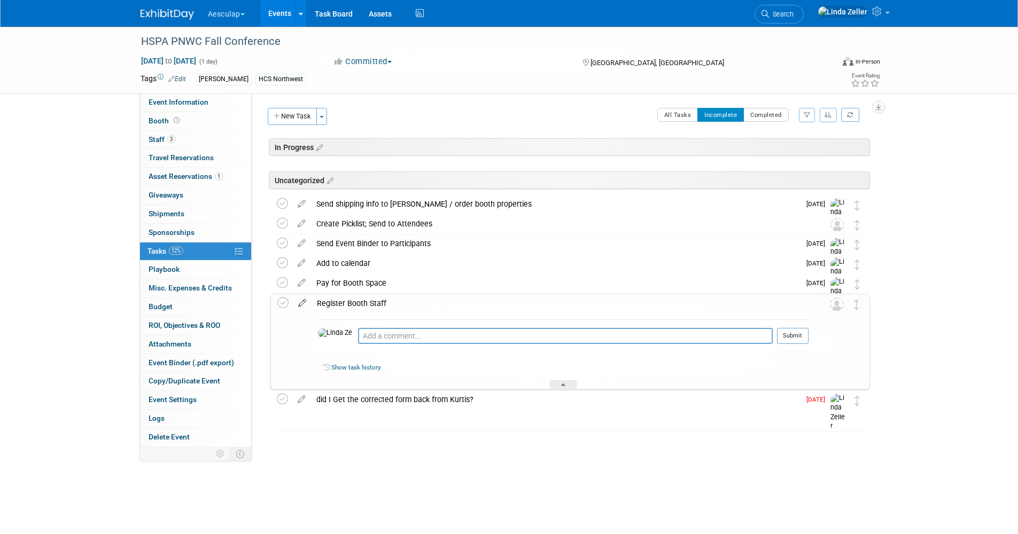
click at [297, 297] on icon at bounding box center [302, 300] width 19 height 13
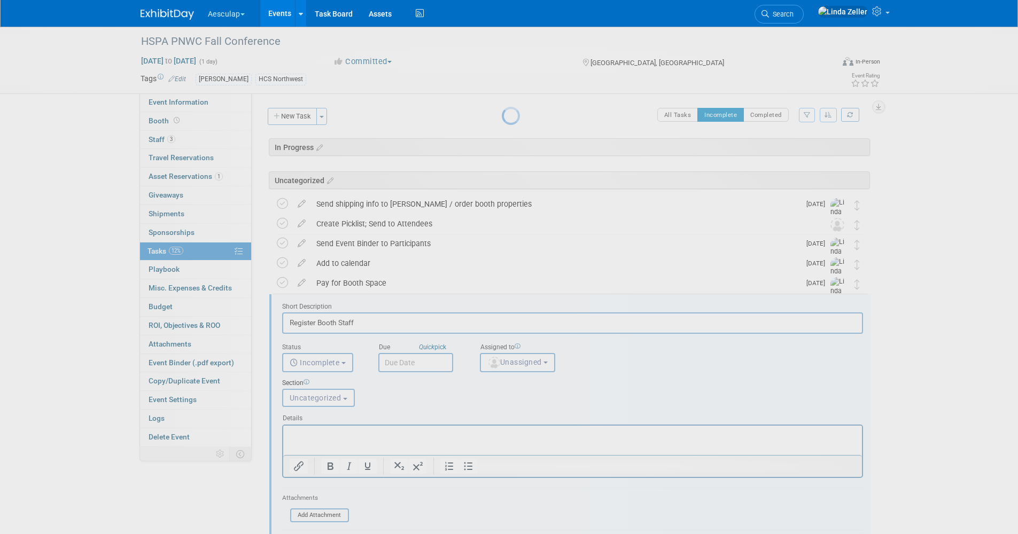
click at [502, 304] on div at bounding box center [509, 267] width 15 height 534
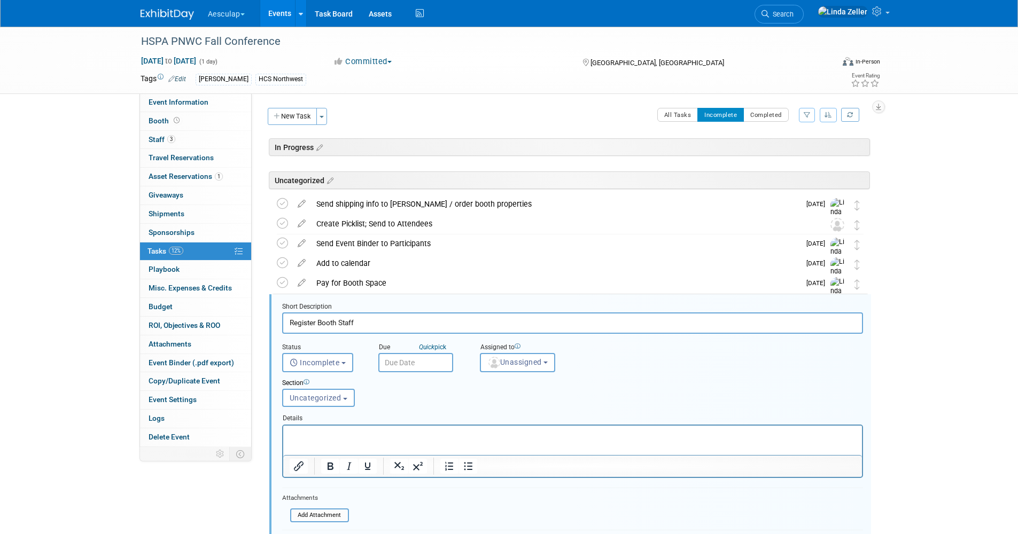
scroll to position [138, 0]
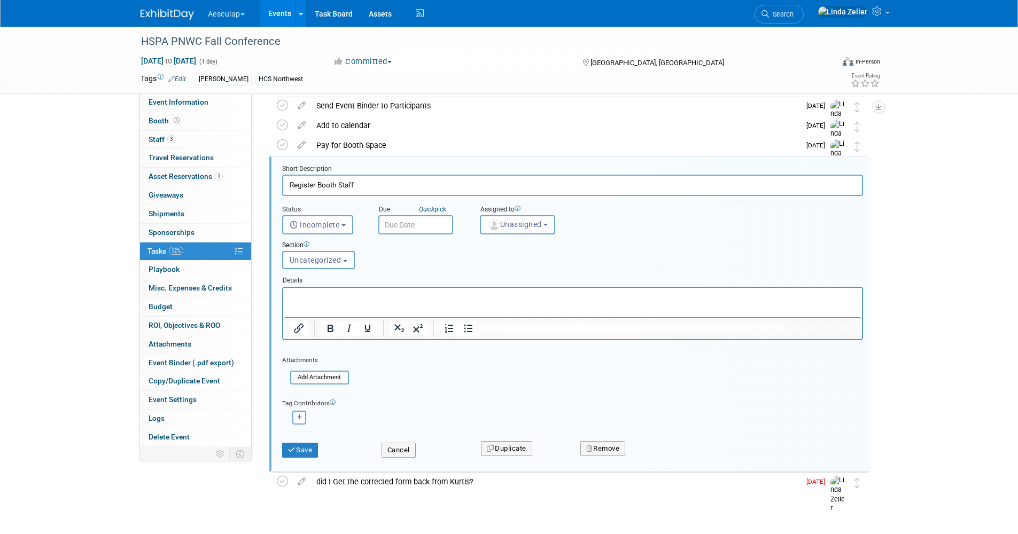
click at [397, 227] on input "text" at bounding box center [415, 224] width 75 height 19
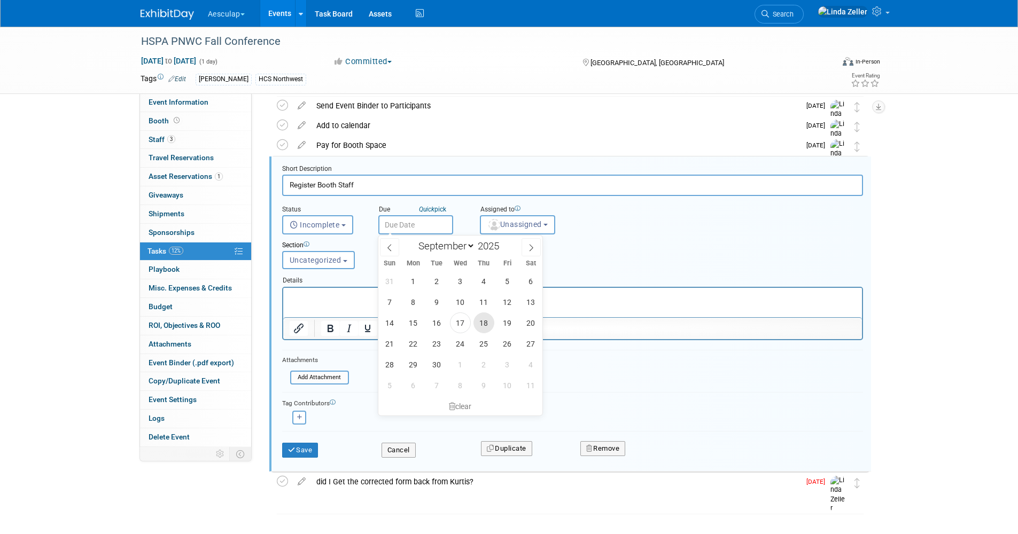
drag, startPoint x: 483, startPoint y: 324, endPoint x: 201, endPoint y: 27, distance: 409.0
click at [483, 324] on span "18" at bounding box center [483, 323] width 21 height 21
type input "[DATE]"
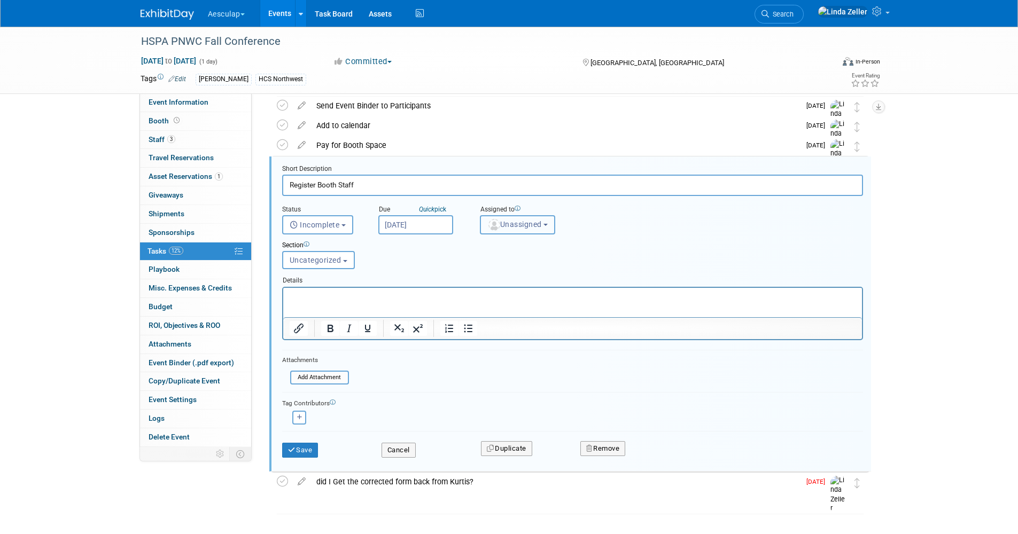
click at [506, 231] on button "Unassigned" at bounding box center [518, 224] width 76 height 19
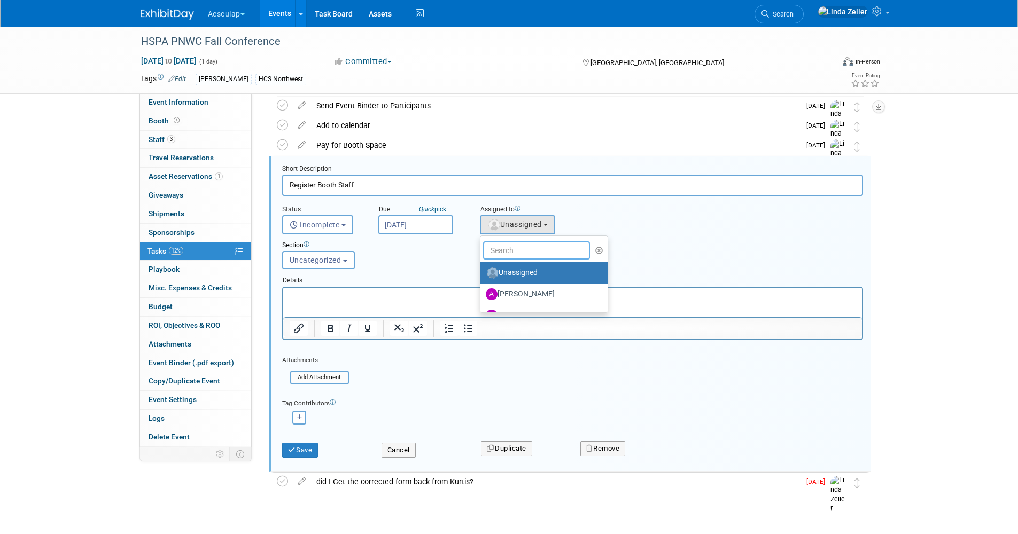
click at [501, 253] on input "text" at bounding box center [536, 251] width 107 height 18
type input "lin"
click at [499, 271] on label "[PERSON_NAME] (me)" at bounding box center [542, 273] width 112 height 17
click at [482, 271] on input "[PERSON_NAME] (me)" at bounding box center [478, 271] width 7 height 7
select select "997af25e-71f2-407b-94d0-6444a5b8fc40"
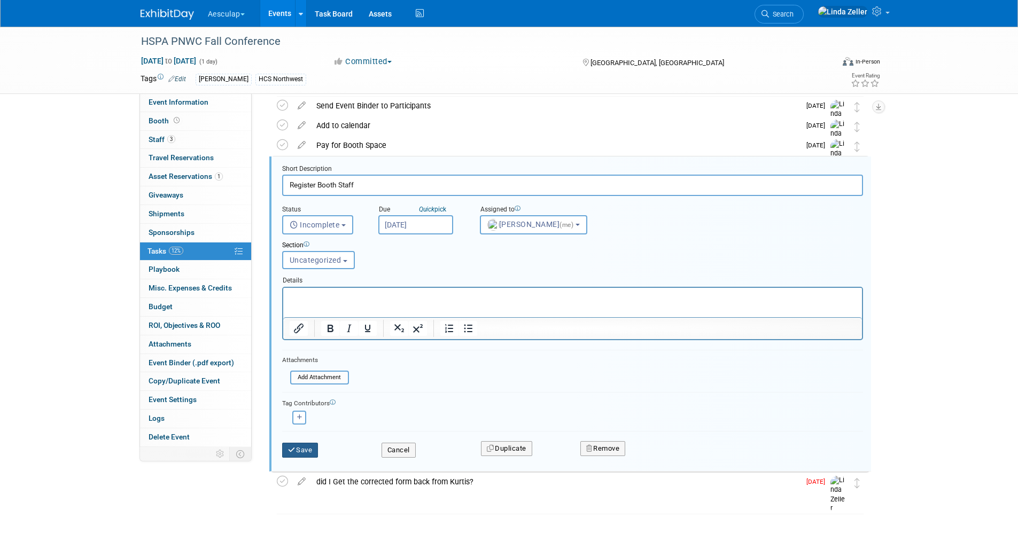
click at [302, 341] on button "Save" at bounding box center [300, 450] width 36 height 15
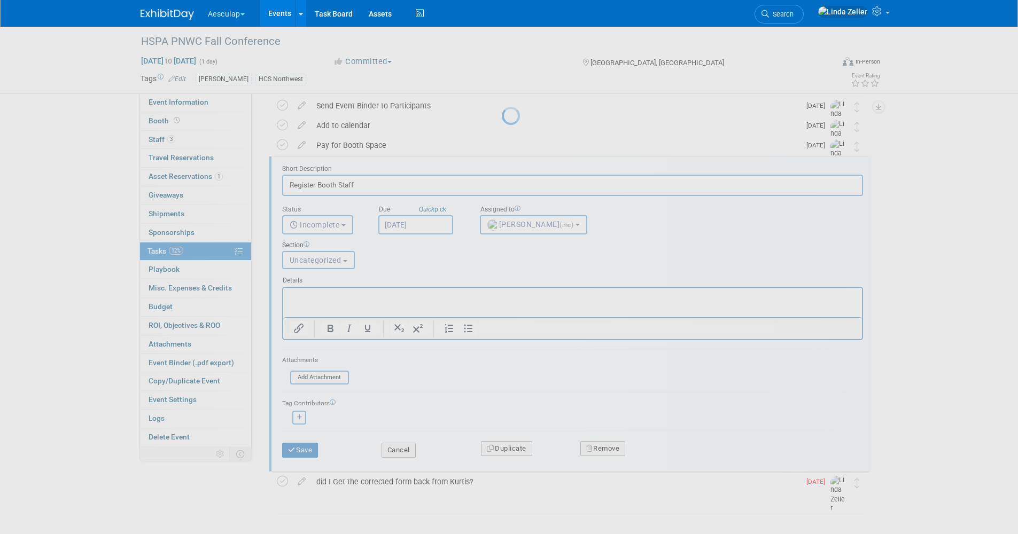
scroll to position [0, 0]
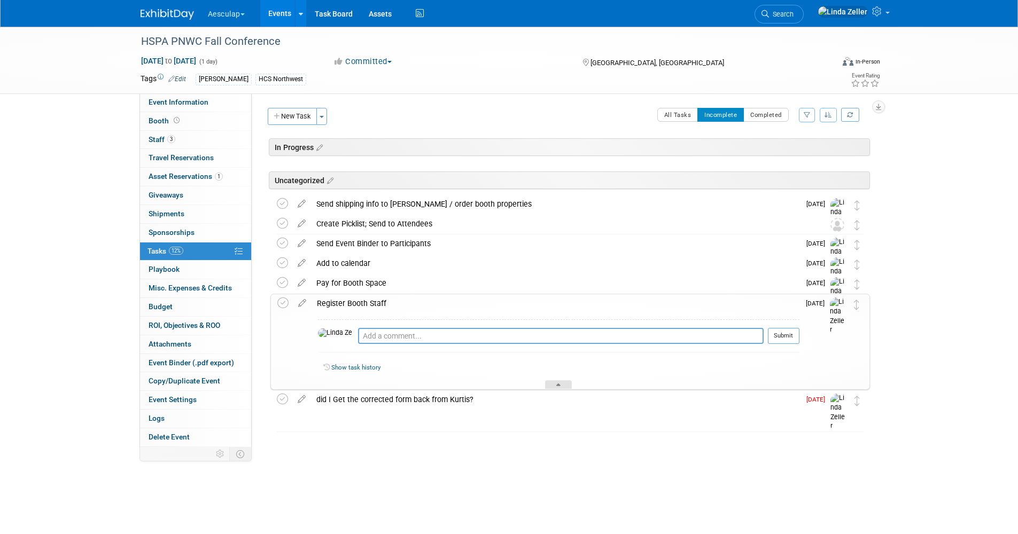
click at [554, 341] on div at bounding box center [558, 385] width 27 height 9
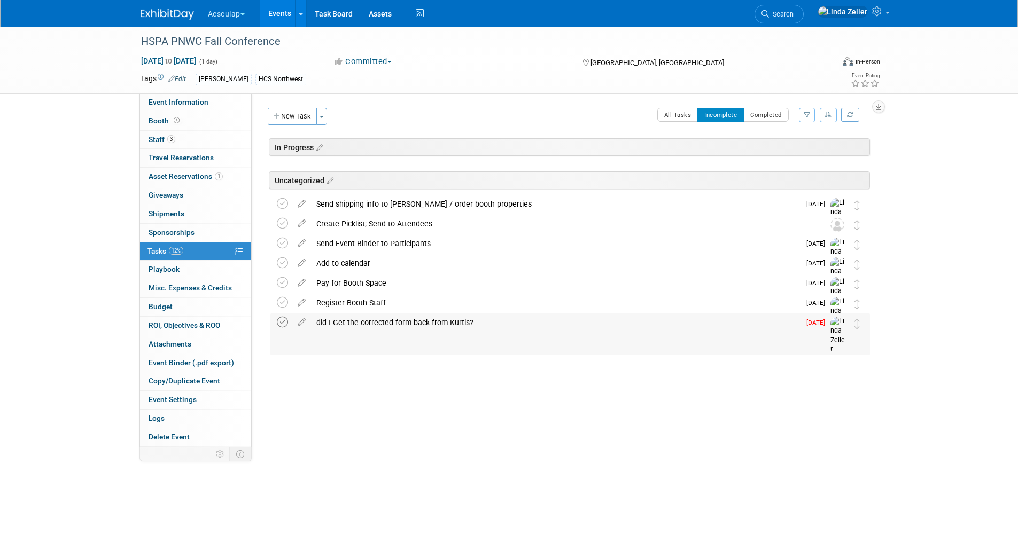
click at [283, 322] on icon at bounding box center [282, 322] width 11 height 11
click at [162, 103] on span "Event Information" at bounding box center [179, 102] width 60 height 9
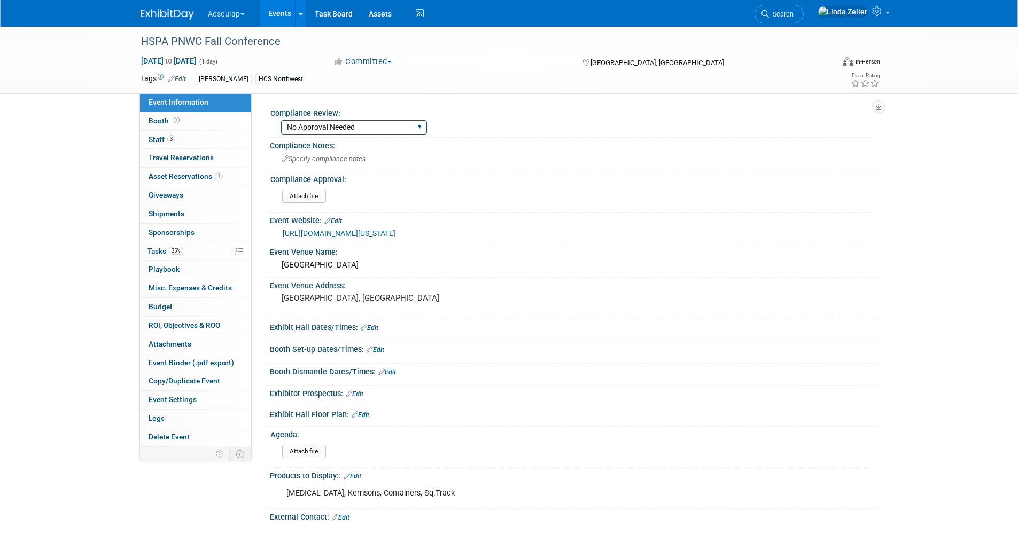
click at [302, 126] on select "Needs to be submitted to Compliance In Review with Compliance Approved by Compl…" at bounding box center [354, 127] width 146 height 14
select select "In Review with Compliance"
click at [281, 120] on select "Needs to be submitted to Compliance In Review with Compliance Approved by Compl…" at bounding box center [354, 127] width 146 height 14
click at [292, 159] on span "Specify compliance notes" at bounding box center [324, 159] width 84 height 8
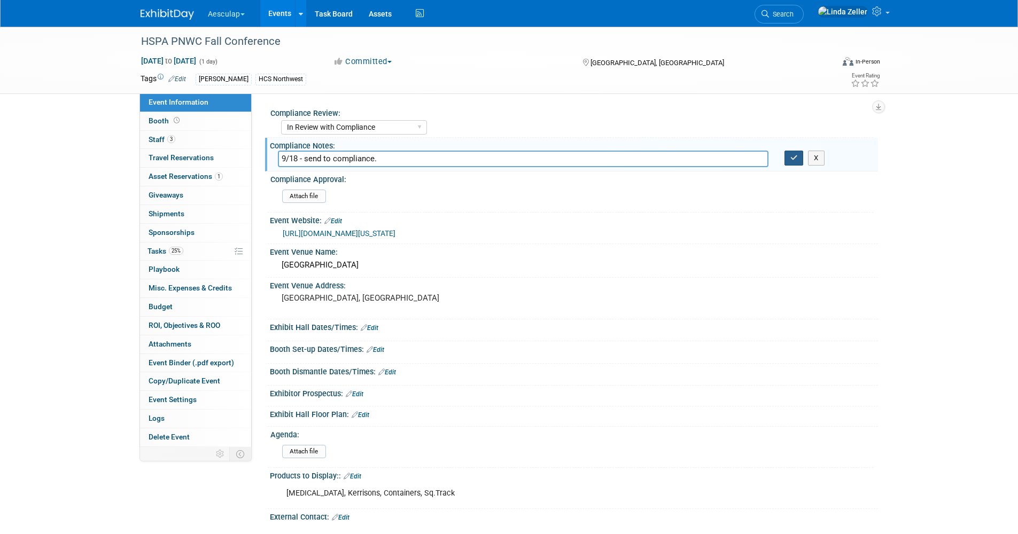
type input "9/18 - send to compliance."
click at [676, 158] on button "button" at bounding box center [794, 158] width 19 height 15
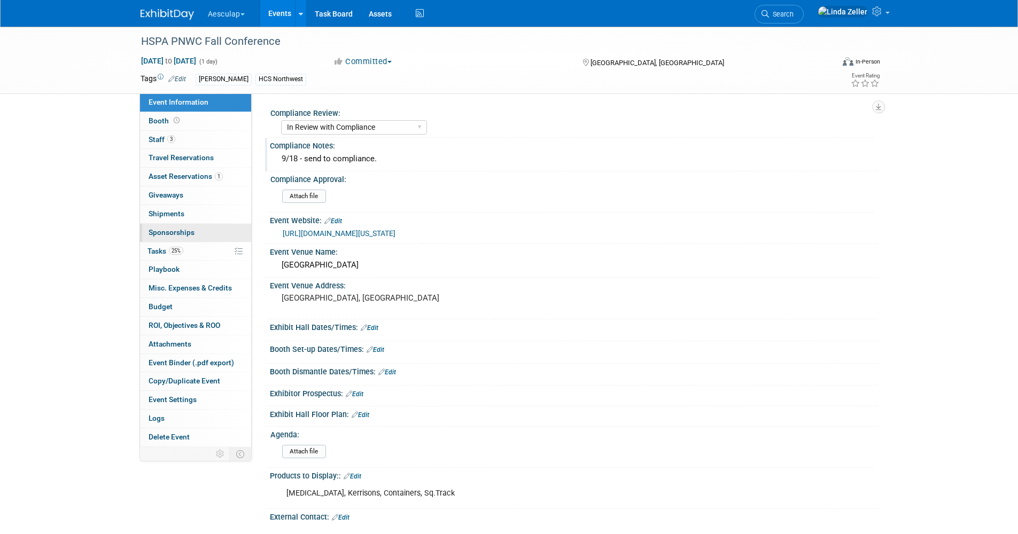
click at [157, 230] on span "Sponsorships 0" at bounding box center [172, 232] width 46 height 9
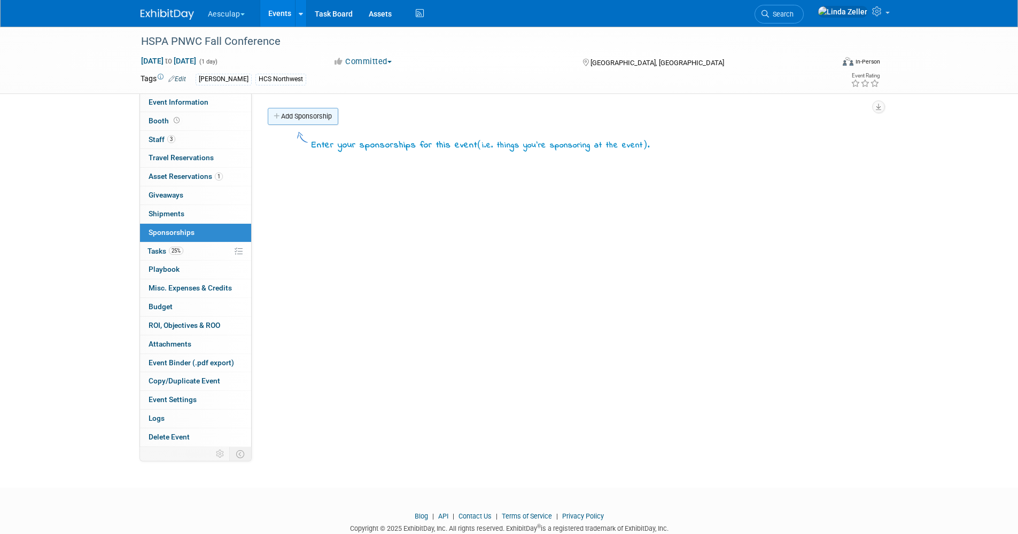
click at [292, 117] on link "Add Sponsorship" at bounding box center [303, 116] width 71 height 17
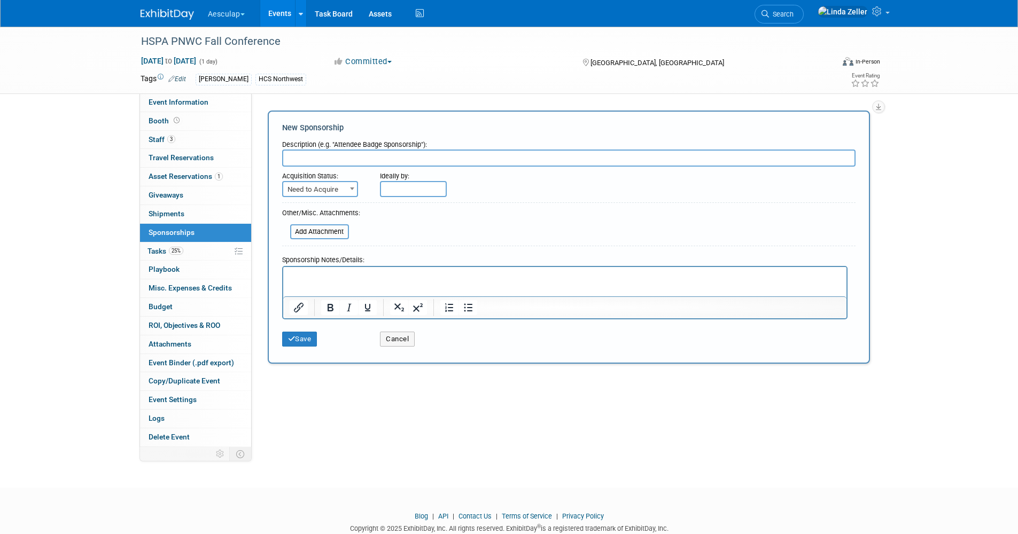
click at [299, 159] on input "text" at bounding box center [568, 158] width 573 height 17
type input "Lunch Sponsorship"
click at [313, 281] on p "Rich Text Area. Press ALT-0 for help." at bounding box center [564, 276] width 551 height 11
click at [301, 335] on button "Save" at bounding box center [299, 339] width 35 height 15
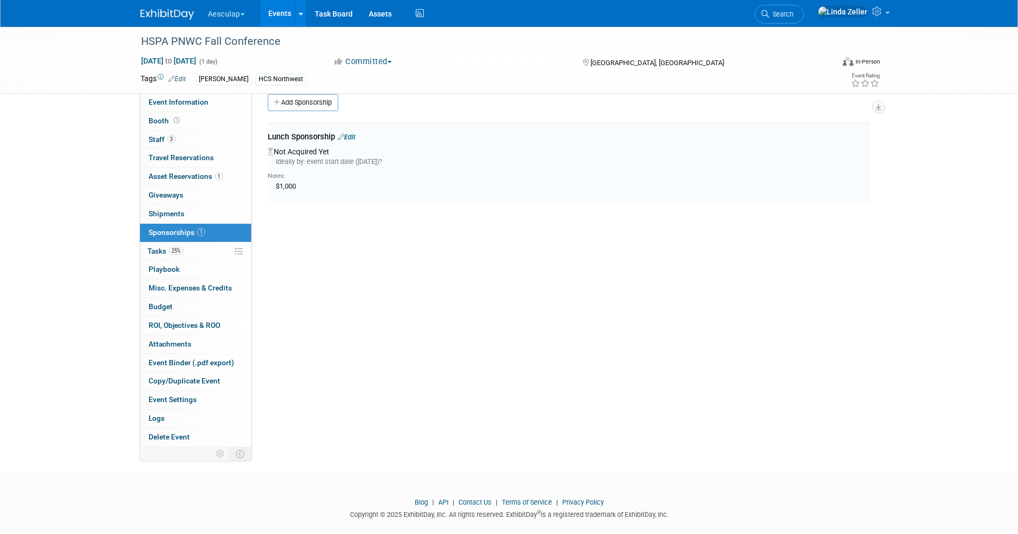
scroll to position [22, 0]
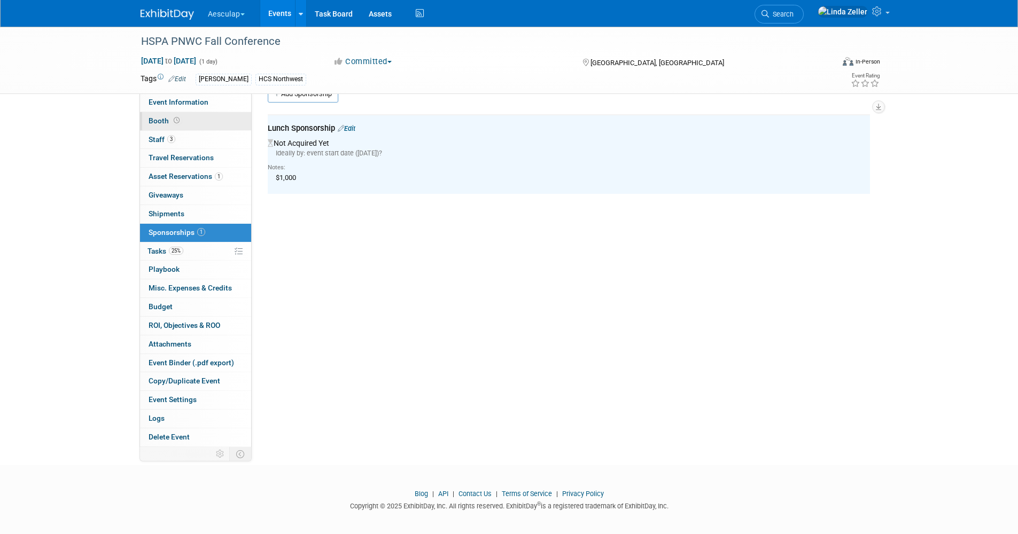
click at [161, 120] on span "Booth" at bounding box center [165, 121] width 33 height 9
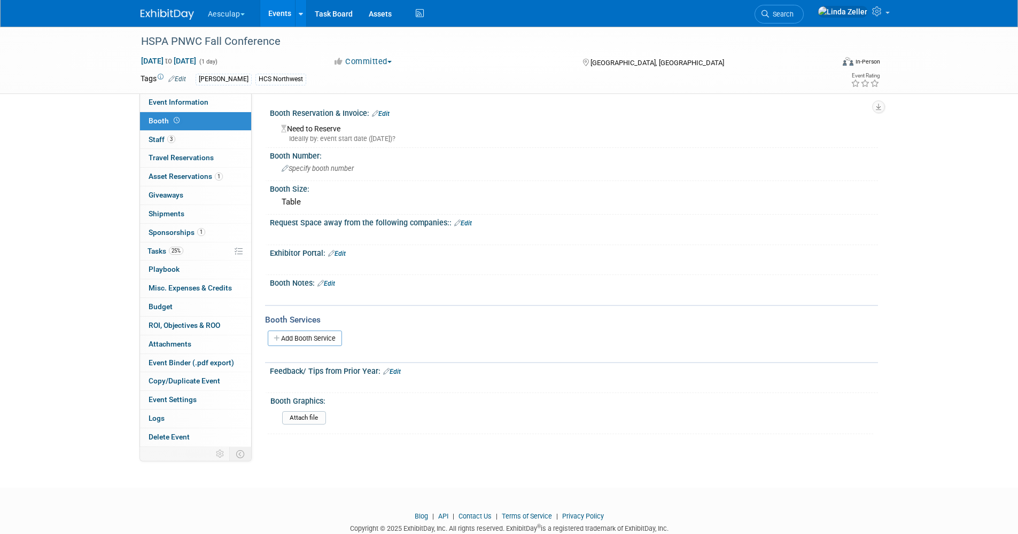
click at [328, 283] on link "Edit" at bounding box center [326, 283] width 18 height 7
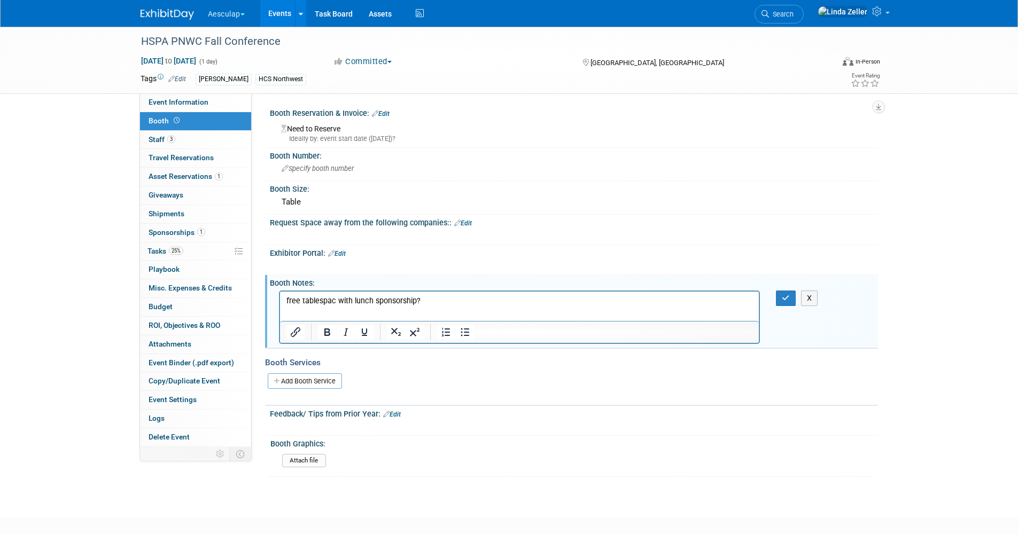
click at [334, 298] on p "free tablespac with lunch sponsorship?" at bounding box center [519, 301] width 467 height 11
click at [676, 299] on icon "button" at bounding box center [786, 297] width 8 height 7
